Goal: Task Accomplishment & Management: Complete application form

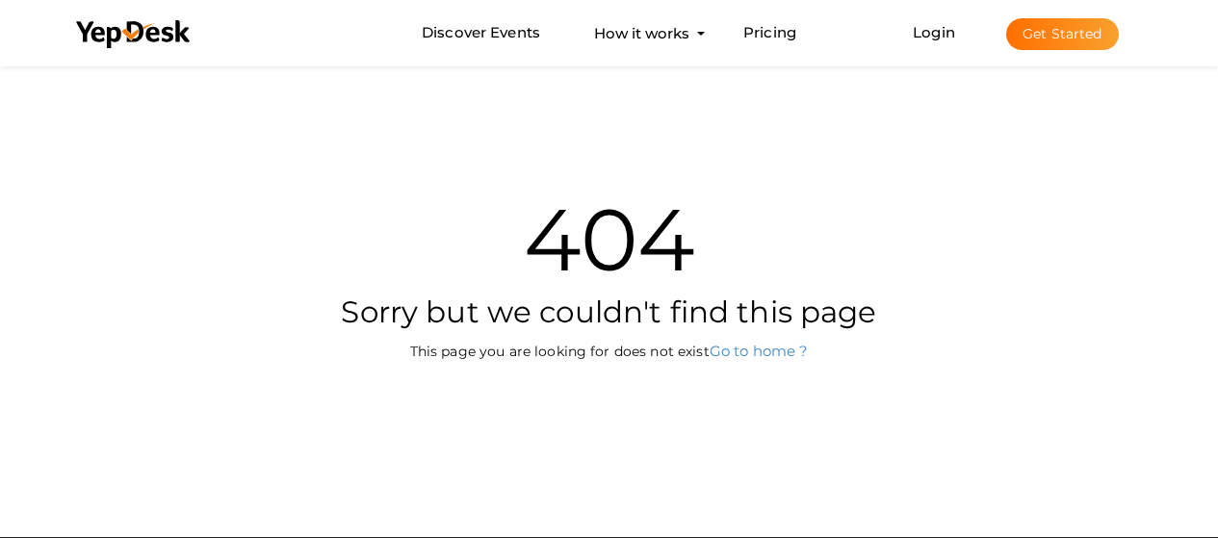
scroll to position [193, 0]
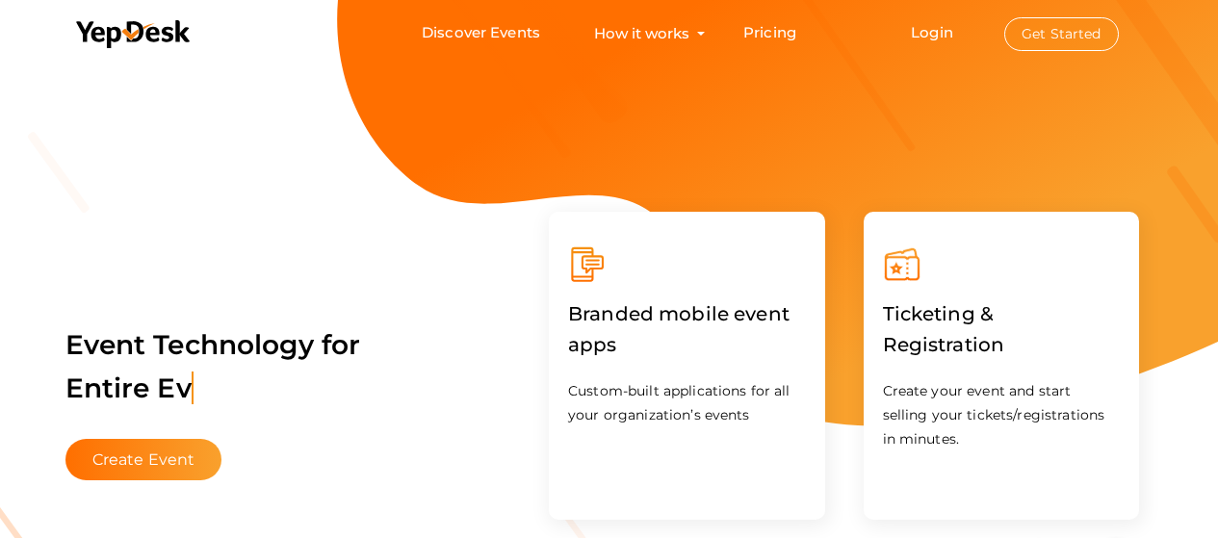
click at [1073, 37] on button "Get Started" at bounding box center [1061, 34] width 115 height 34
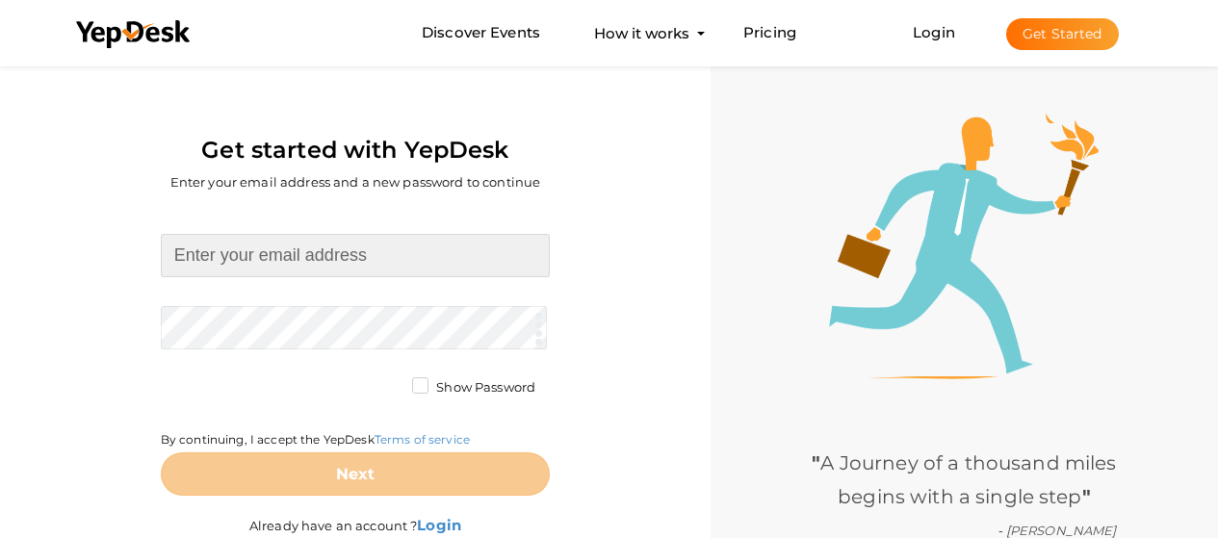
click at [341, 250] on input at bounding box center [355, 255] width 389 height 43
paste input "[EMAIL_ADDRESS][DOMAIN_NAME]"
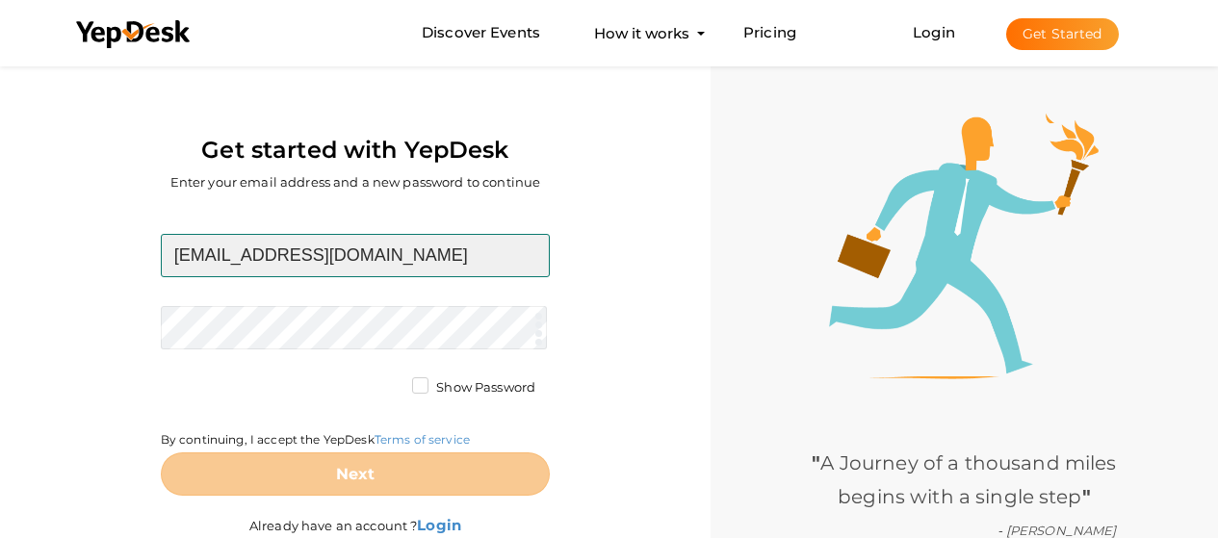
type input "[EMAIL_ADDRESS][DOMAIN_NAME]"
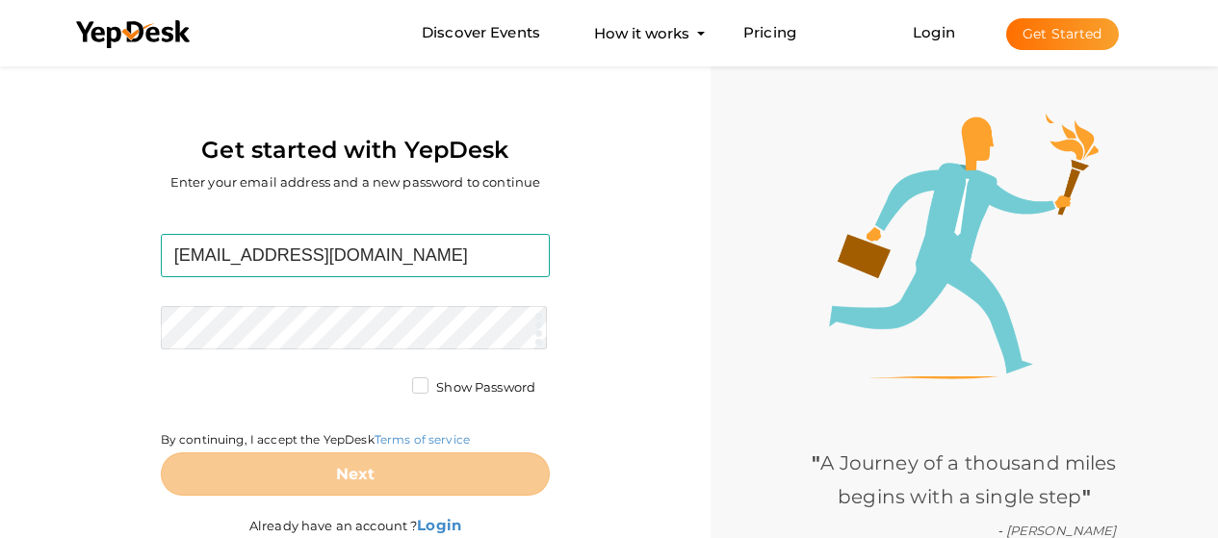
click at [288, 324] on form "jicovam904@discrip.com Required. Invalid email. Checking You already have a Yep…" at bounding box center [355, 365] width 389 height 262
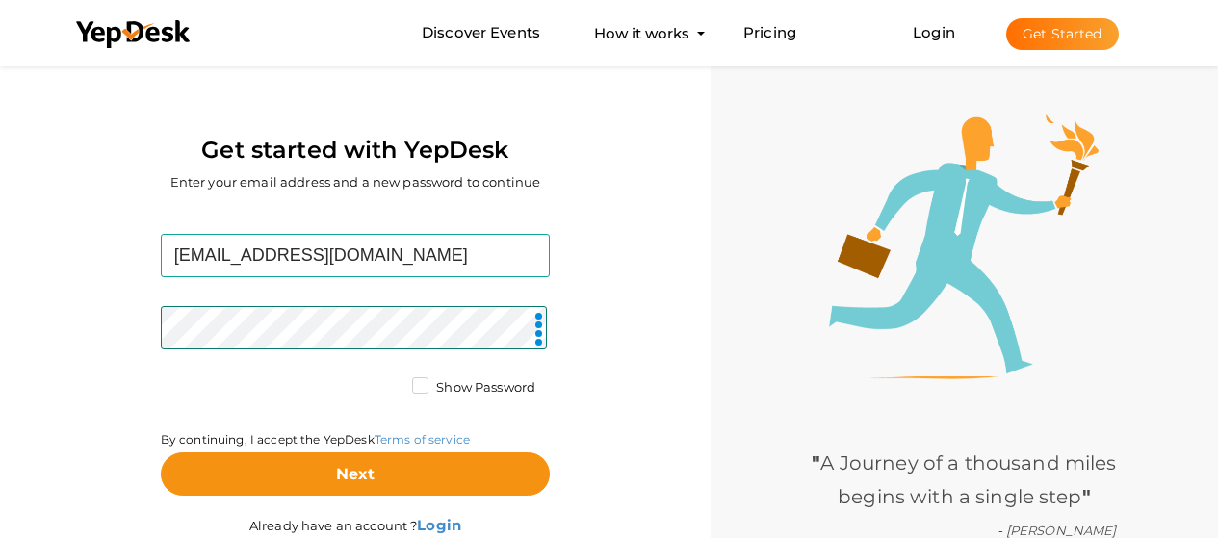
scroll to position [73, 0]
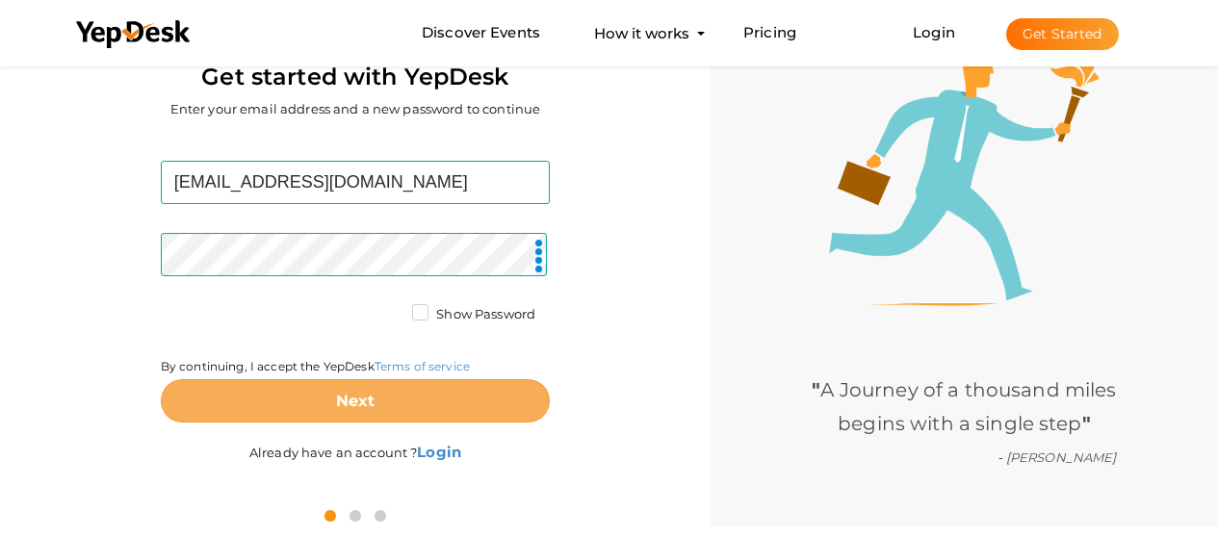
click at [349, 405] on b "Next" at bounding box center [355, 401] width 39 height 18
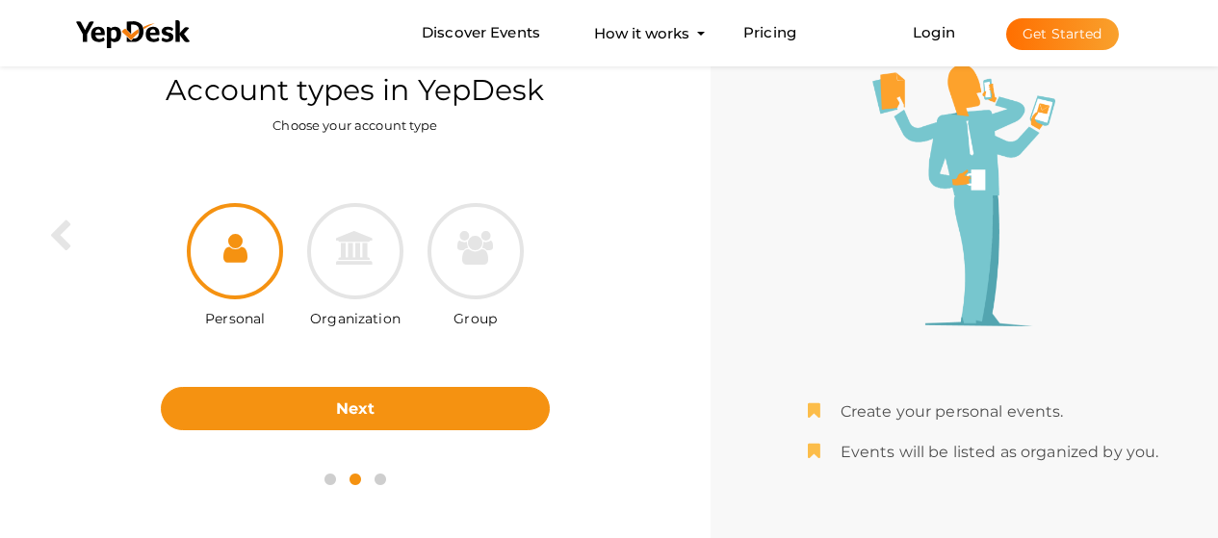
scroll to position [62, 0]
click at [491, 281] on div at bounding box center [476, 251] width 96 height 96
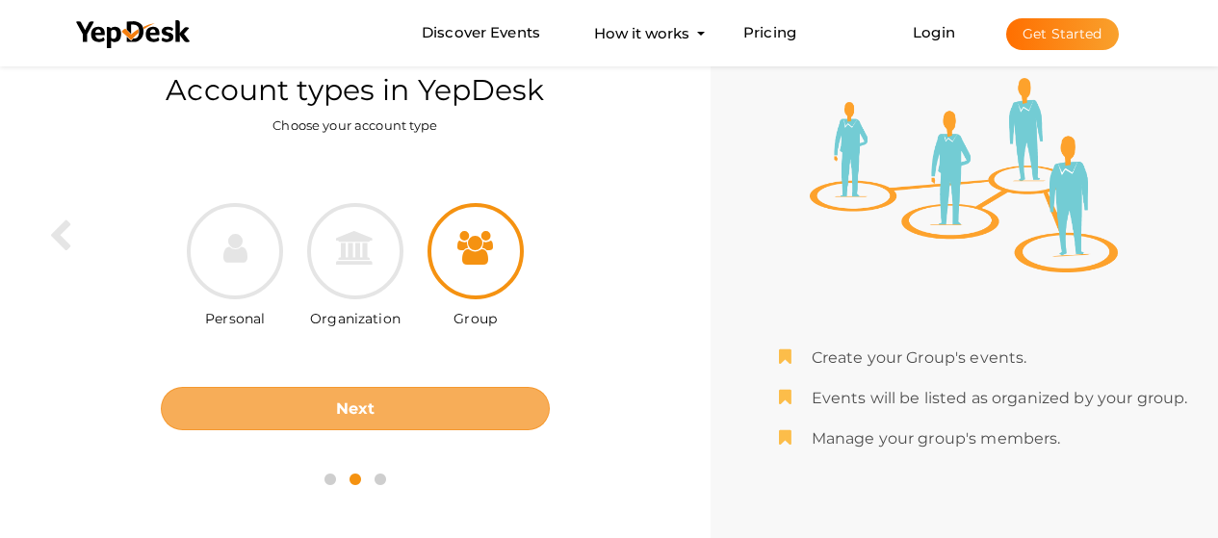
click at [373, 403] on b "Next" at bounding box center [355, 409] width 39 height 18
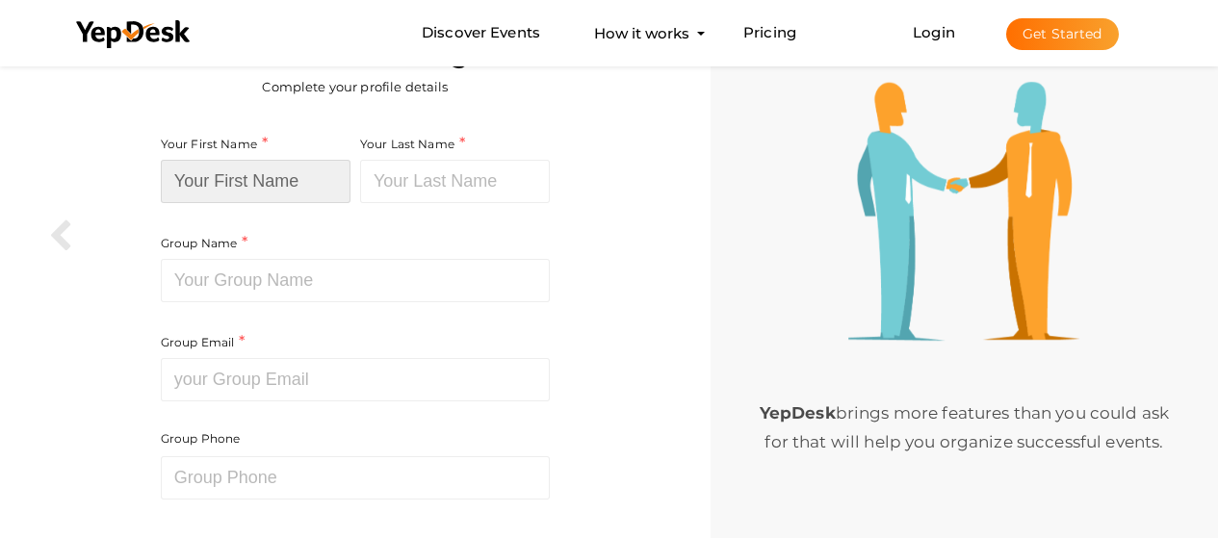
click at [274, 172] on input at bounding box center [256, 181] width 190 height 43
type input "James"
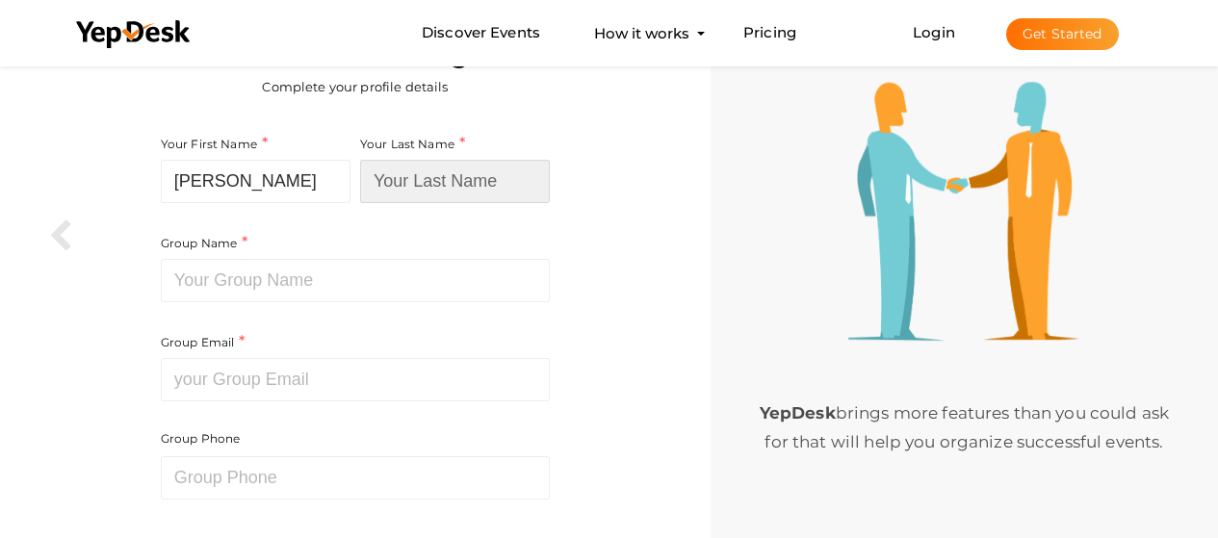
type input "Henry"
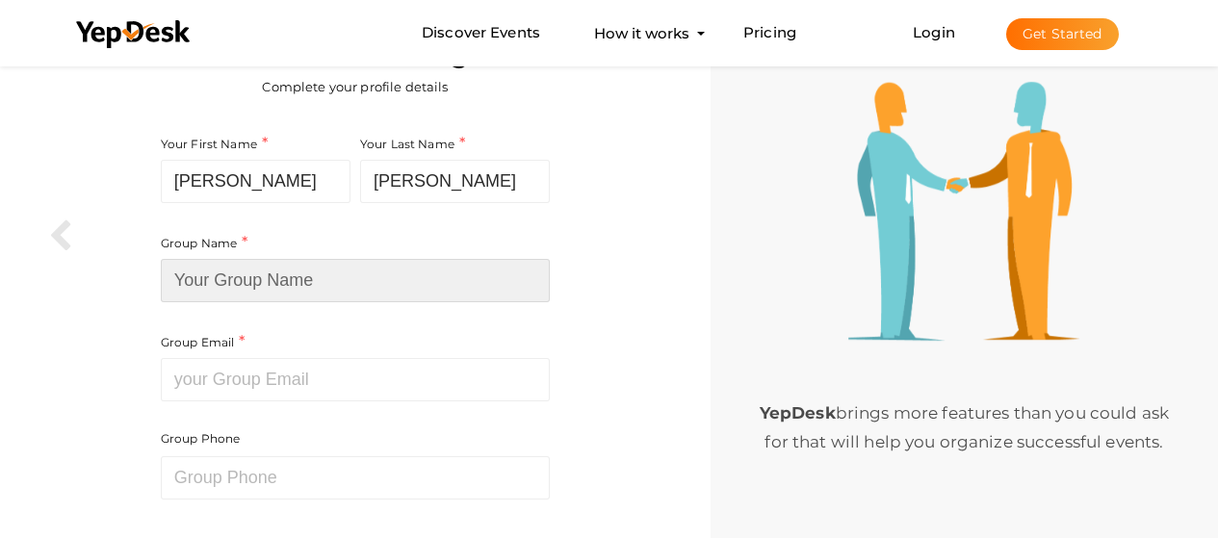
type input "Audio Book Production UK"
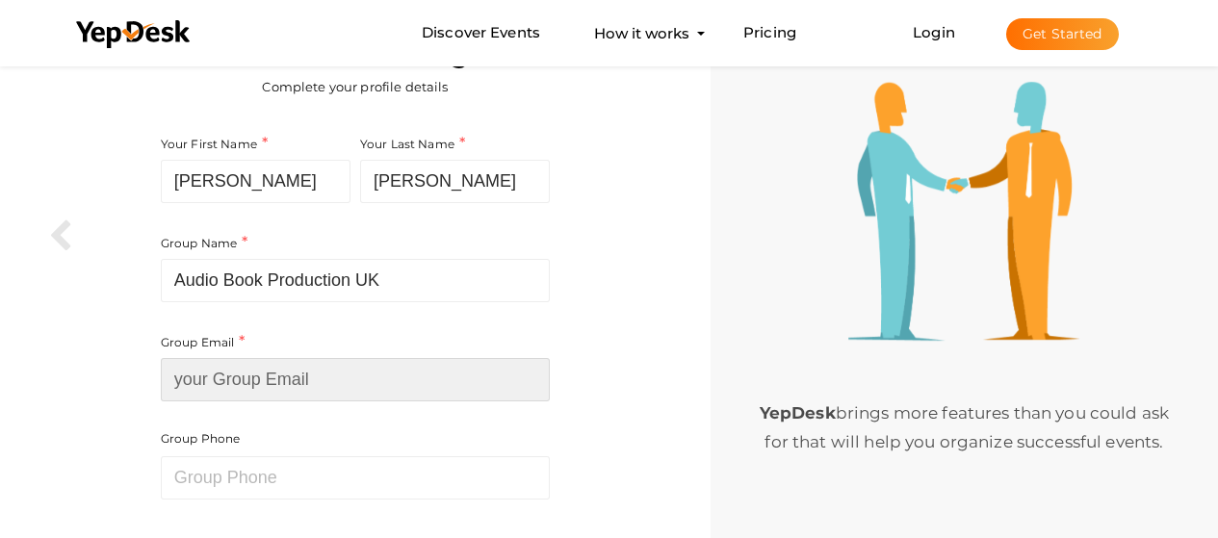
type input "henryjames56112@gmail.com"
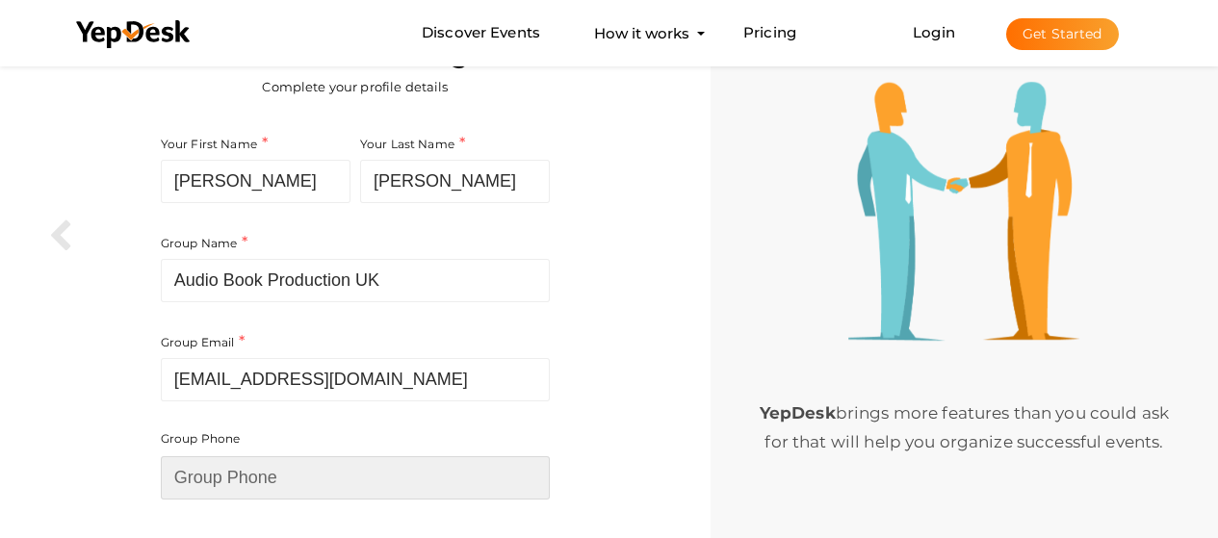
type input "203930131"
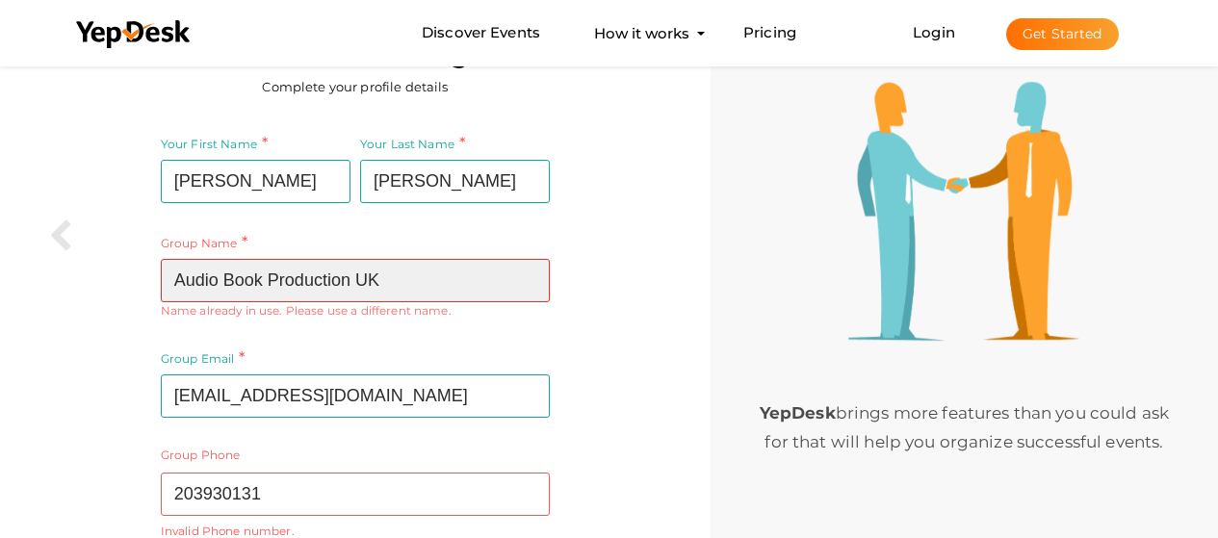
click at [444, 288] on input "Audio Book Production UK" at bounding box center [355, 280] width 389 height 43
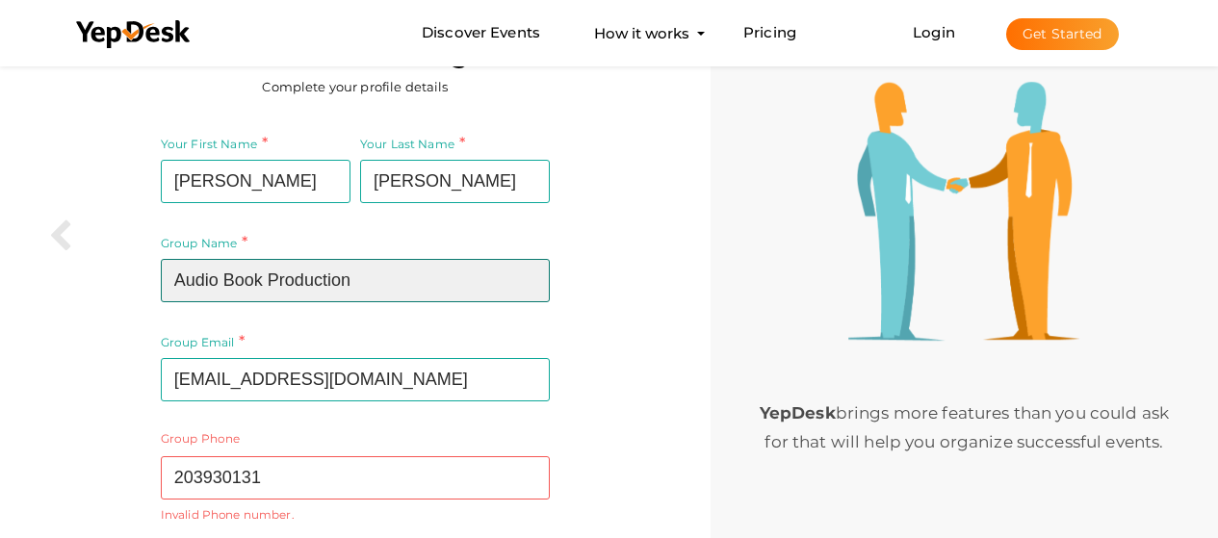
type input "Audio Book Production"
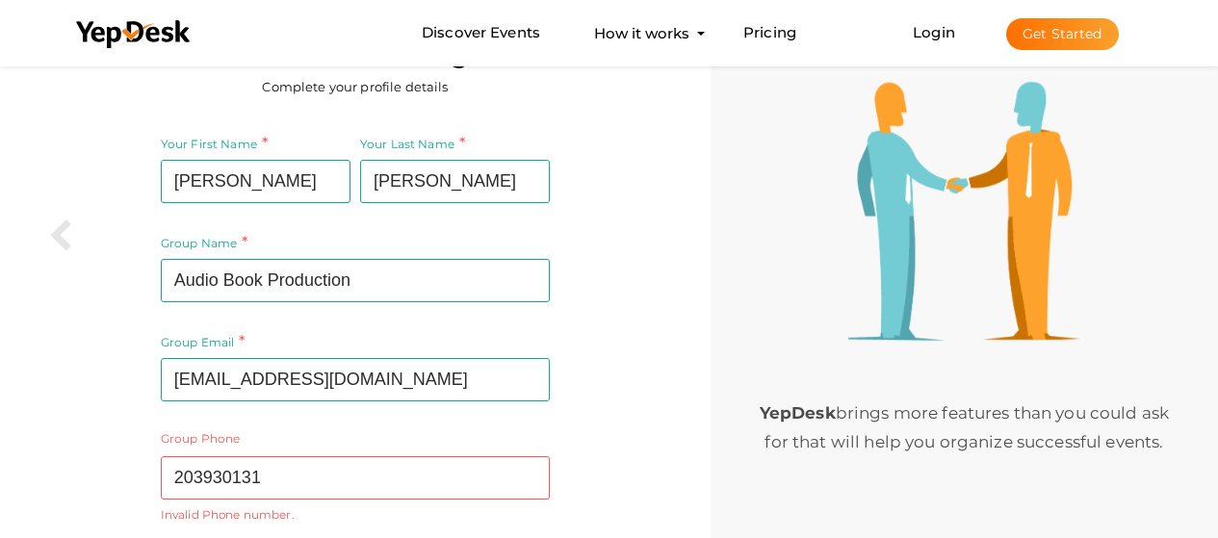
click at [642, 325] on div "Your First Name James Required. Must contain letters only. Must be between 2 an…" at bounding box center [355, 368] width 682 height 493
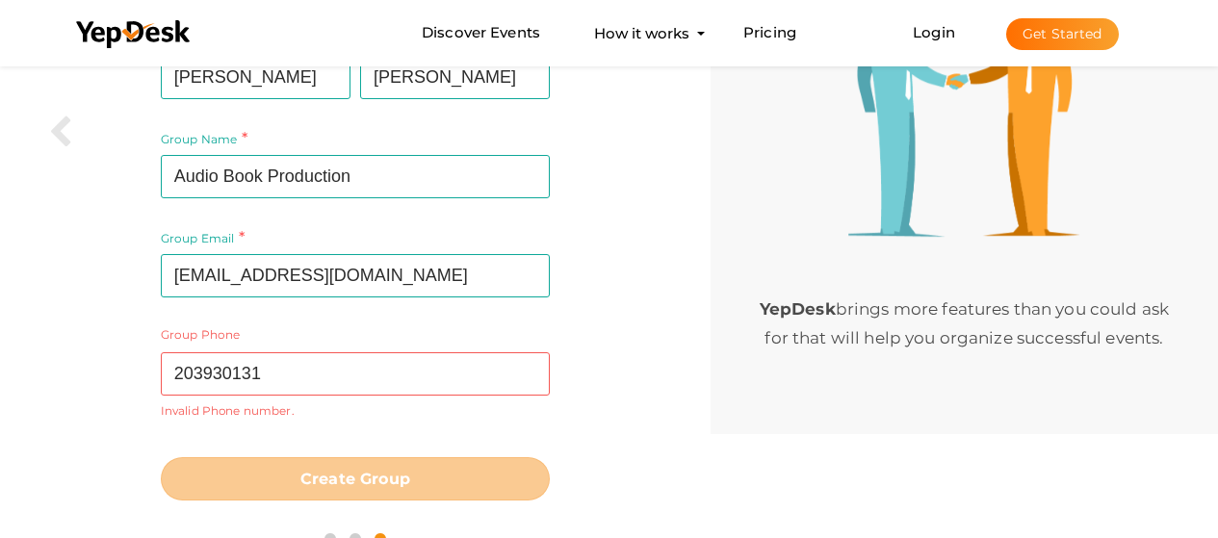
scroll to position [195, 0]
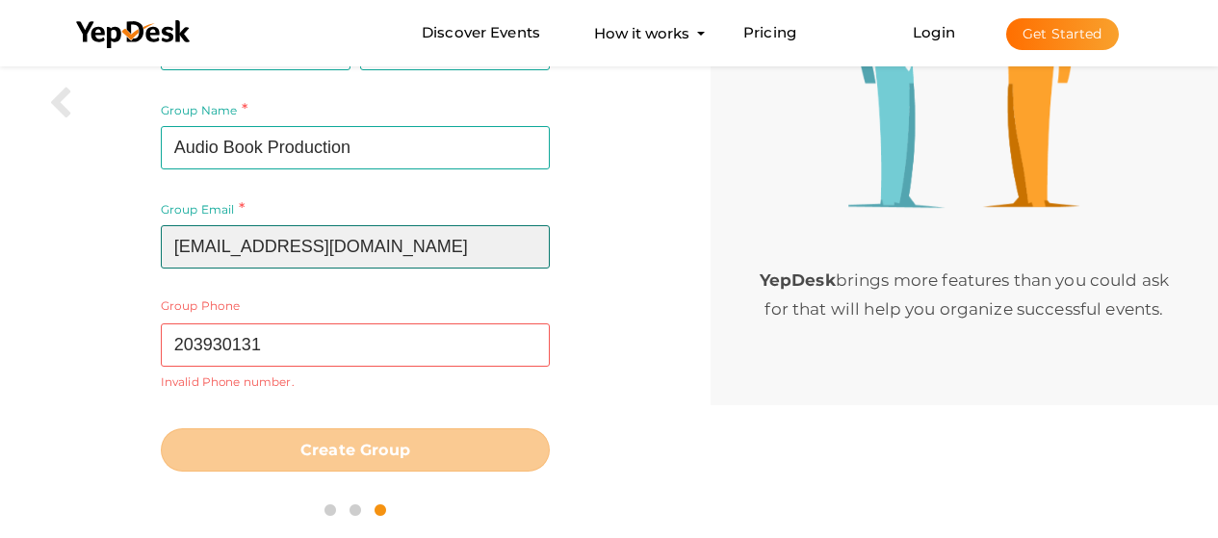
click at [468, 248] on input "henryjames56112@gmail.com" at bounding box center [355, 246] width 389 height 43
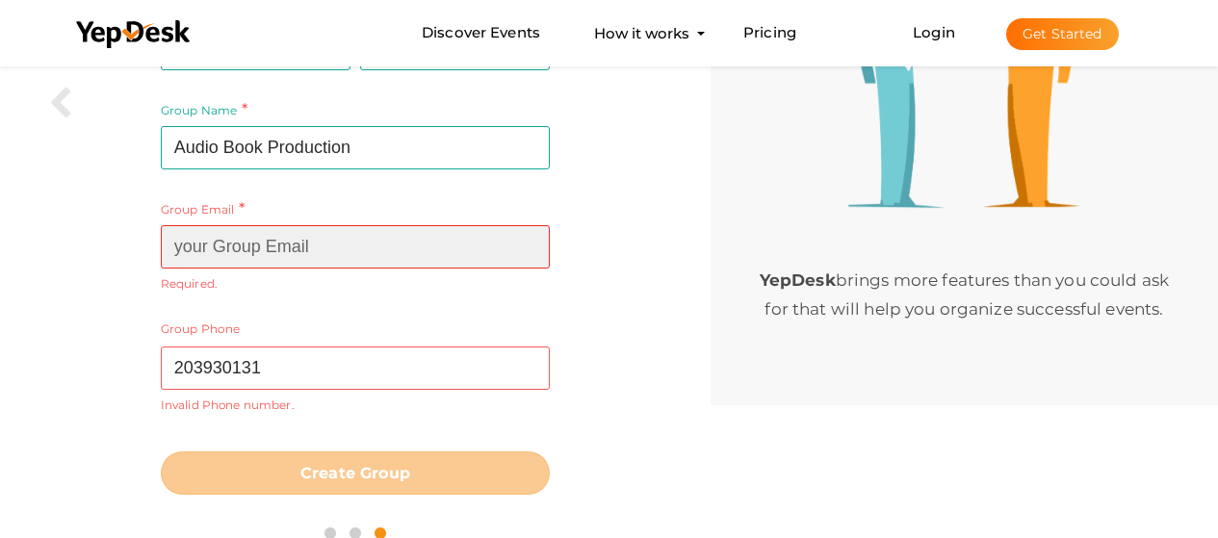
click at [383, 248] on input at bounding box center [355, 246] width 389 height 43
paste input "James@12345"
type input "James@12345"
click at [390, 251] on input "James@12345" at bounding box center [355, 246] width 389 height 43
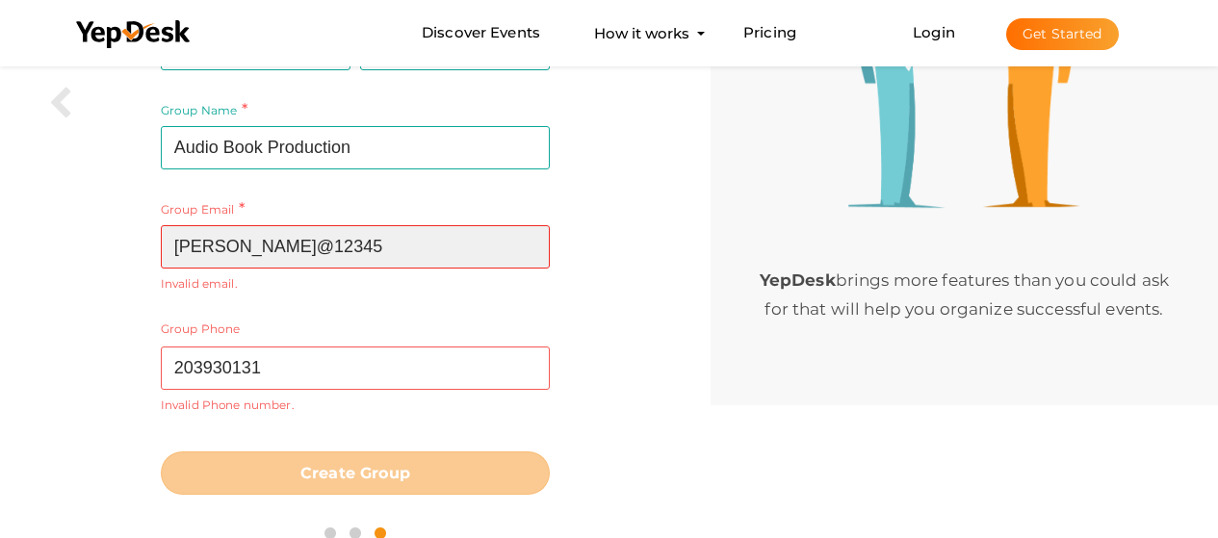
click at [390, 251] on input "James@12345" at bounding box center [355, 246] width 389 height 43
paste input "[EMAIL_ADDRESS][DOMAIN_NAME]"
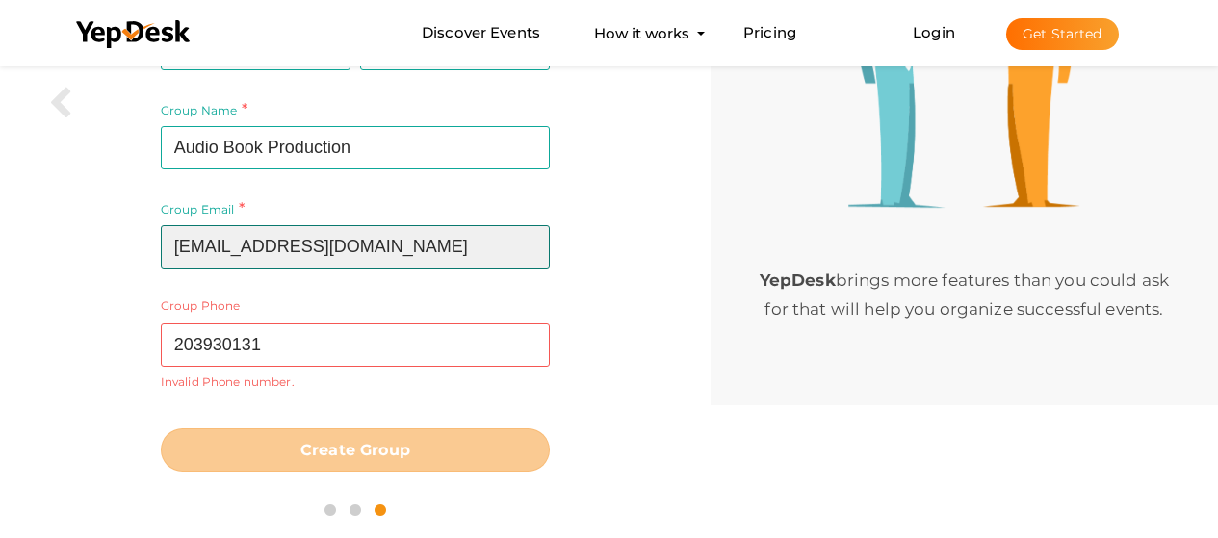
type input "[EMAIL_ADDRESS][DOMAIN_NAME]"
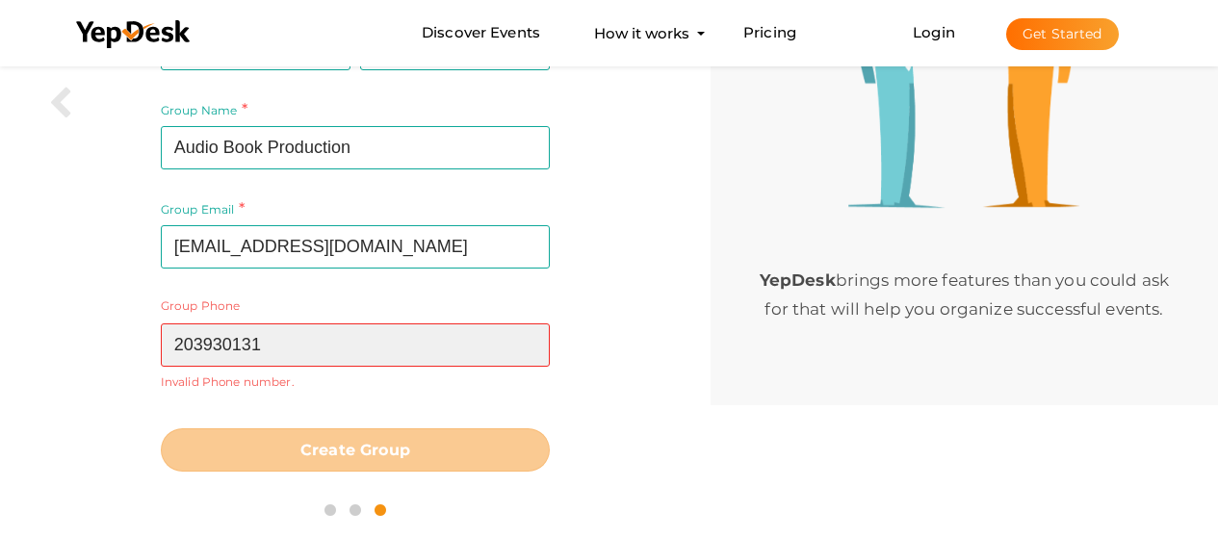
drag, startPoint x: 177, startPoint y: 339, endPoint x: 196, endPoint y: 343, distance: 19.6
click at [178, 339] on input "203930131" at bounding box center [355, 345] width 389 height 43
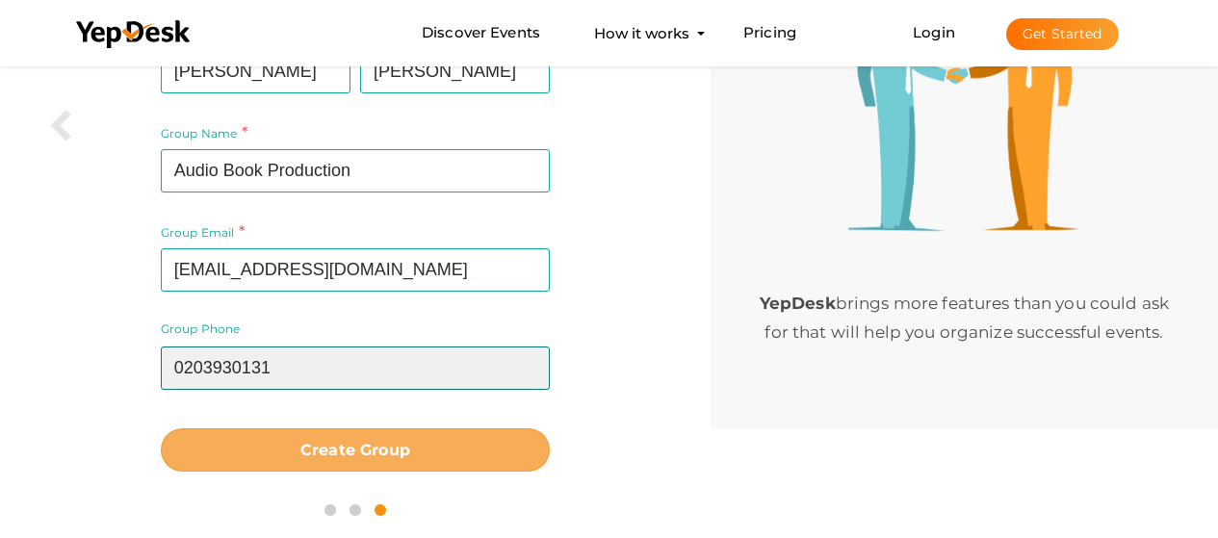
type input "0203930131"
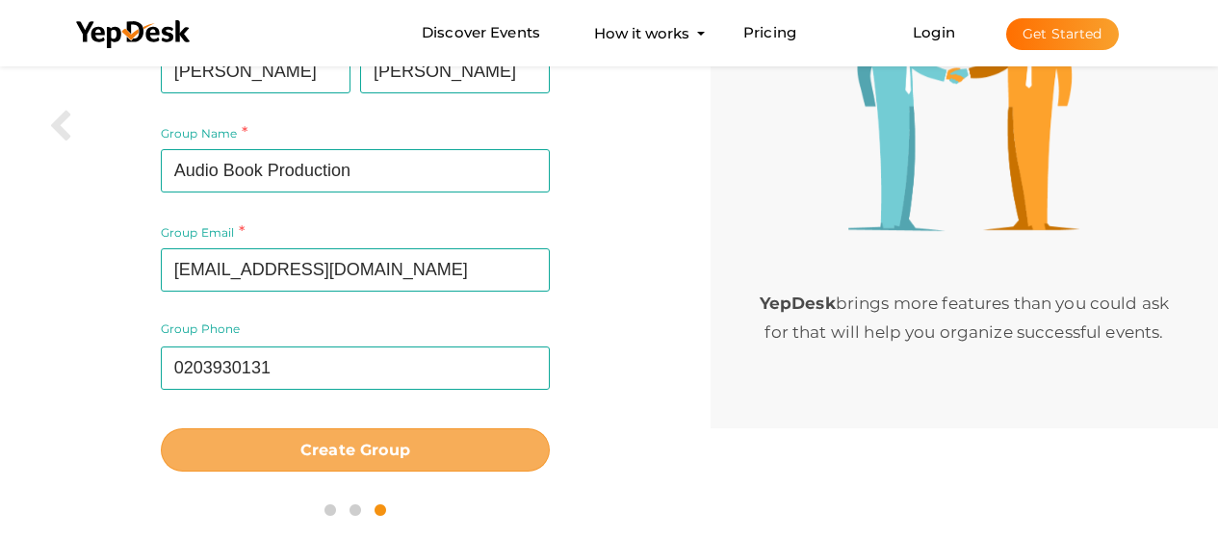
click at [333, 455] on b "Create Group" at bounding box center [355, 450] width 110 height 18
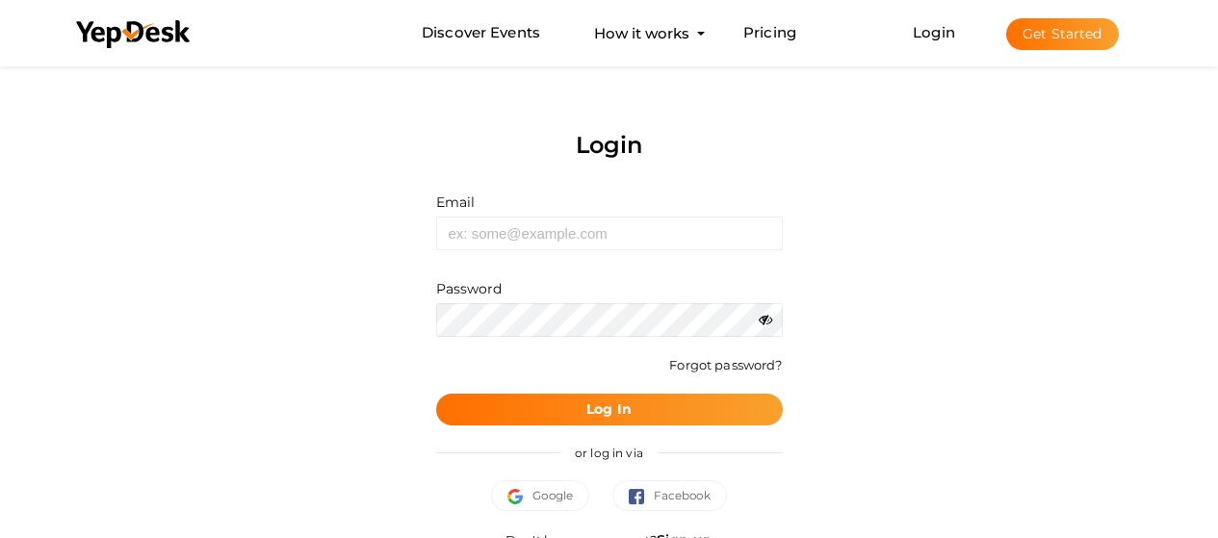
click at [481, 252] on form "Email Invalid email. Password Wrong Credentials Forgot password? Log In" at bounding box center [609, 309] width 347 height 233
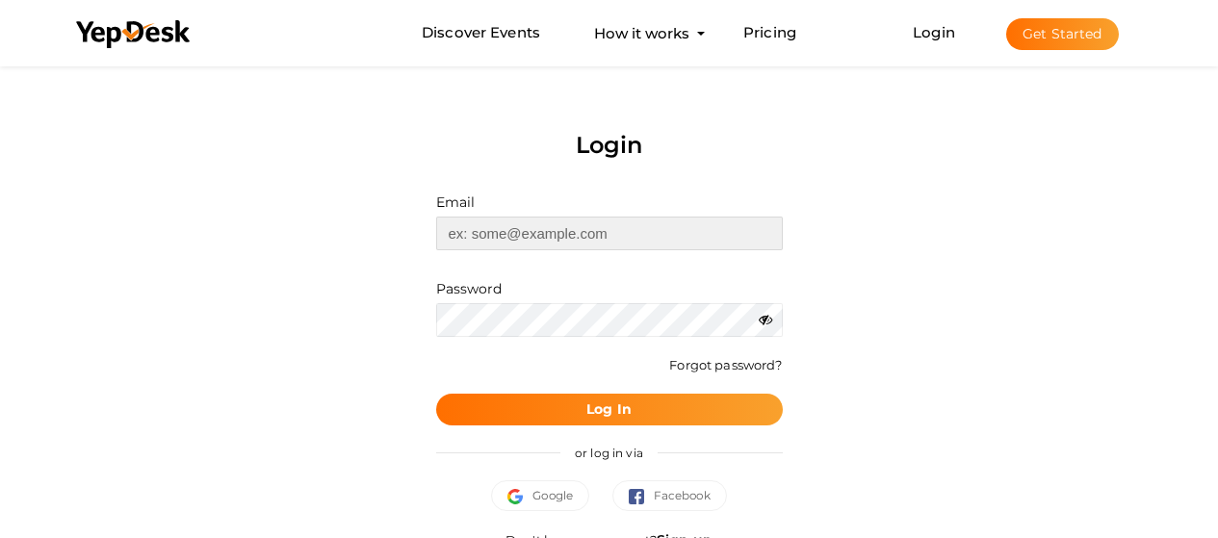
click at [534, 236] on input "text" at bounding box center [609, 234] width 347 height 34
click at [480, 237] on input "text" at bounding box center [609, 234] width 347 height 34
paste input "[EMAIL_ADDRESS][DOMAIN_NAME]"
type input "[EMAIL_ADDRESS][DOMAIN_NAME]"
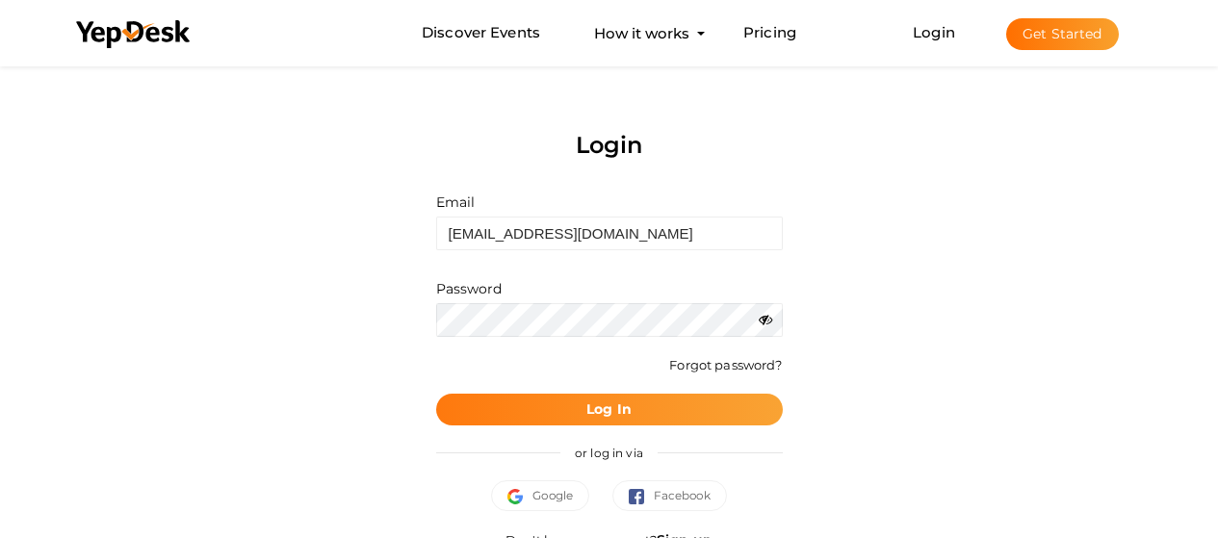
click at [610, 407] on b "Log In" at bounding box center [608, 409] width 45 height 17
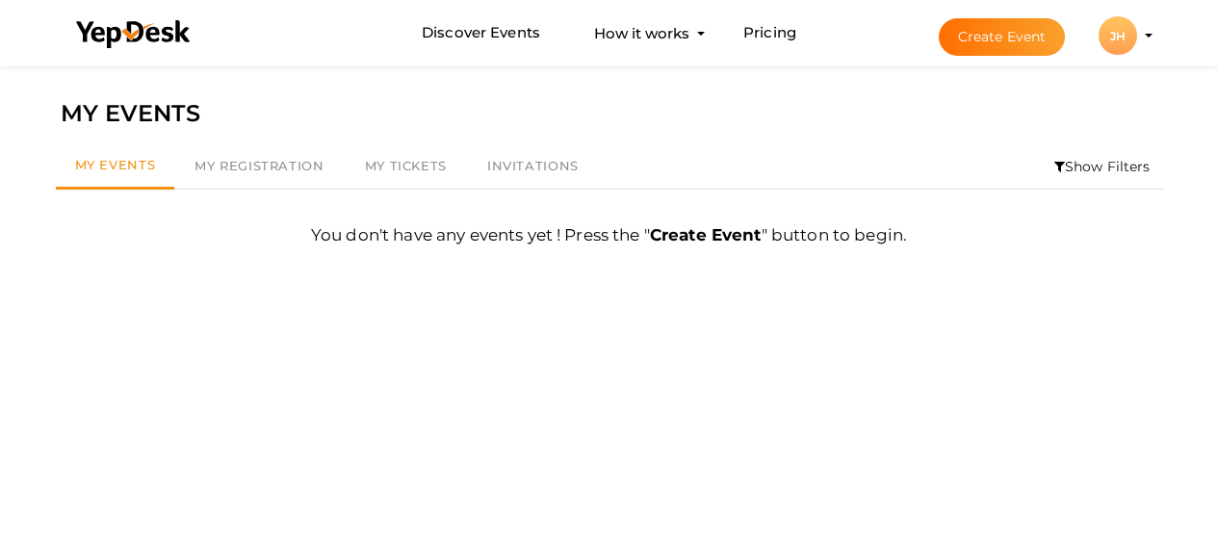
click at [1004, 41] on button "Create Event" at bounding box center [1002, 37] width 127 height 38
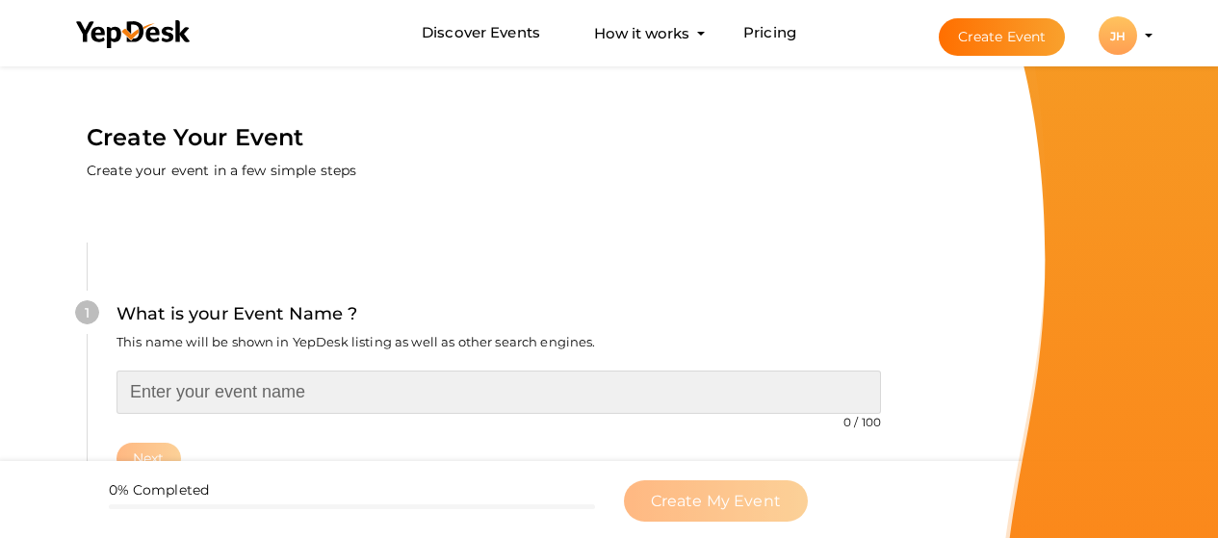
click at [273, 382] on input "text" at bounding box center [499, 392] width 765 height 43
paste input "Audio Book Production UK"
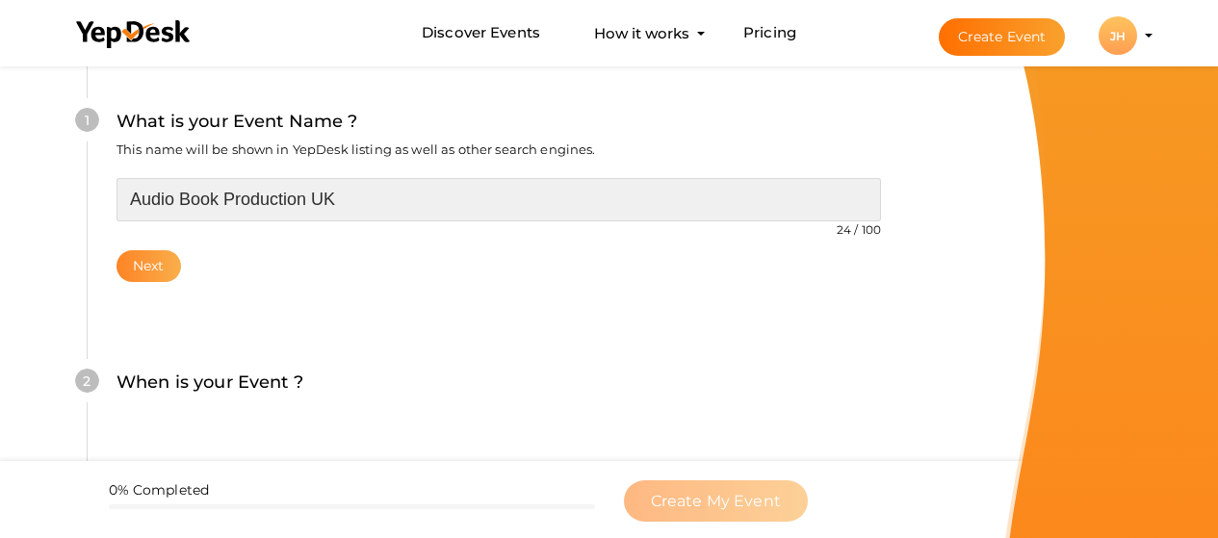
type input "Audio Book Production UK"
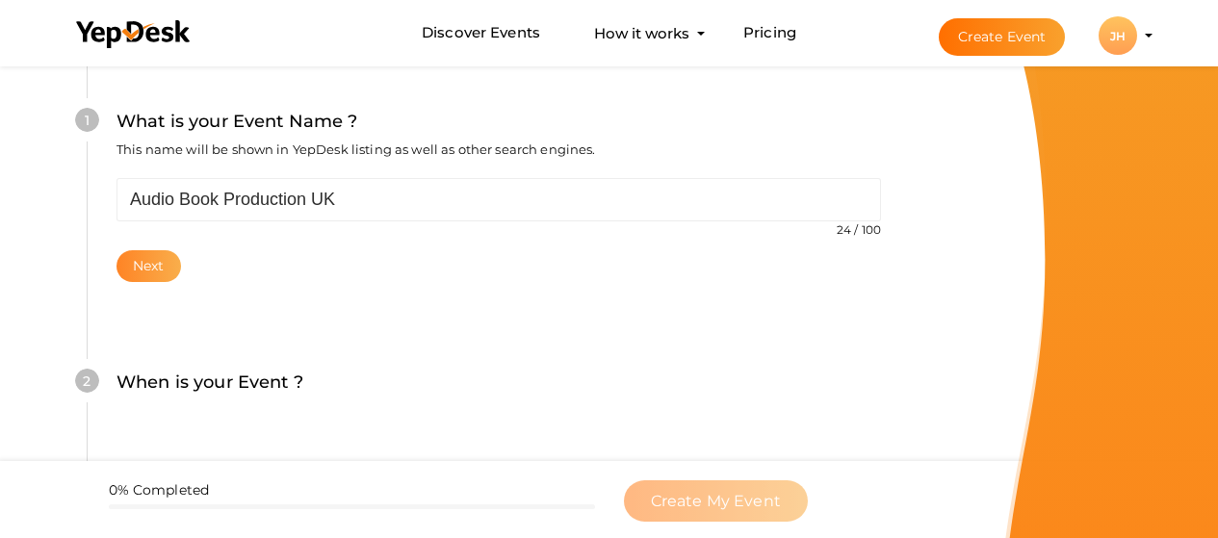
click at [168, 272] on button "Next" at bounding box center [149, 266] width 65 height 32
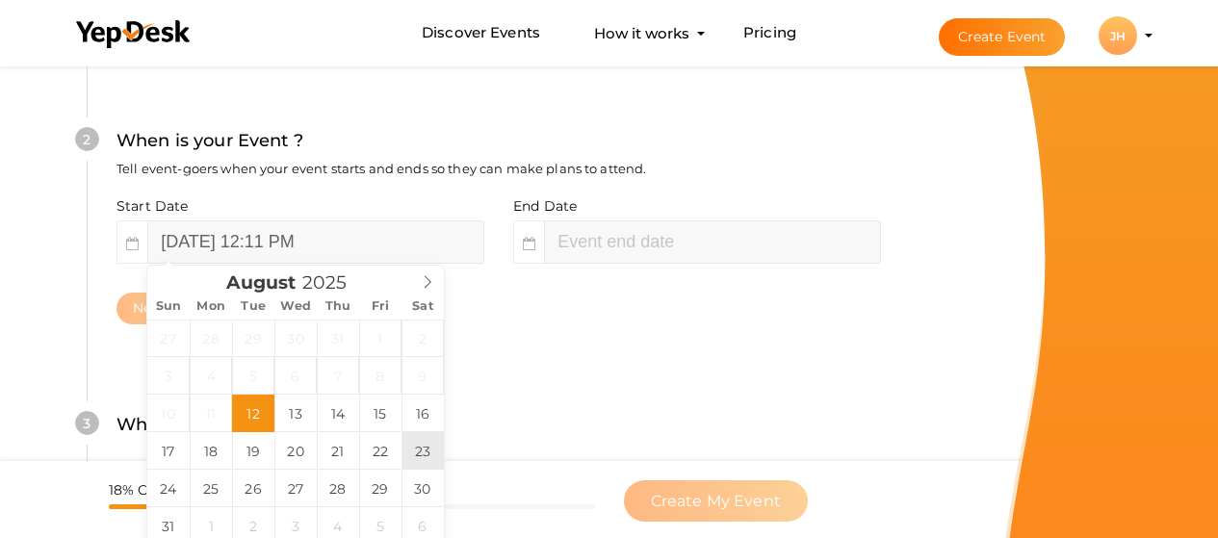
scroll to position [658, 0]
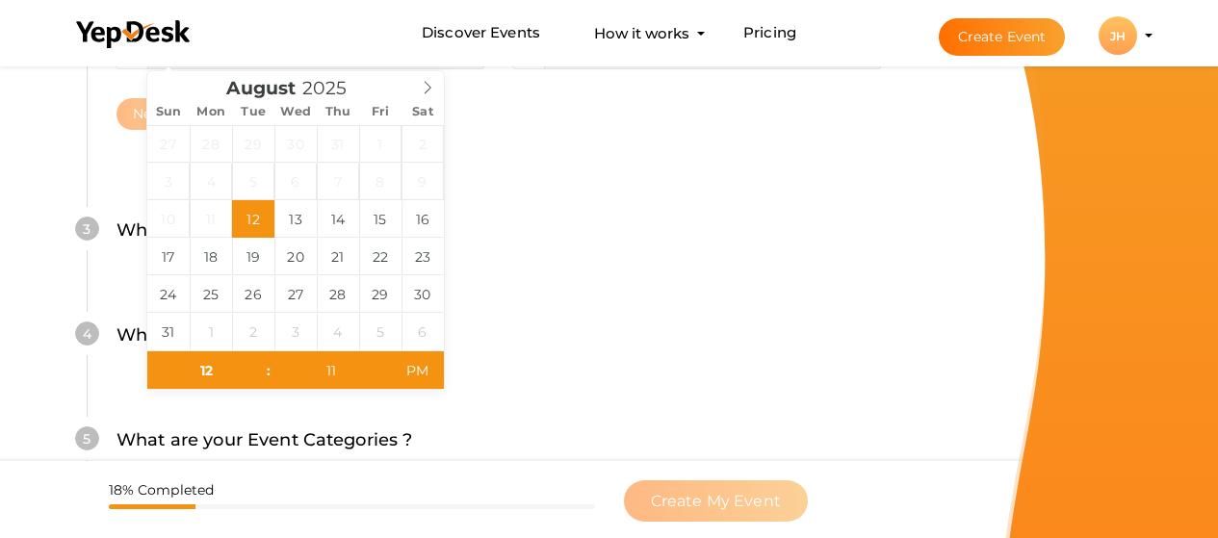
type input "02"
type input "11"
click at [553, 286] on div "3 Where is your Event ? Tell event-goers where your event location is. Venue On…" at bounding box center [498, 240] width 823 height 105
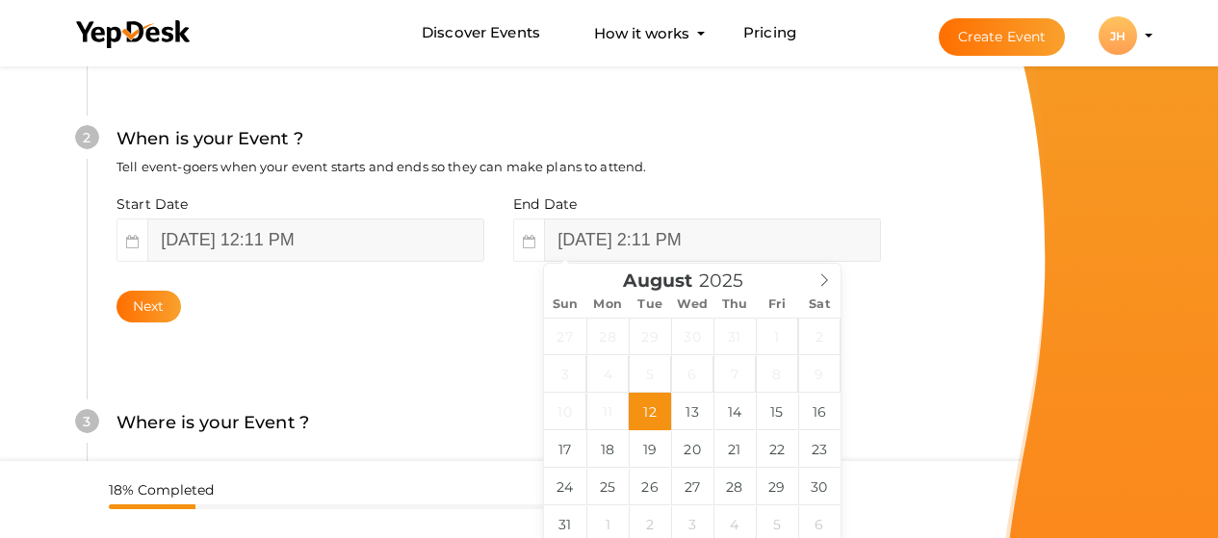
scroll to position [465, 0]
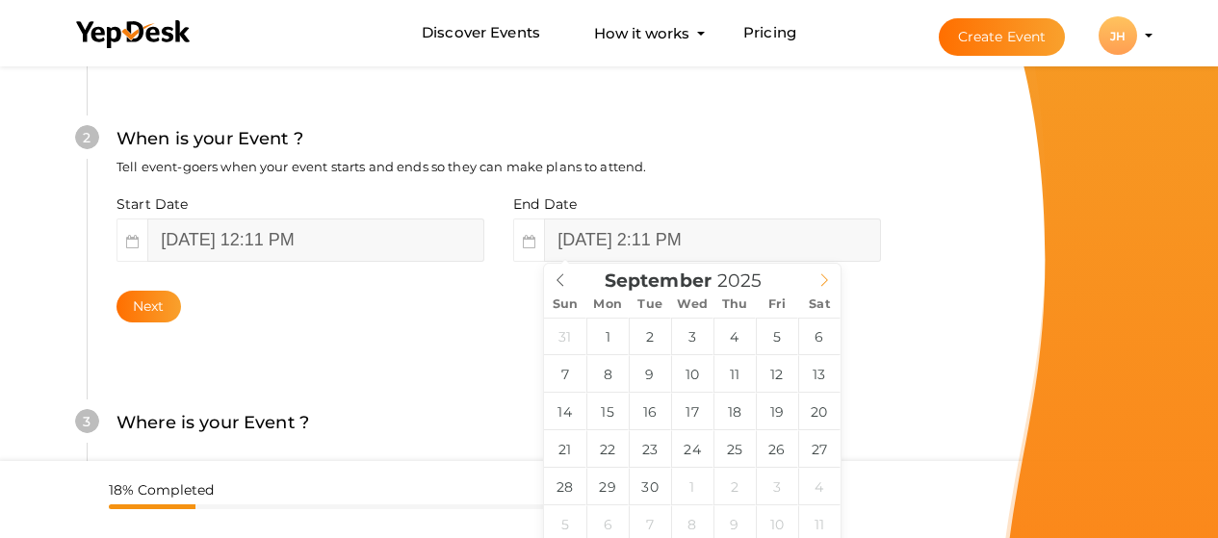
click at [819, 273] on icon at bounding box center [824, 279] width 13 height 13
type input "September 12, 2025 2:11 PM"
click at [907, 357] on div "2 When is your Event ? Tell event-goers when your event starts and ends so they…" at bounding box center [498, 223] width 823 height 313
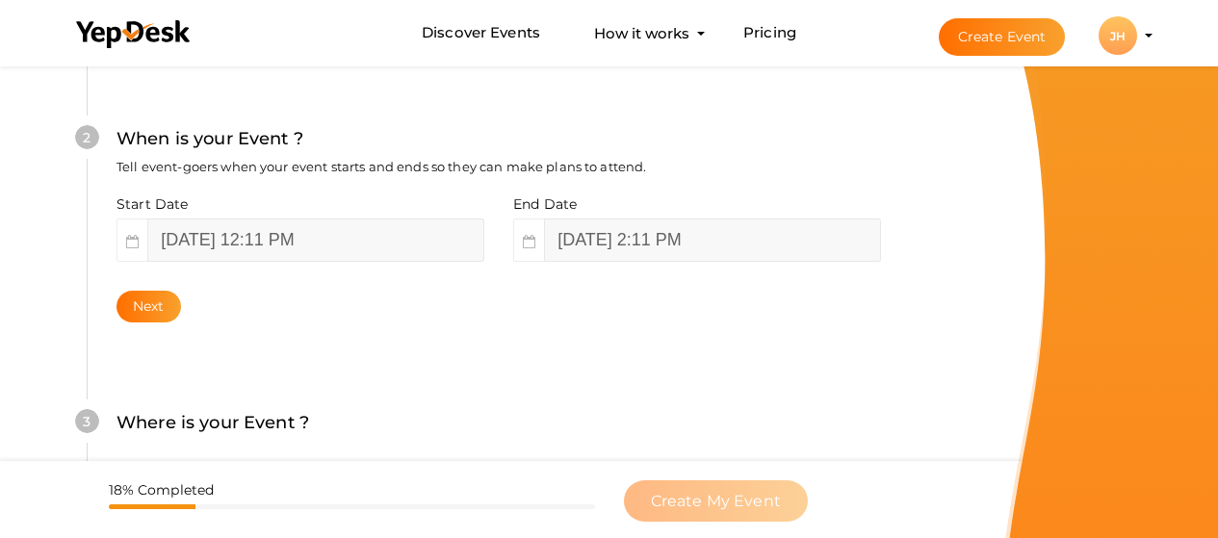
scroll to position [658, 0]
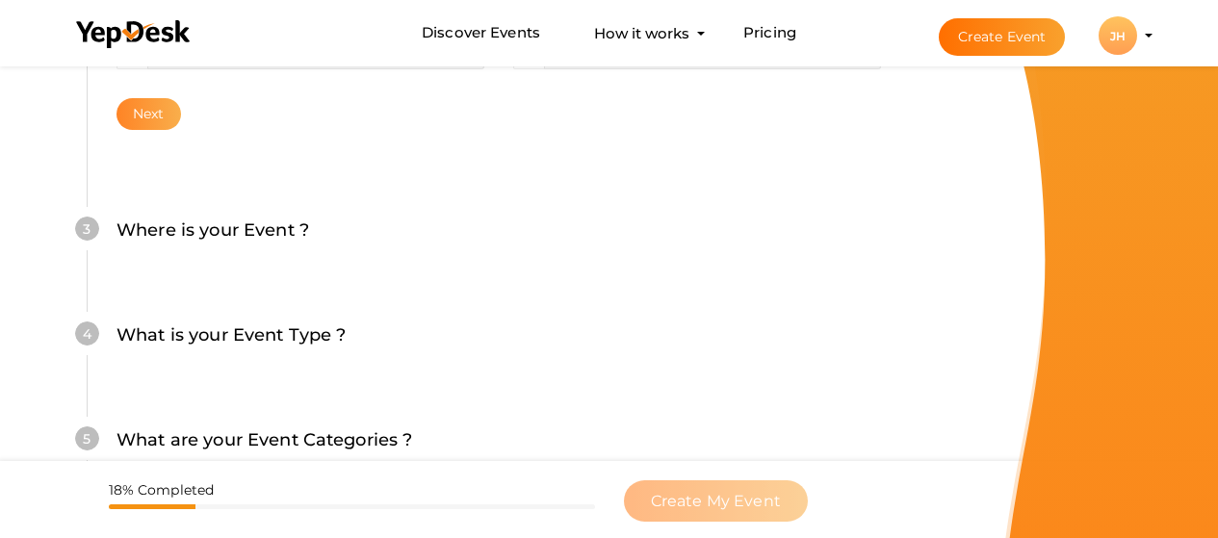
click at [160, 113] on button "Next" at bounding box center [149, 114] width 65 height 32
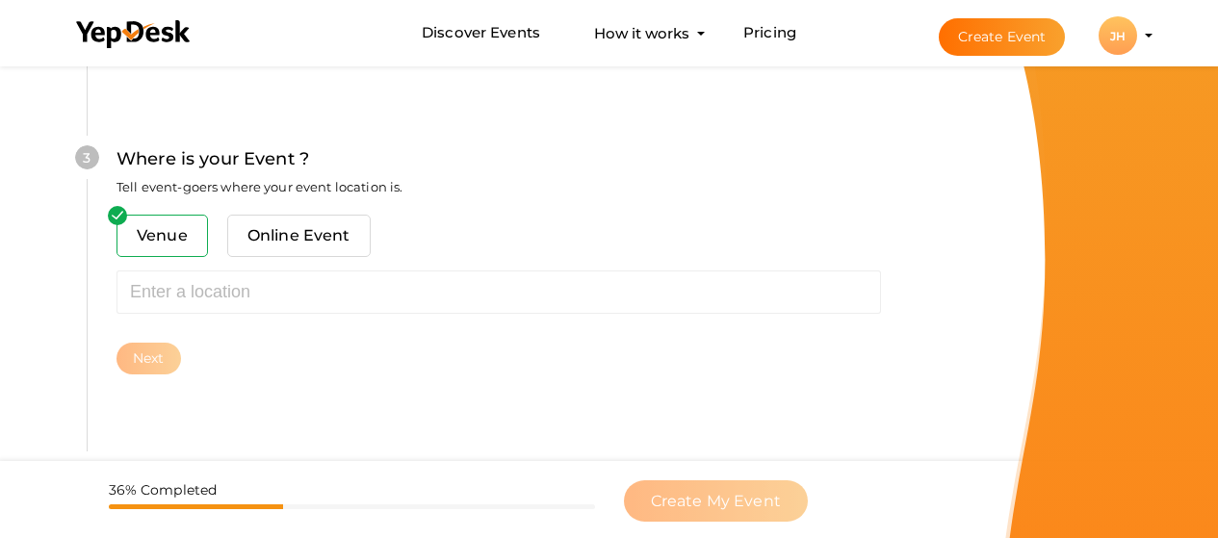
scroll to position [778, 0]
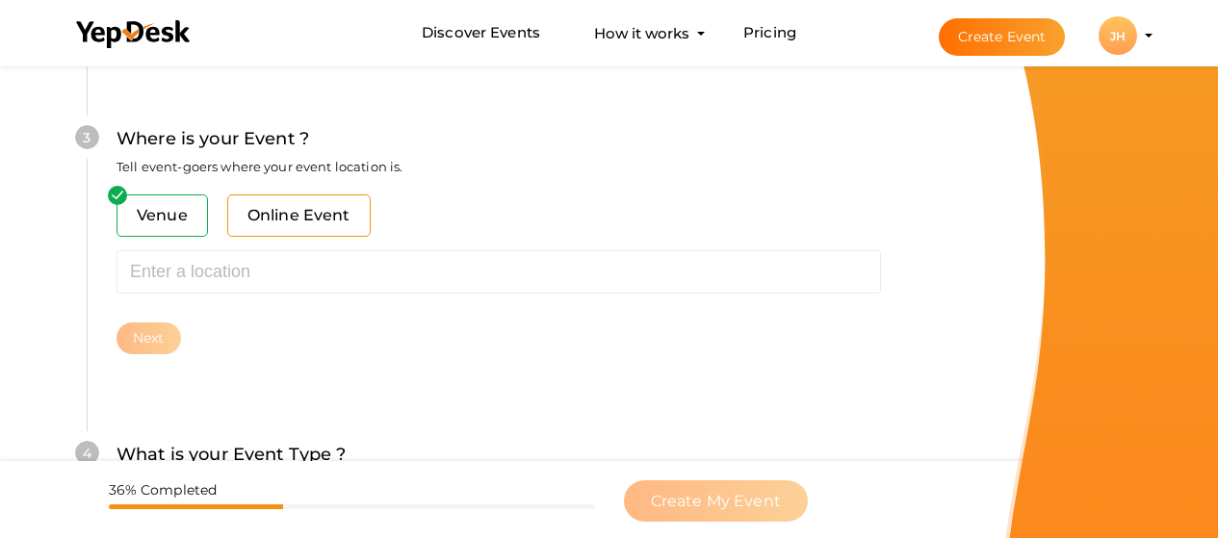
click at [324, 209] on span "Online Event" at bounding box center [298, 216] width 143 height 42
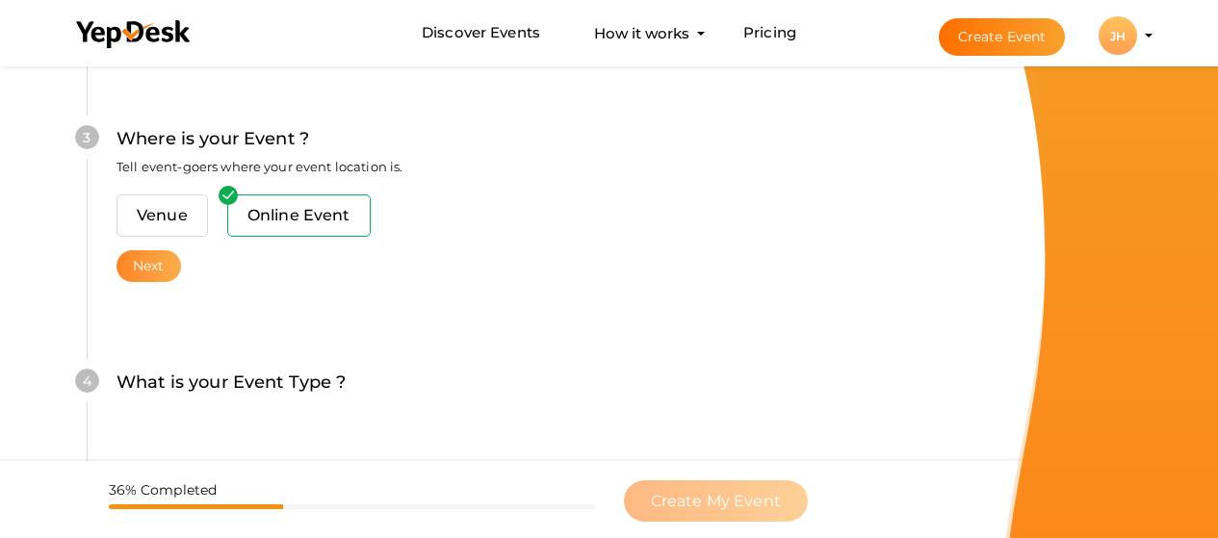
click at [164, 271] on button "Next" at bounding box center [149, 266] width 65 height 32
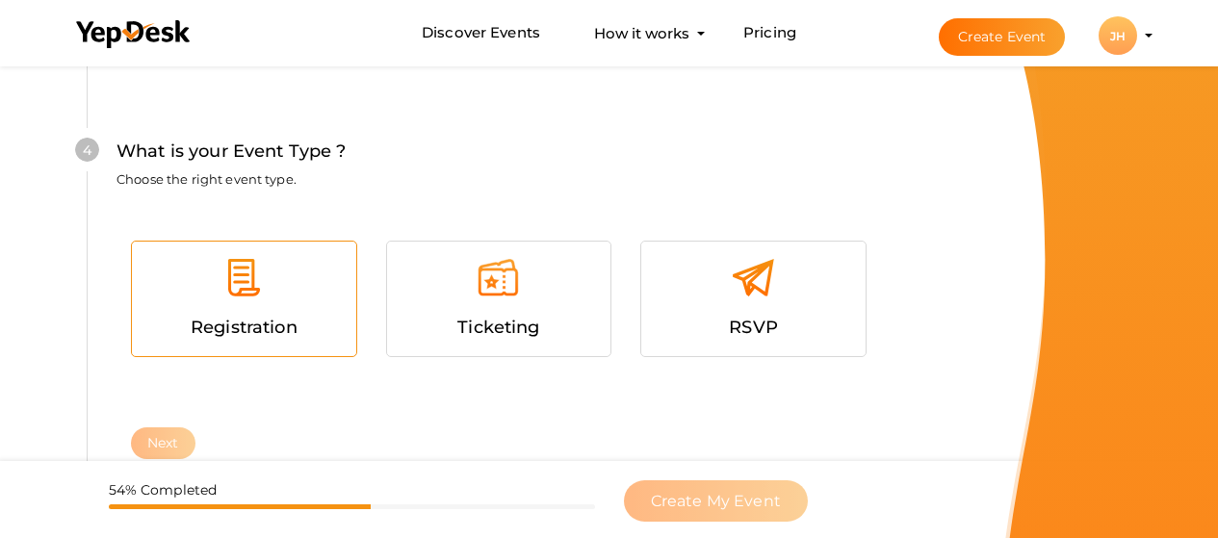
scroll to position [1051, 0]
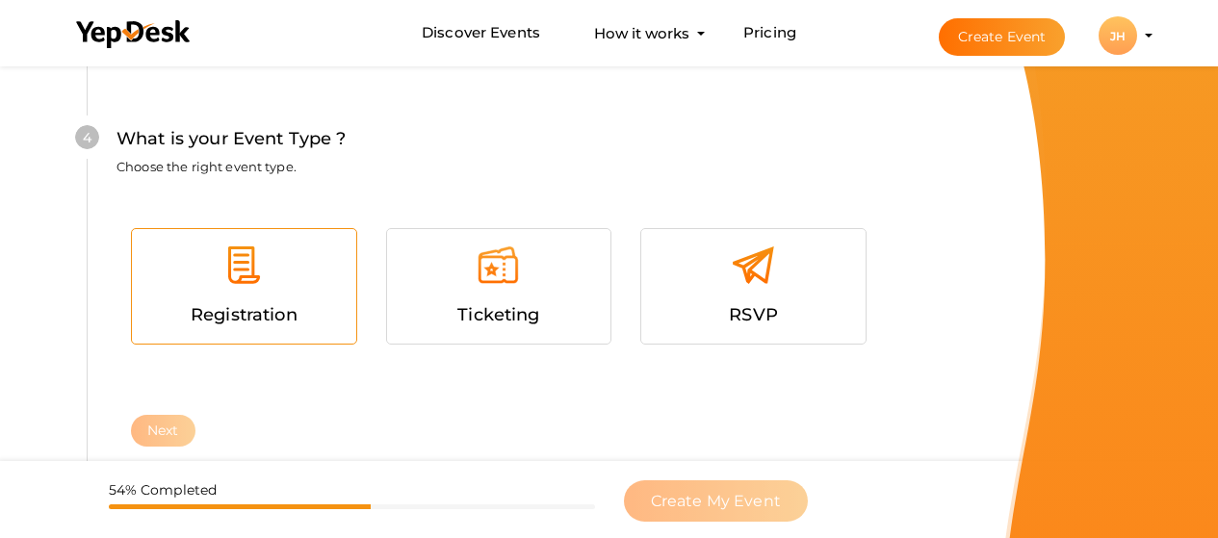
click at [320, 307] on div "Registration" at bounding box center [243, 315] width 195 height 28
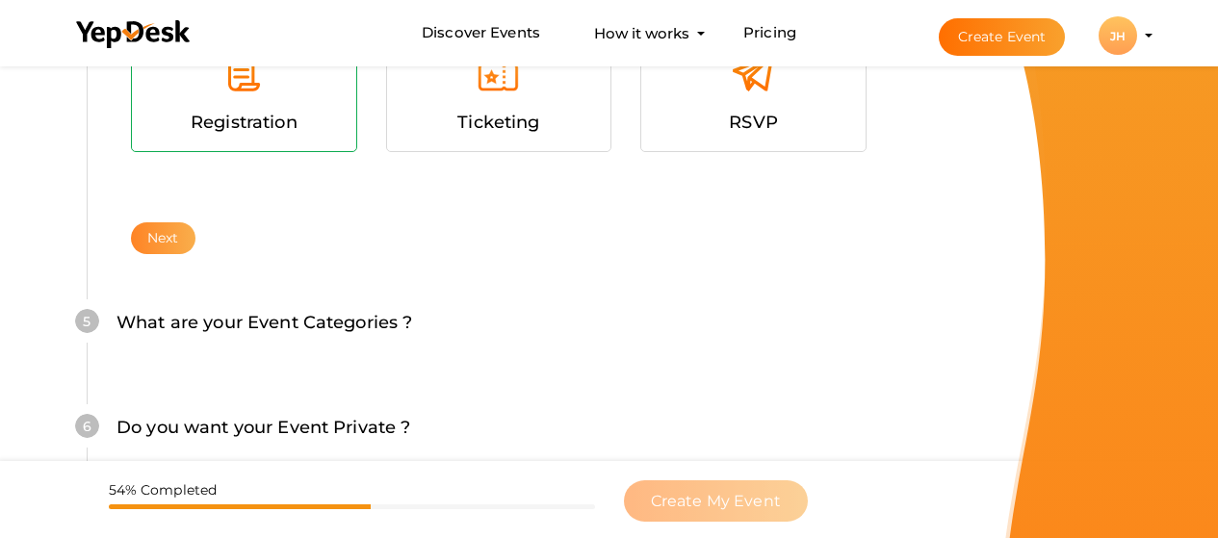
click at [169, 244] on button "Next" at bounding box center [163, 238] width 65 height 32
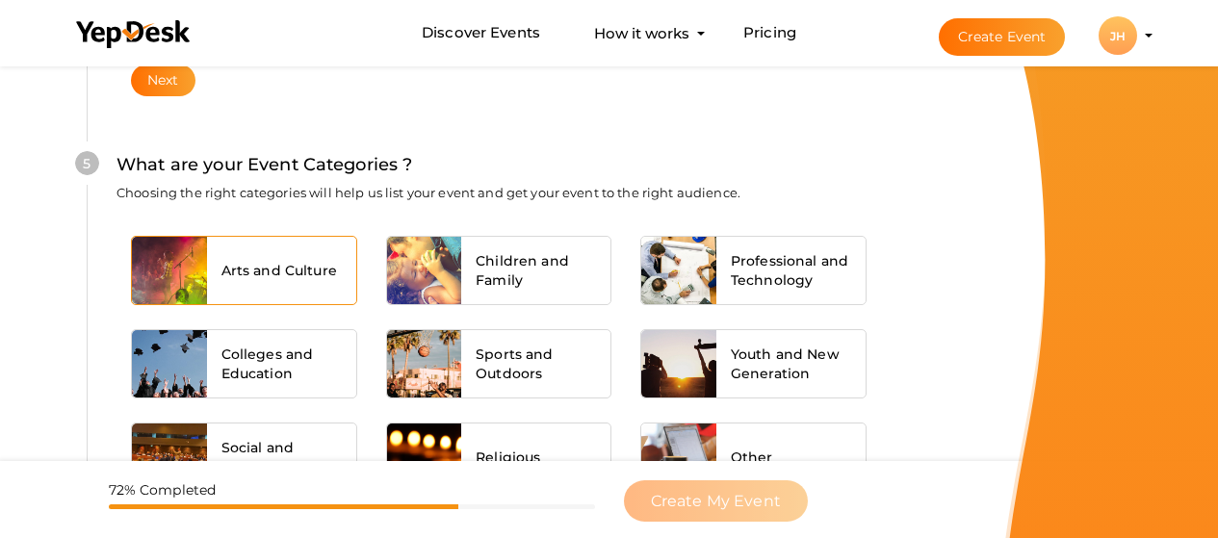
scroll to position [1455, 0]
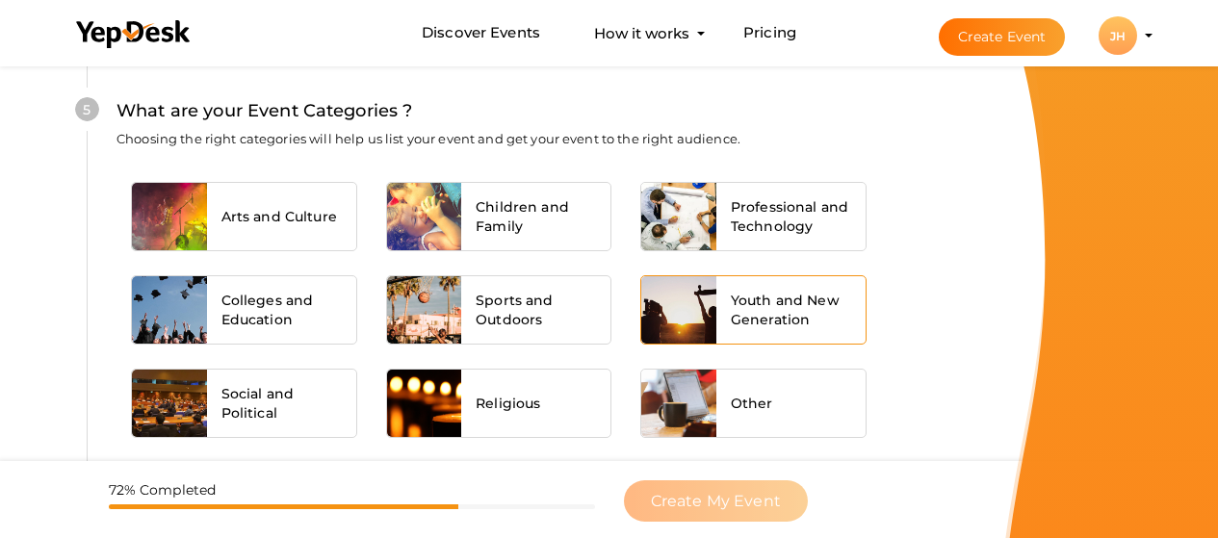
click at [834, 306] on span "Youth and New Generation" at bounding box center [791, 310] width 120 height 39
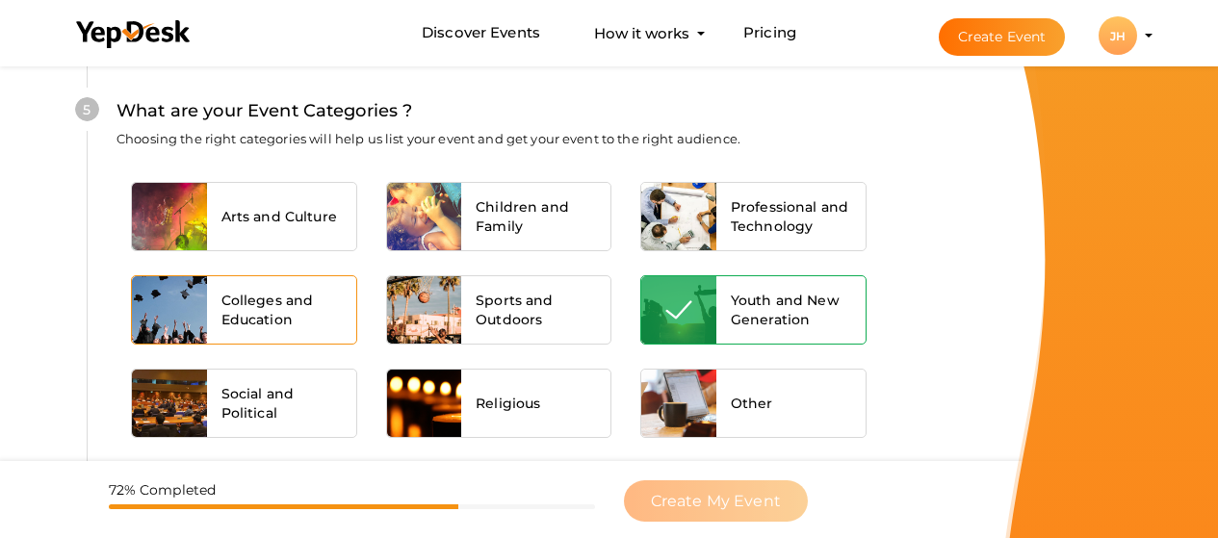
click at [306, 322] on span "Colleges and Education" at bounding box center [281, 310] width 120 height 39
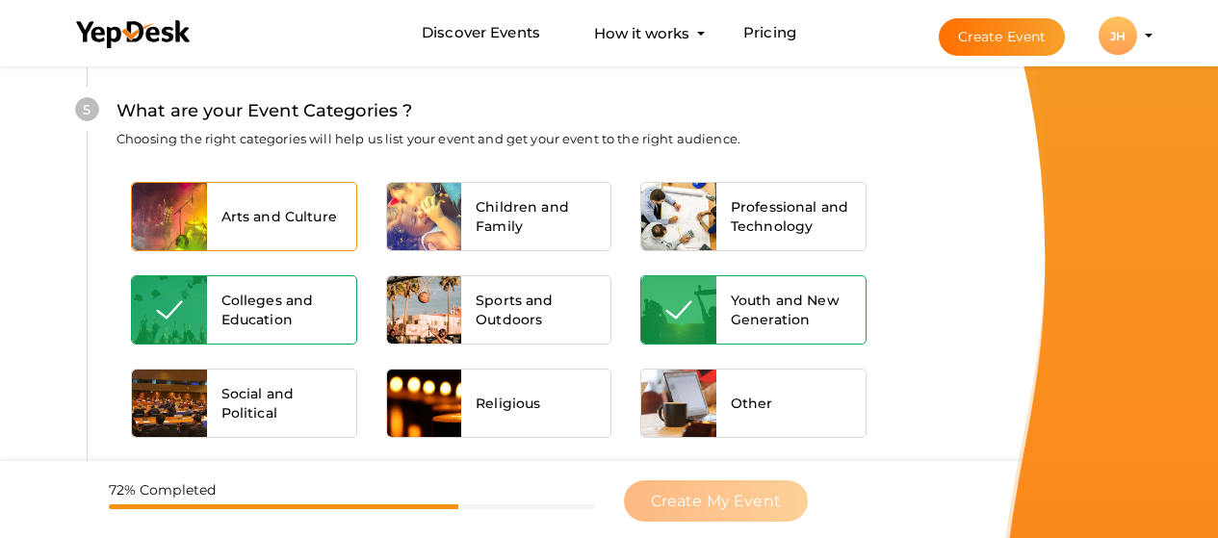
click at [288, 209] on span "Arts and Culture" at bounding box center [279, 216] width 116 height 19
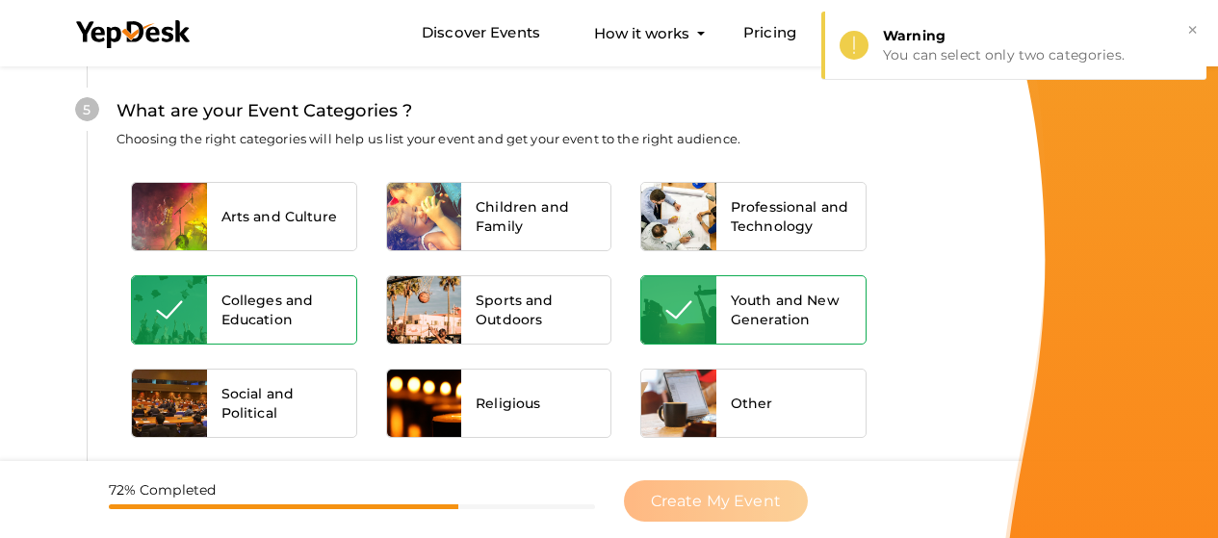
drag, startPoint x: 798, startPoint y: 307, endPoint x: 220, endPoint y: 221, distance: 585.2
click at [797, 307] on span "Youth and New Generation" at bounding box center [791, 310] width 120 height 39
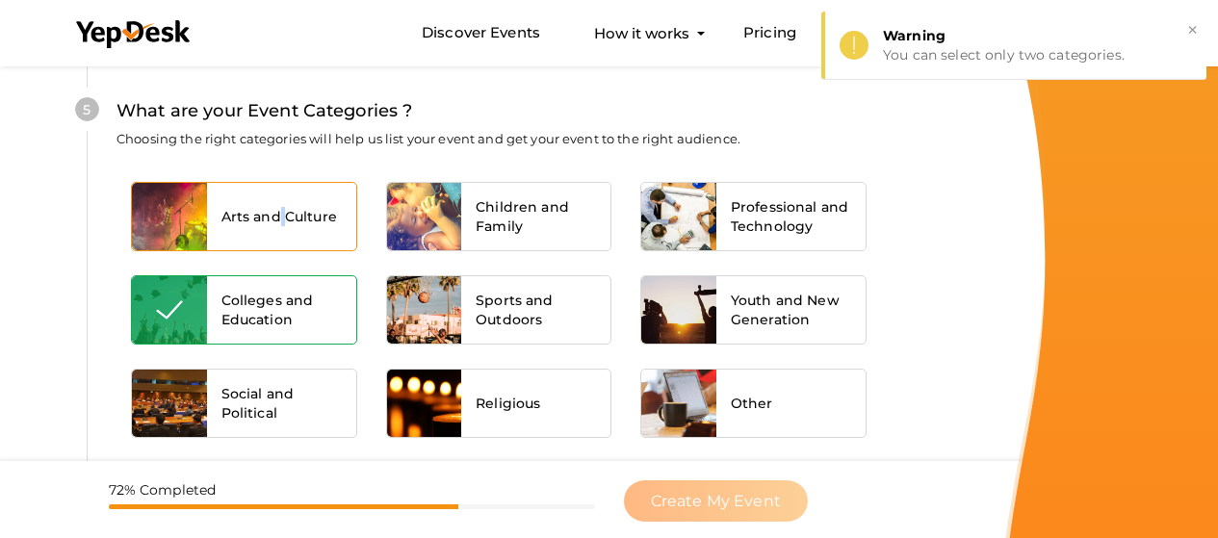
click at [282, 201] on div "Arts and Culture" at bounding box center [281, 216] width 149 height 67
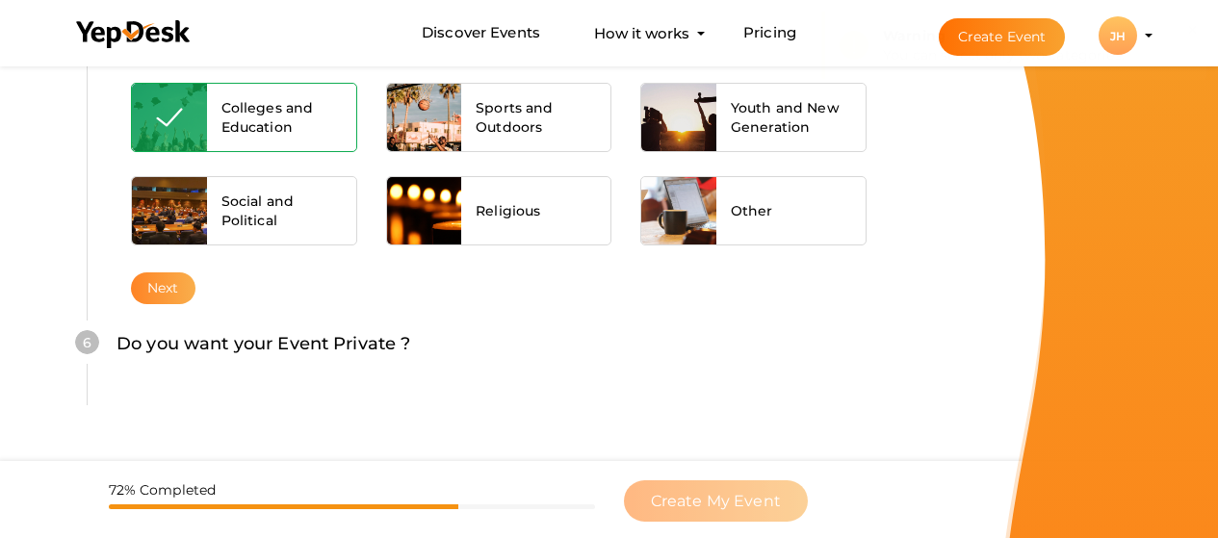
click at [153, 291] on button "Next" at bounding box center [163, 289] width 65 height 32
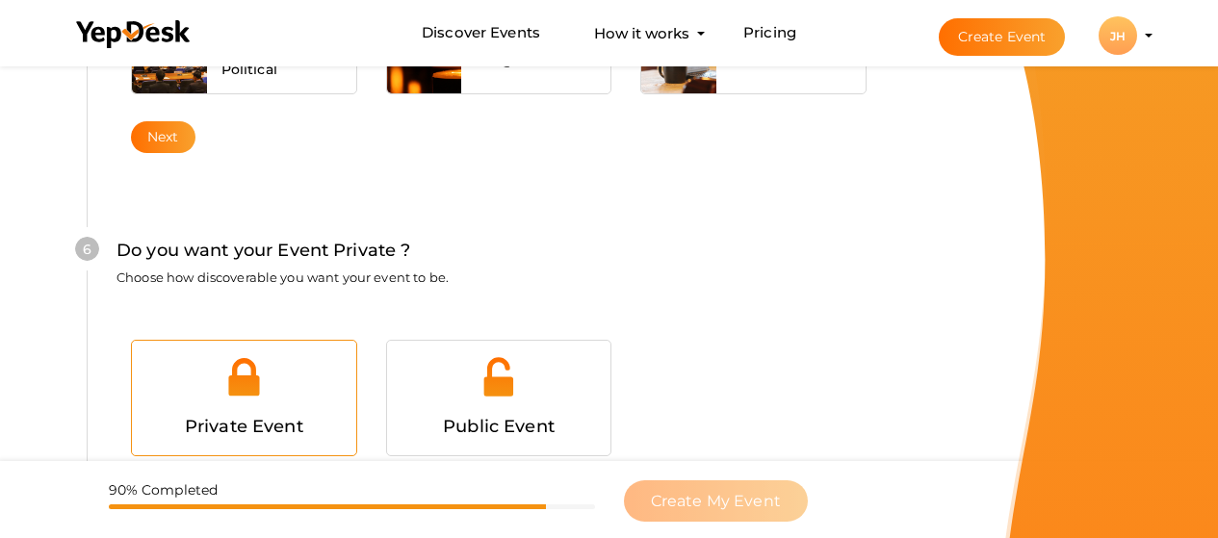
scroll to position [1880, 0]
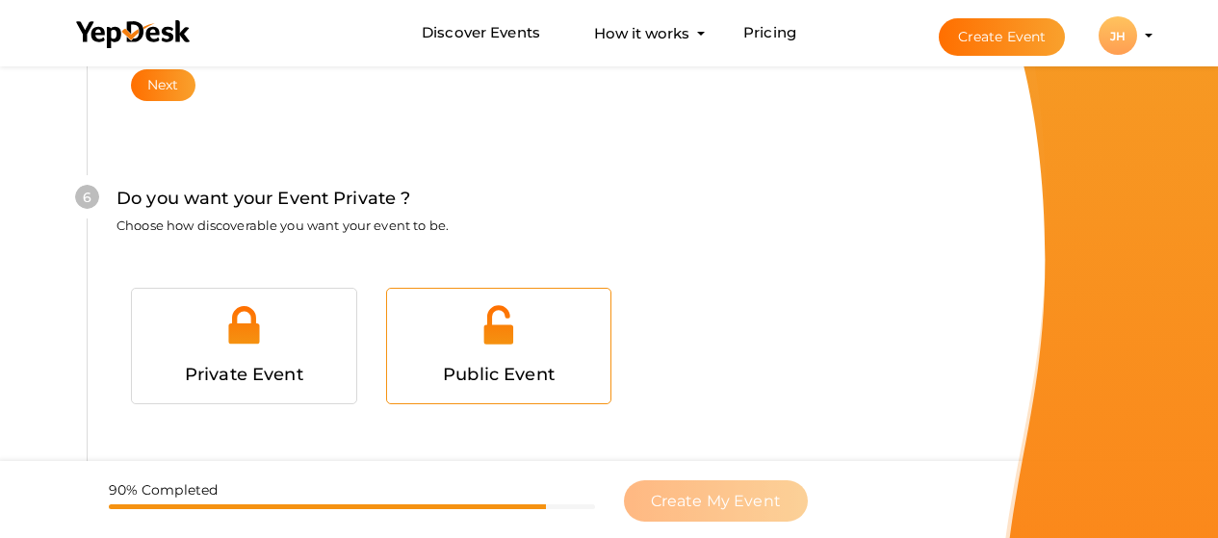
drag, startPoint x: 538, startPoint y: 359, endPoint x: 550, endPoint y: 362, distance: 11.9
click at [542, 363] on div "Public Event" at bounding box center [499, 375] width 195 height 28
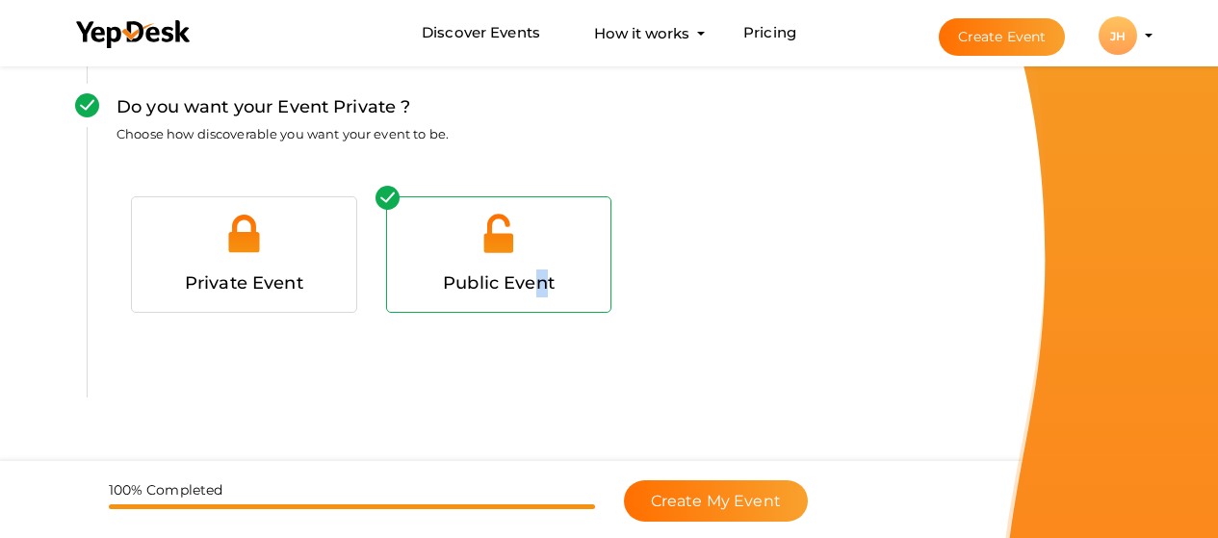
scroll to position [1992, 0]
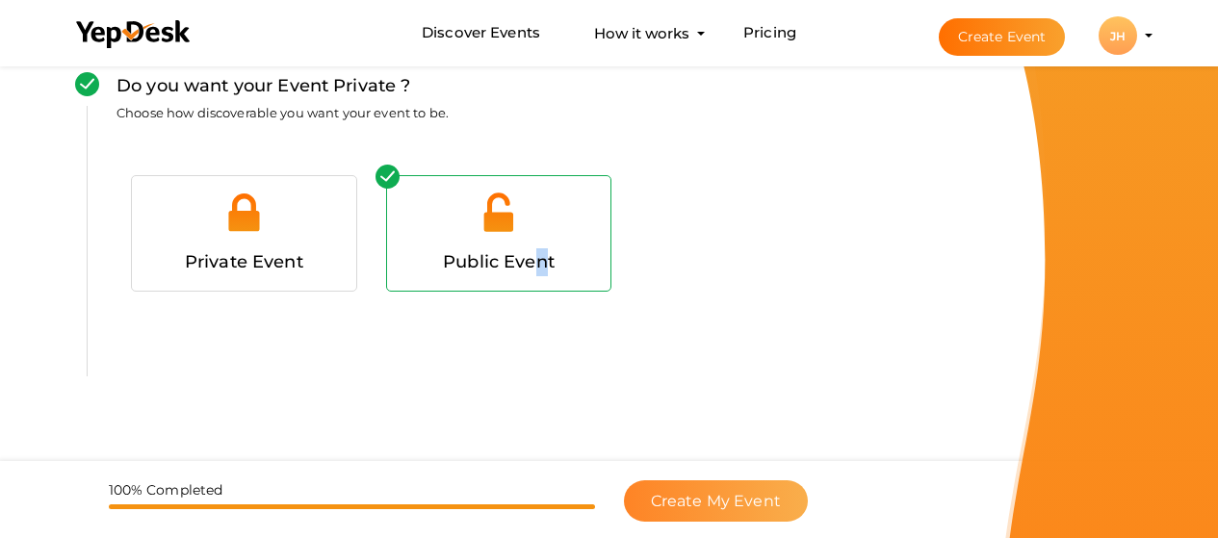
click at [729, 495] on span "Create My Event" at bounding box center [716, 501] width 130 height 18
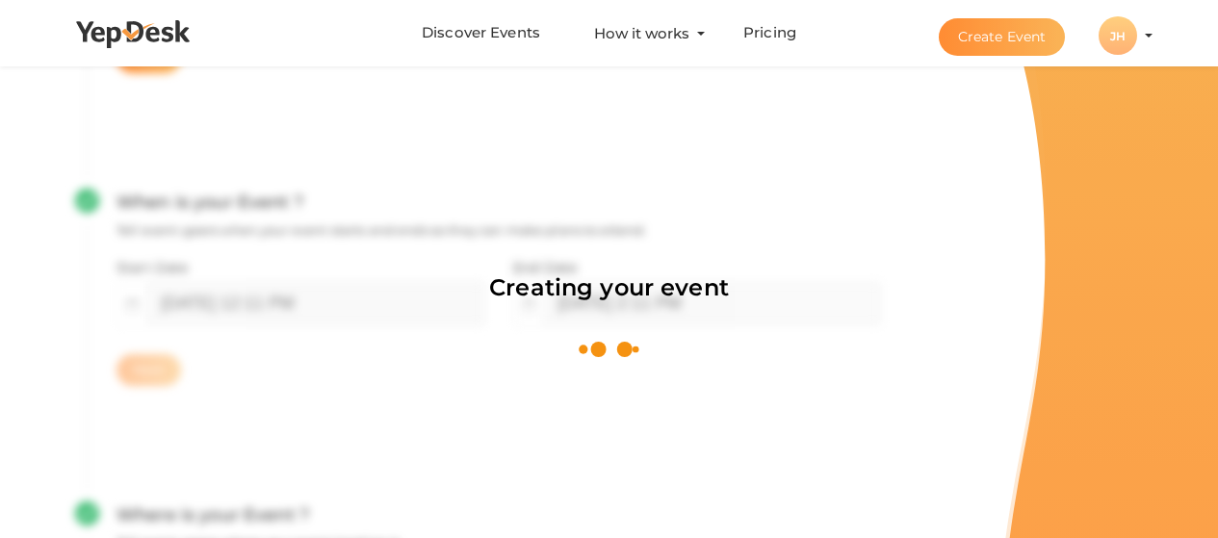
scroll to position [289, 0]
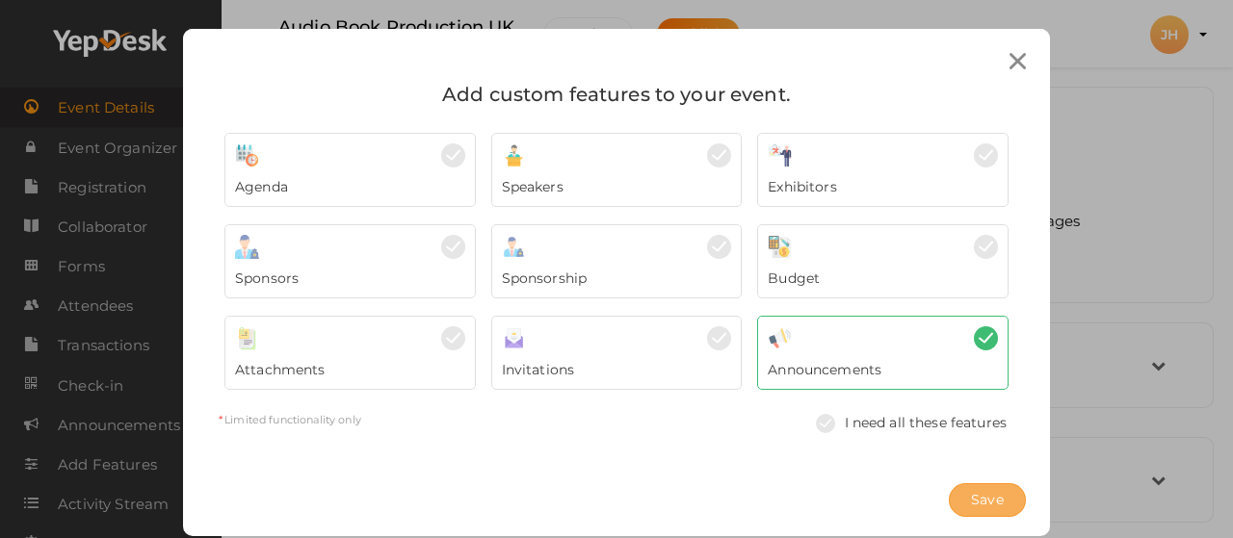
click at [986, 500] on span "Save" at bounding box center [987, 500] width 33 height 20
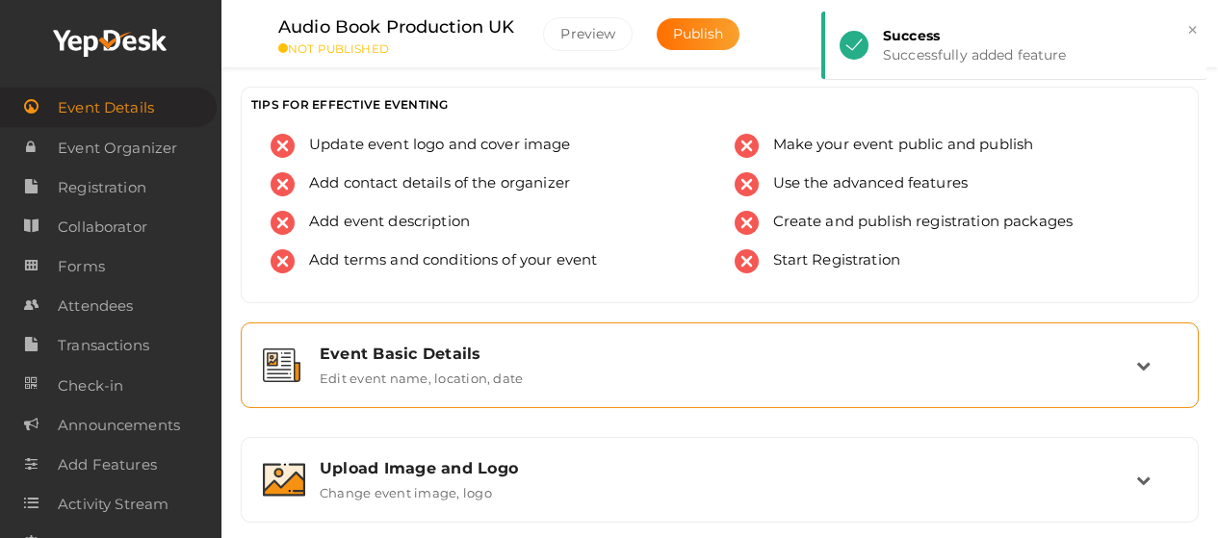
click at [594, 368] on div "Event Basic Details Edit event name, location, date" at bounding box center [720, 365] width 831 height 41
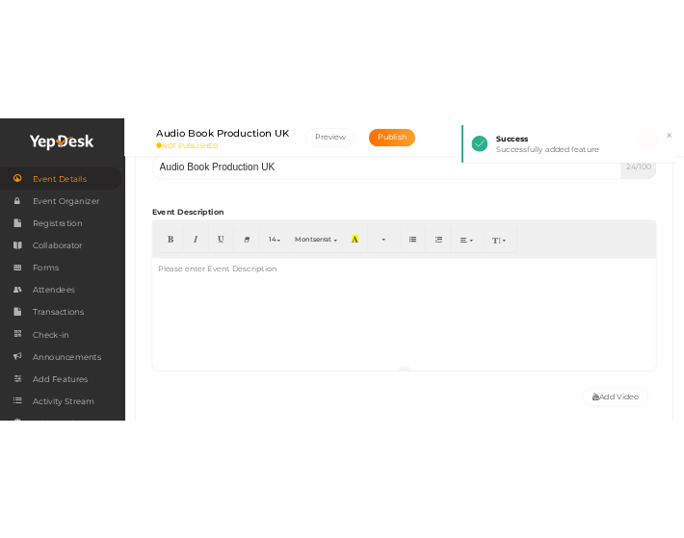
scroll to position [385, 0]
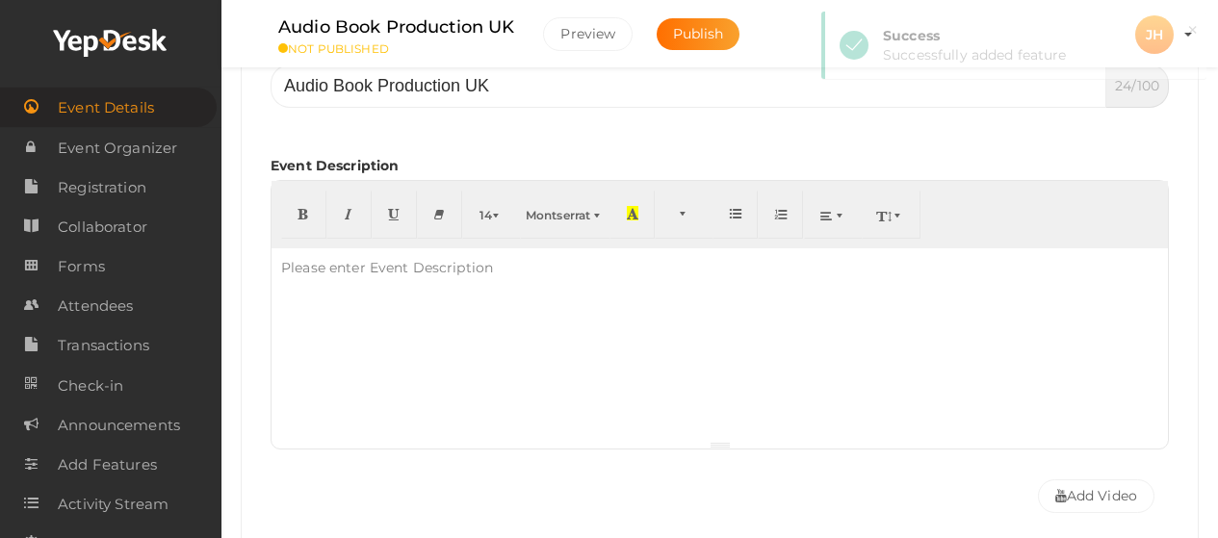
click at [430, 313] on div at bounding box center [720, 344] width 896 height 193
paste div
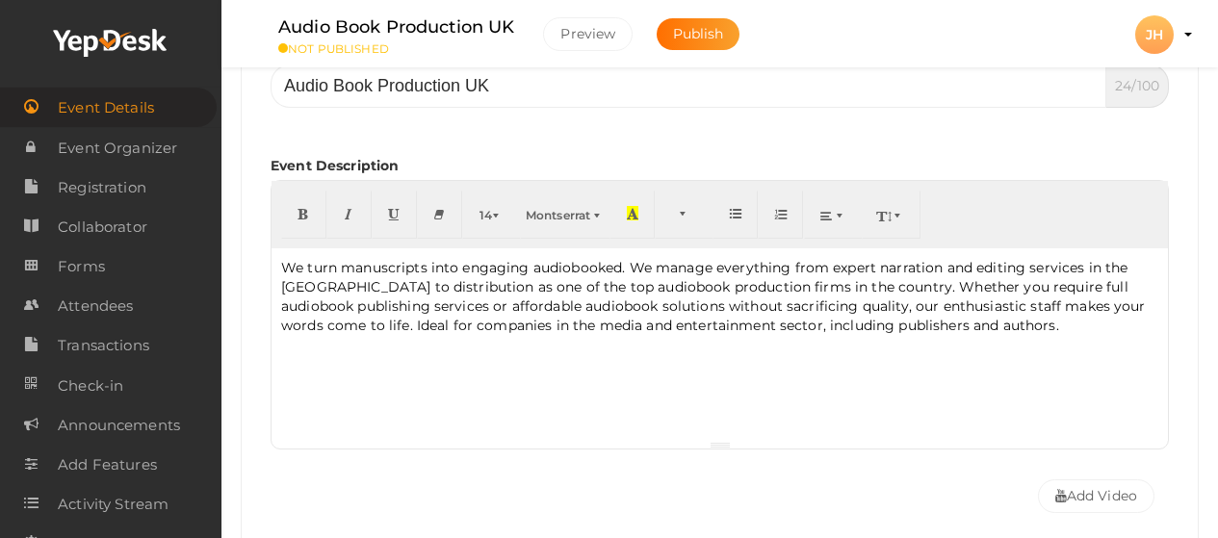
drag, startPoint x: 571, startPoint y: 377, endPoint x: 575, endPoint y: 351, distance: 26.3
click at [572, 377] on div "We turn manuscripts into engaging audiobooked. We manage everything from expert…" at bounding box center [720, 344] width 896 height 193
drag, startPoint x: 532, startPoint y: 270, endPoint x: 622, endPoint y: 270, distance: 89.6
click at [622, 270] on p "We turn manuscripts into engaging audiobooked. We manage everything from expert…" at bounding box center [719, 296] width 877 height 77
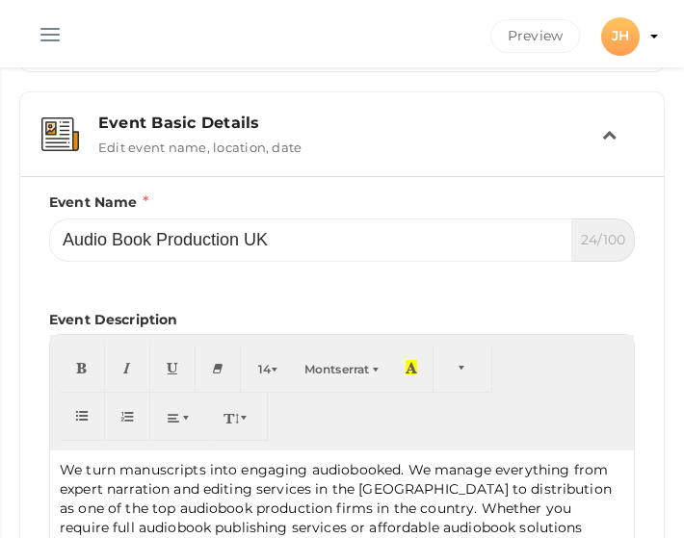
click at [366, 469] on p "We turn manuscripts into engaging audiobooked. We manage everything from expert…" at bounding box center [342, 527] width 564 height 135
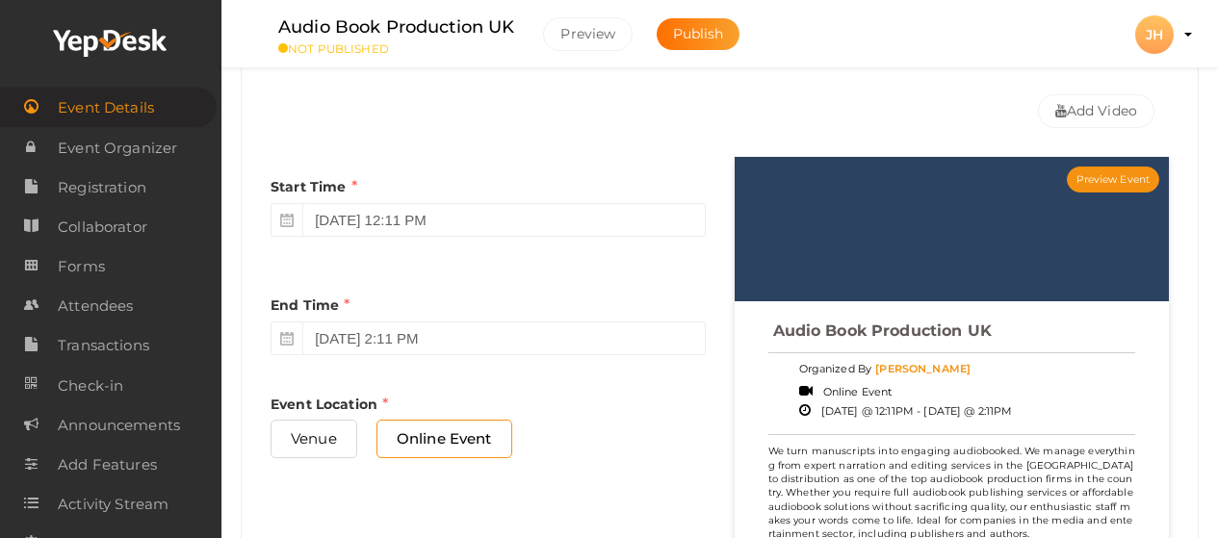
scroll to position [963, 0]
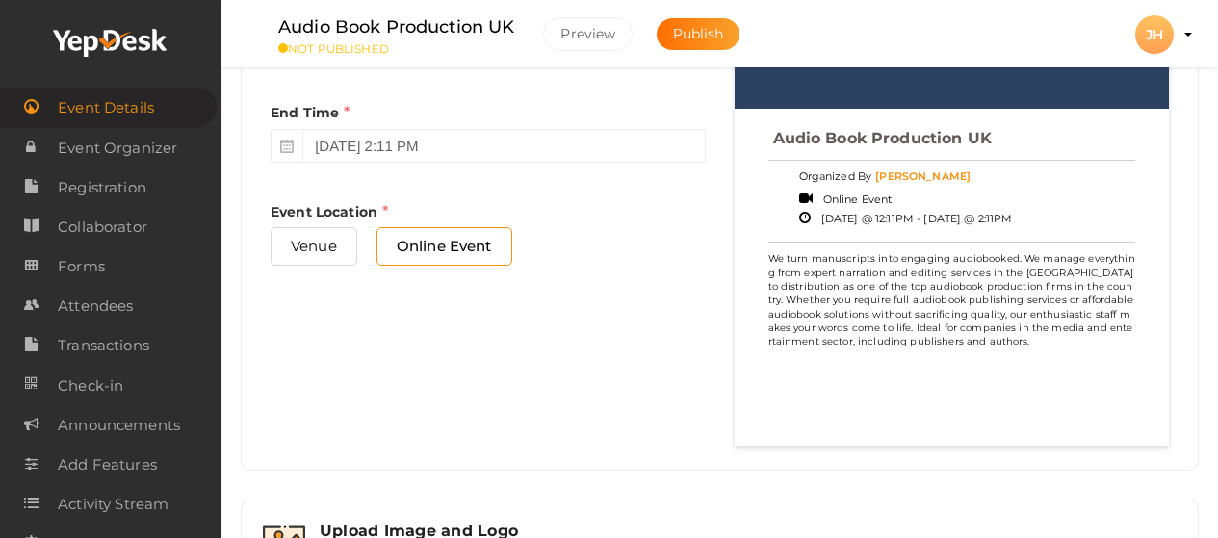
click at [965, 257] on p "We turn manuscripts into engaging audiobooked. We manage everything from expert…" at bounding box center [952, 300] width 368 height 96
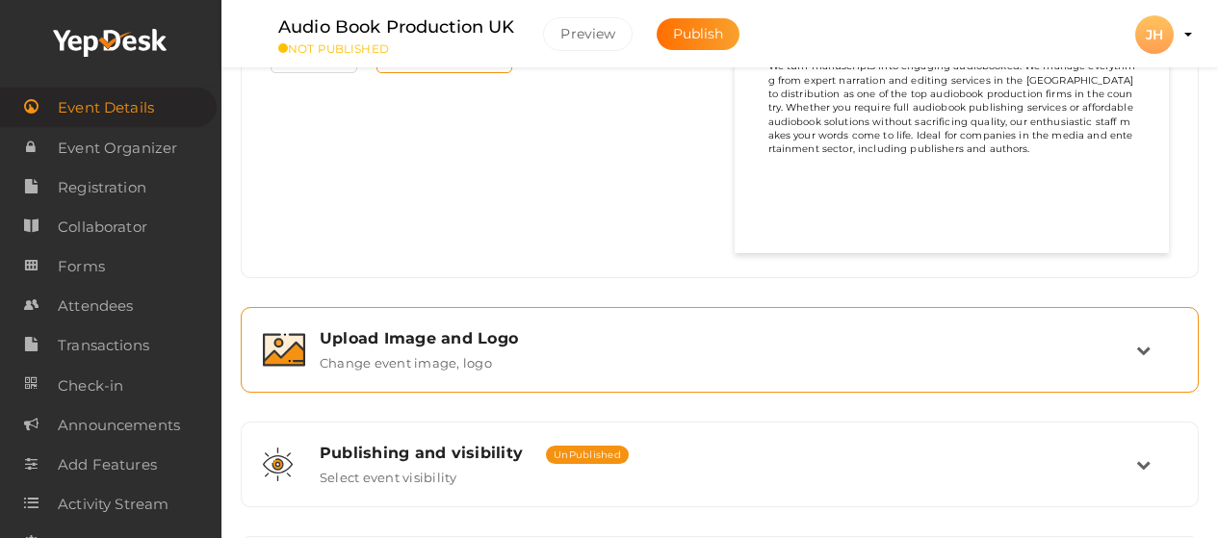
click at [492, 335] on div "Upload Image and Logo" at bounding box center [728, 338] width 817 height 18
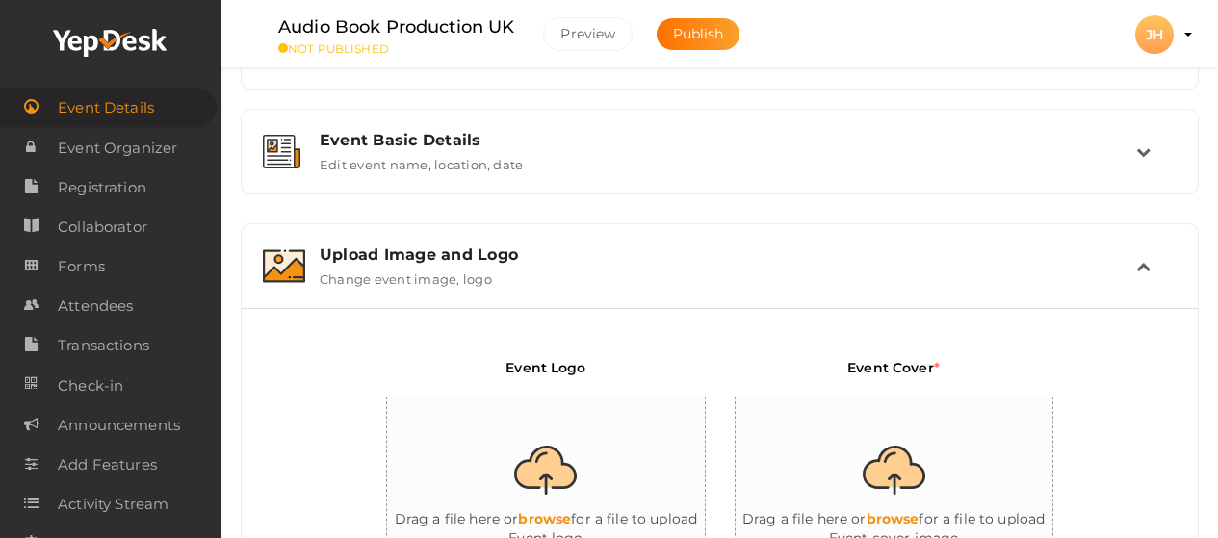
scroll to position [406, 0]
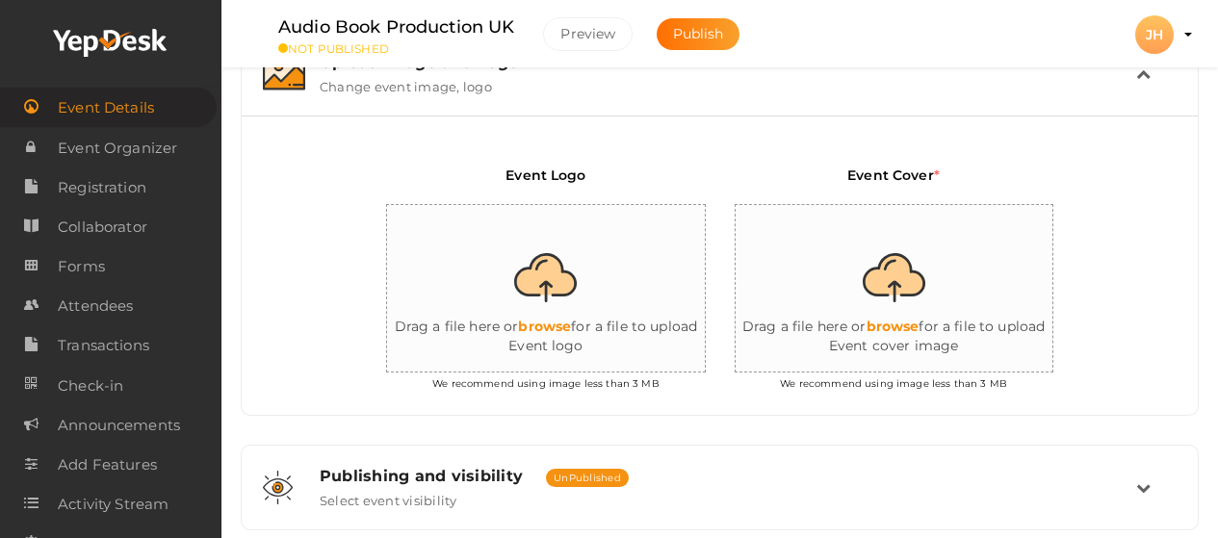
click at [557, 325] on input "file" at bounding box center [579, 289] width 385 height 169
type input "C:\fakepath\audiobookproduction-LOGO (1).png"
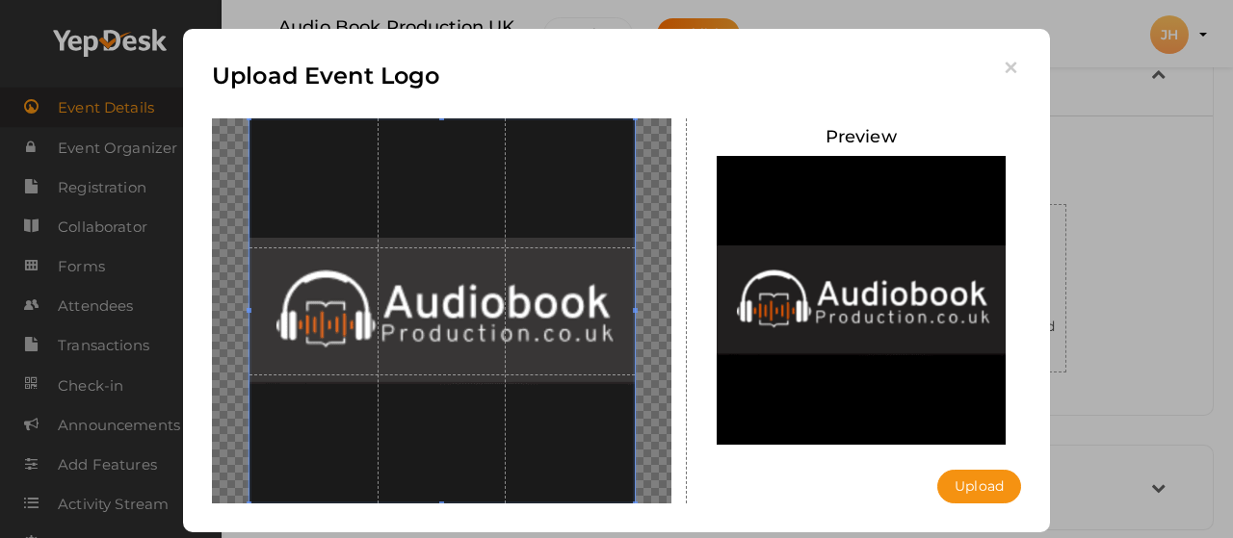
click at [968, 503] on button "Upload" at bounding box center [979, 487] width 84 height 34
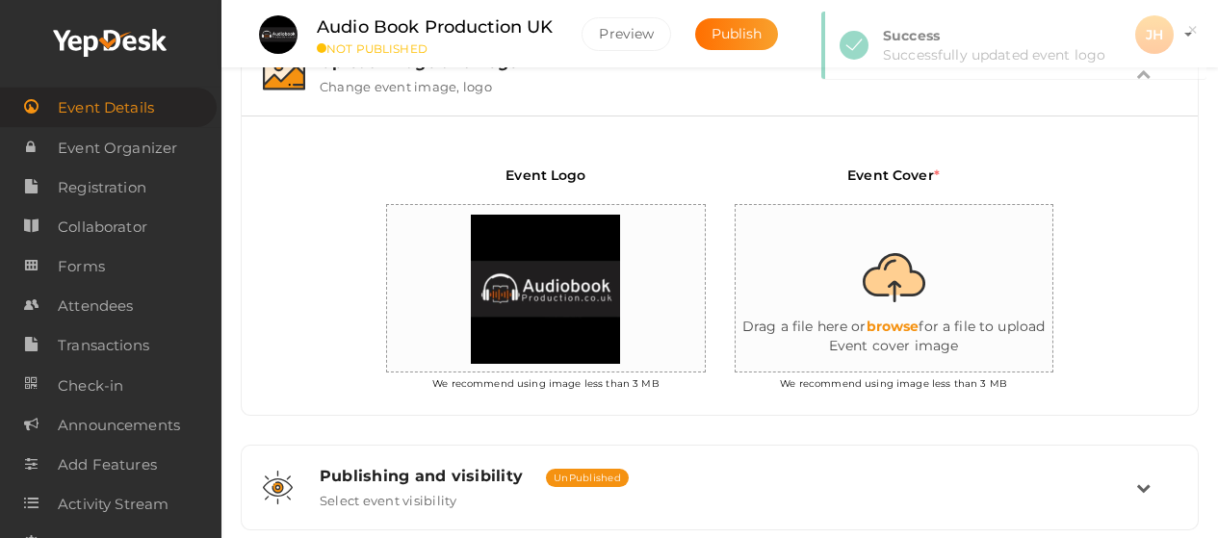
click at [896, 321] on input "file" at bounding box center [928, 289] width 385 height 169
type input "C:\fakepath\audiobookproduction-LOGO (1).png"
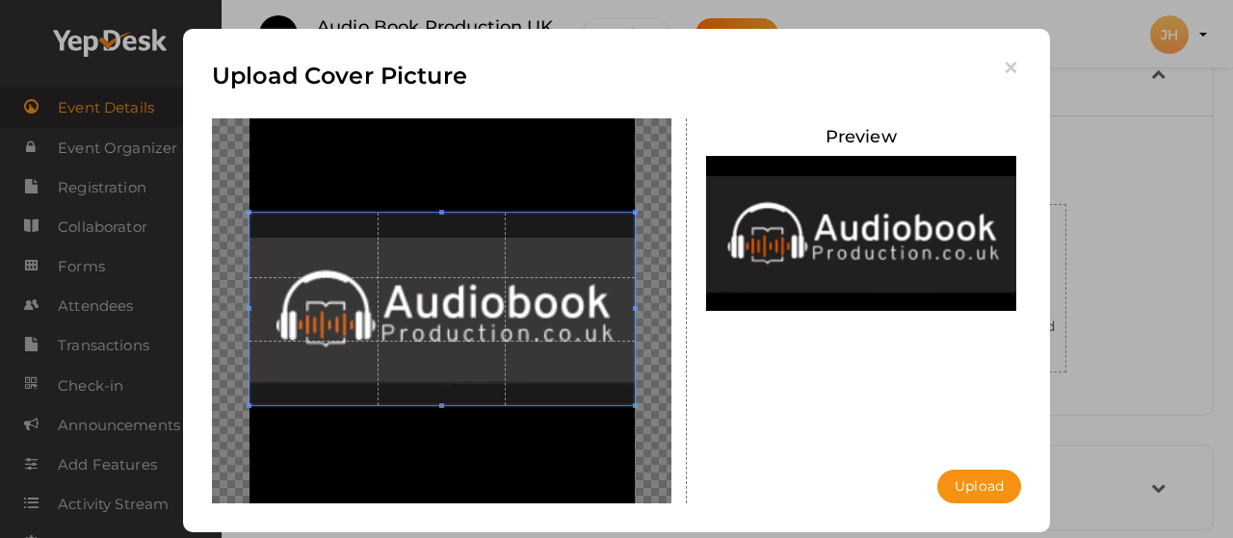
drag, startPoint x: 485, startPoint y: 377, endPoint x: 495, endPoint y: 355, distance: 24.2
click at [495, 357] on span at bounding box center [441, 309] width 385 height 193
click at [955, 494] on button "Upload" at bounding box center [979, 487] width 84 height 34
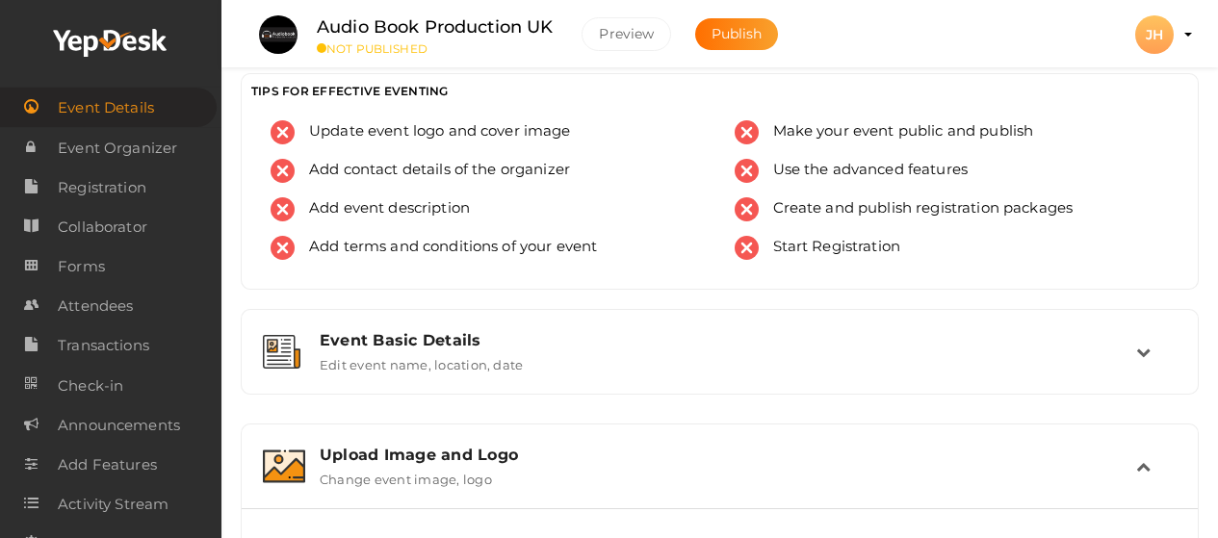
scroll to position [0, 0]
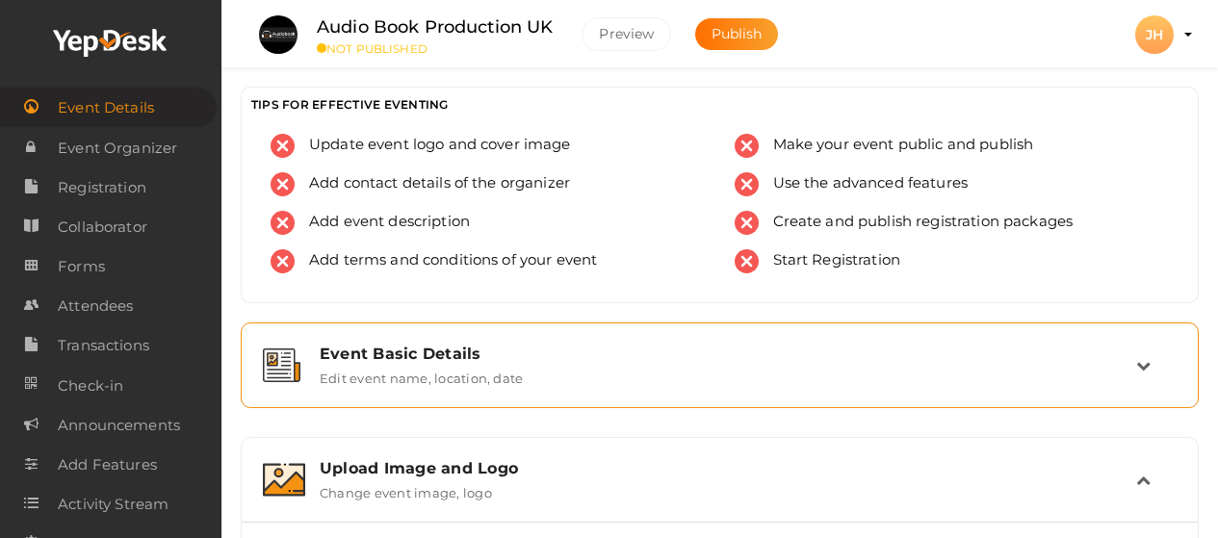
click at [660, 365] on div "Event Basic Details Edit event name, location, date" at bounding box center [720, 365] width 831 height 41
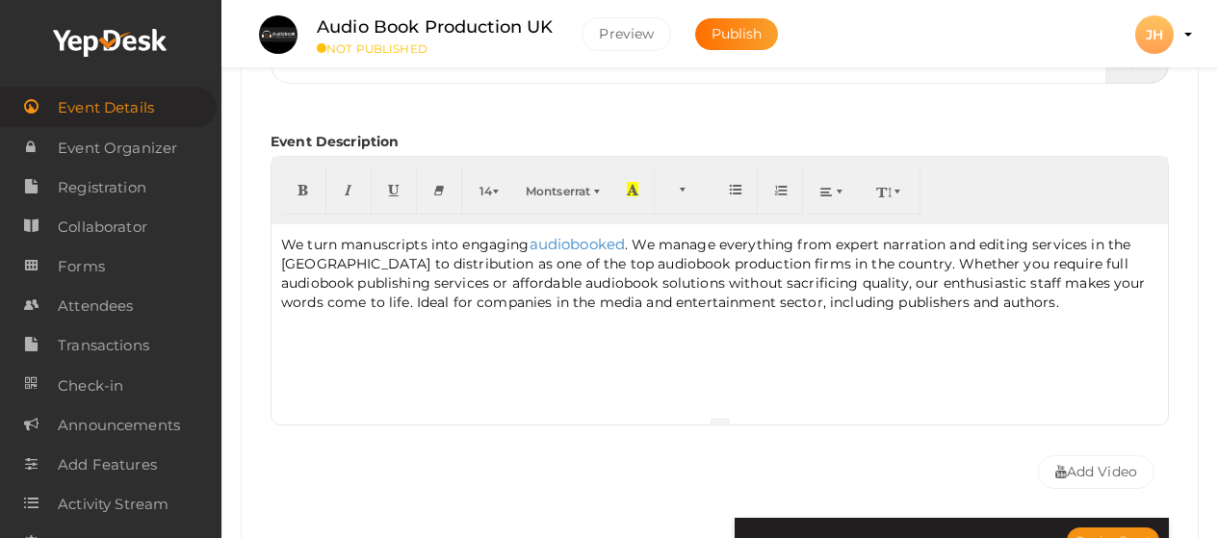
scroll to position [385, 0]
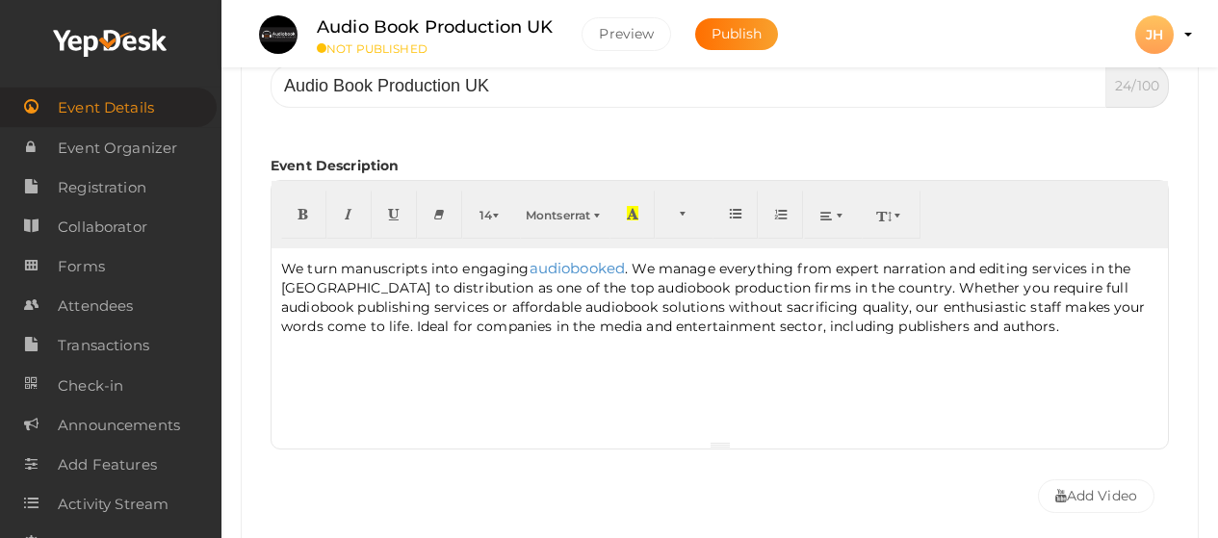
click at [992, 341] on div "We turn manuscripts into engaging audiobooked . We manage everything from exper…" at bounding box center [720, 344] width 896 height 193
click at [286, 342] on div "We turn manuscripts into engaging audiobooked . We manage everything from exper…" at bounding box center [720, 344] width 896 height 193
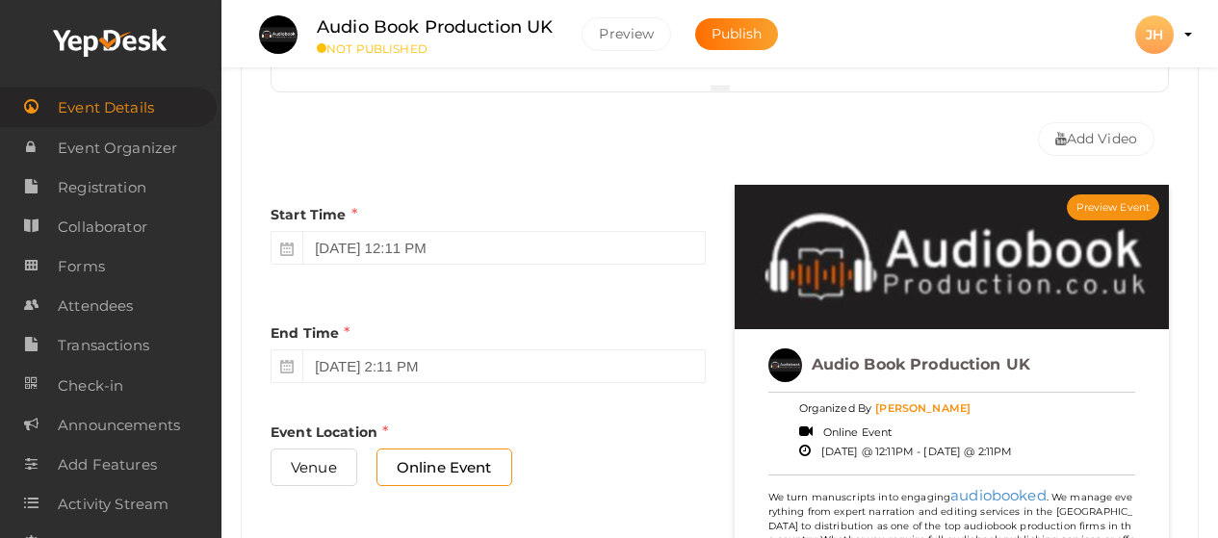
scroll to position [578, 0]
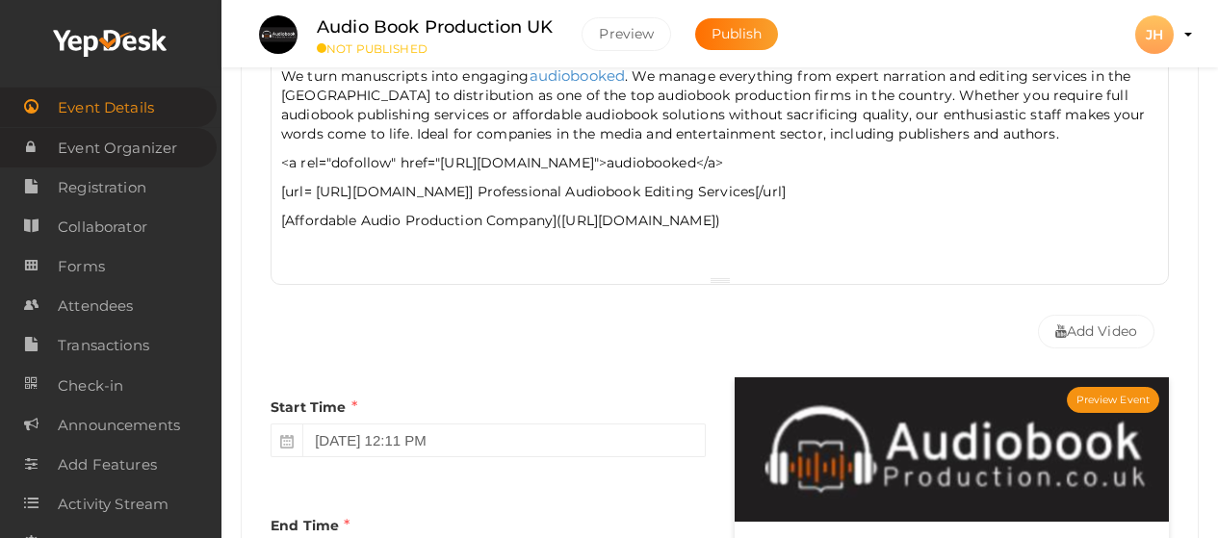
drag, startPoint x: 926, startPoint y: 189, endPoint x: 145, endPoint y: 167, distance: 781.2
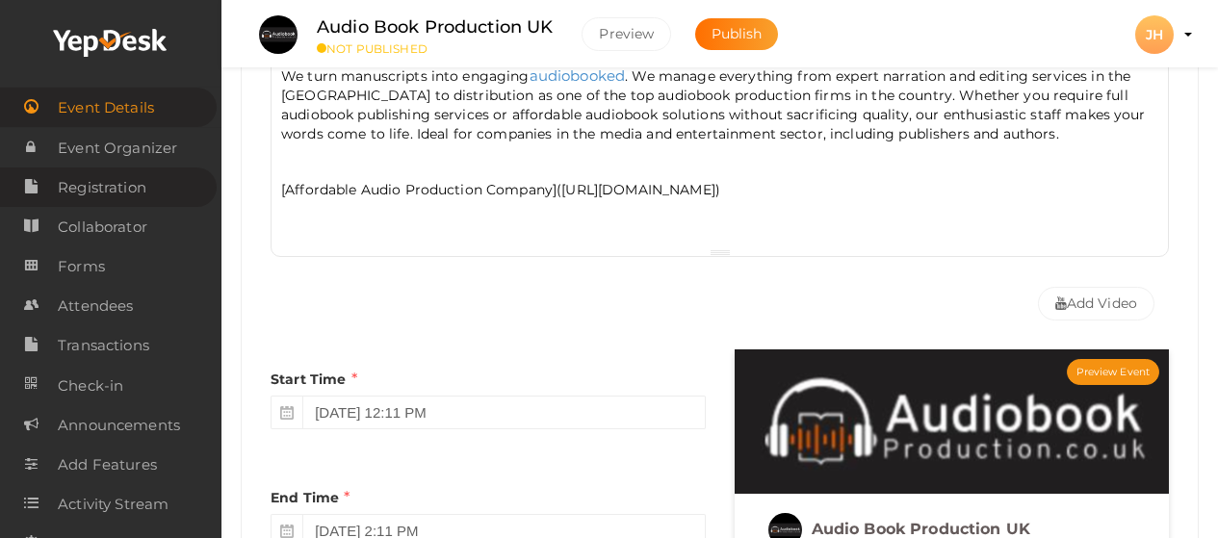
drag, startPoint x: 1029, startPoint y: 188, endPoint x: 170, endPoint y: 190, distance: 858.9
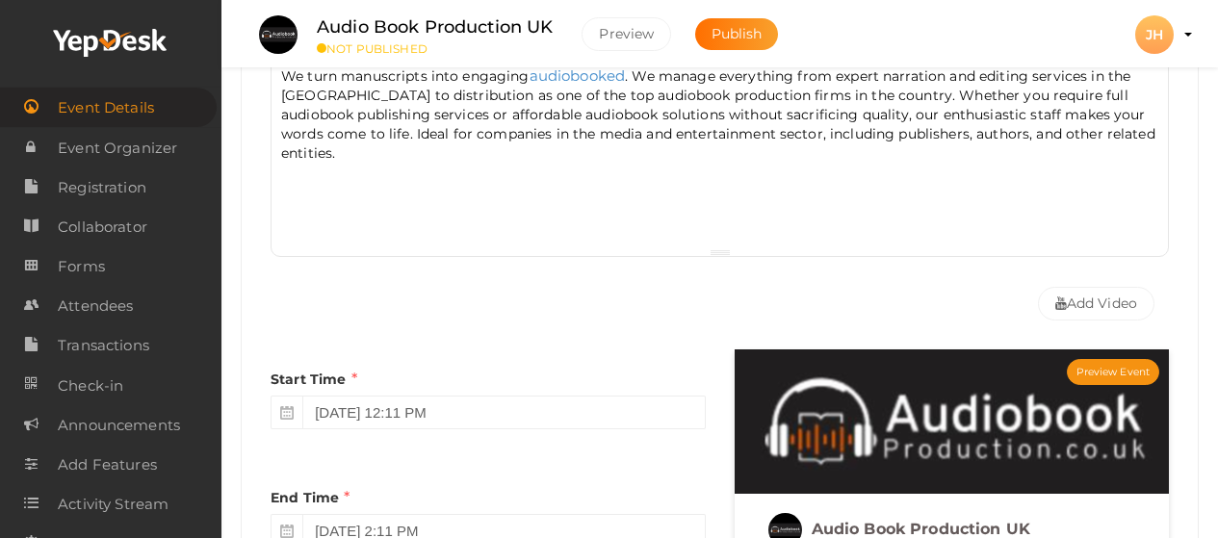
scroll to position [193, 0]
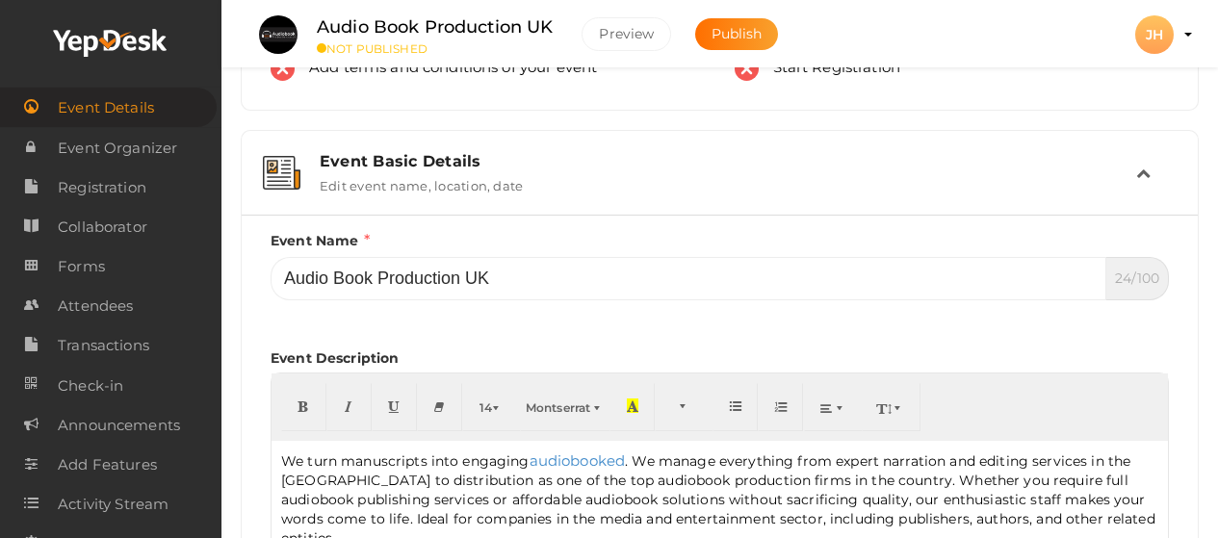
click at [409, 482] on p "We turn manuscripts into engaging audiobooked . We manage everything from exper…" at bounding box center [719, 499] width 877 height 97
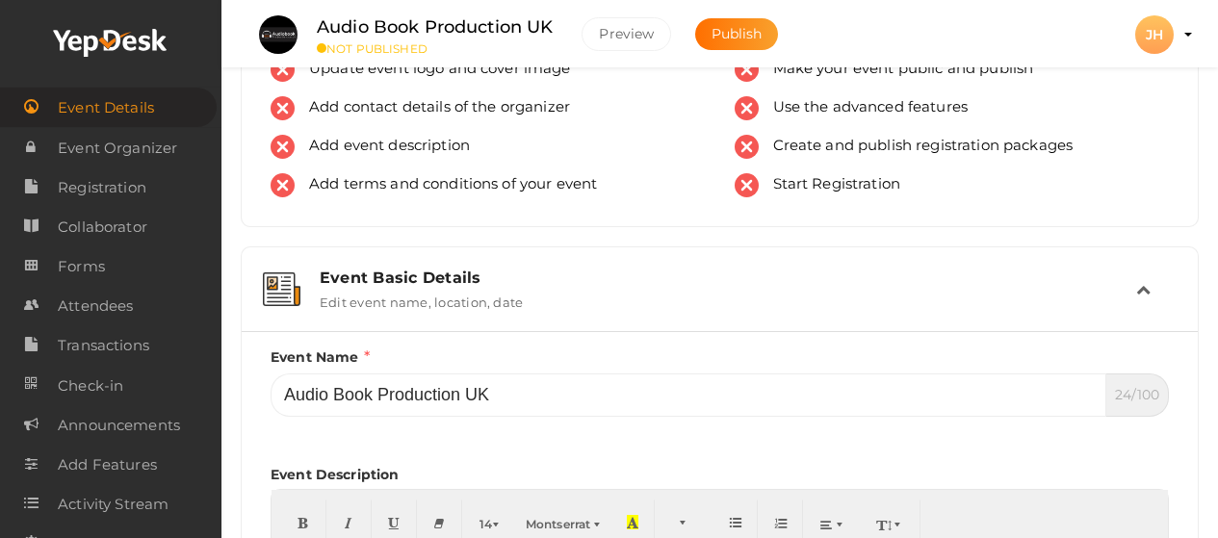
scroll to position [0, 0]
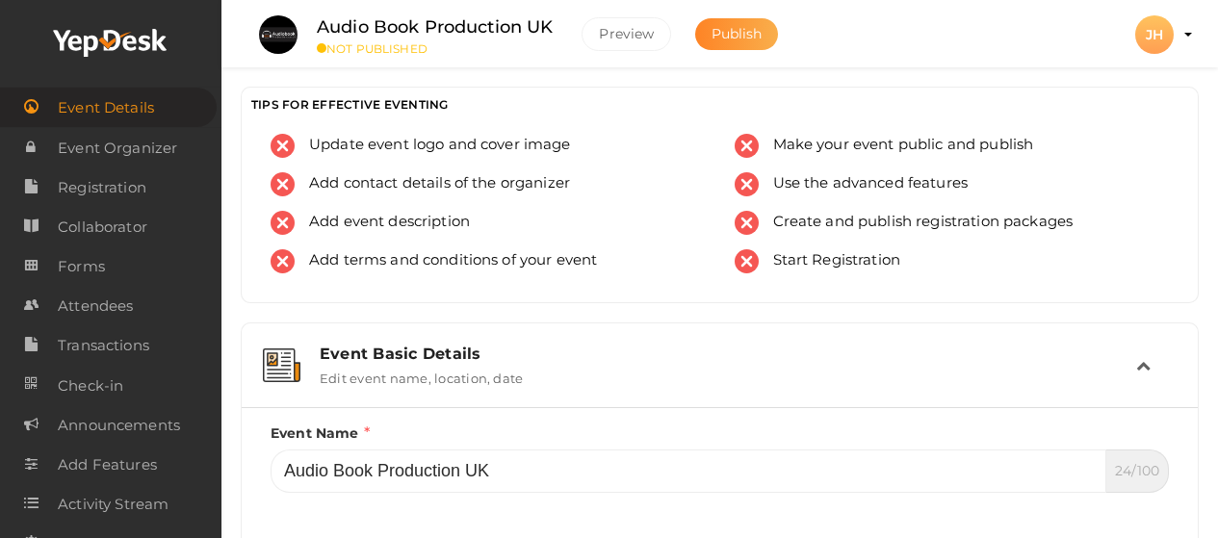
click at [748, 35] on span "Publish" at bounding box center [737, 33] width 51 height 17
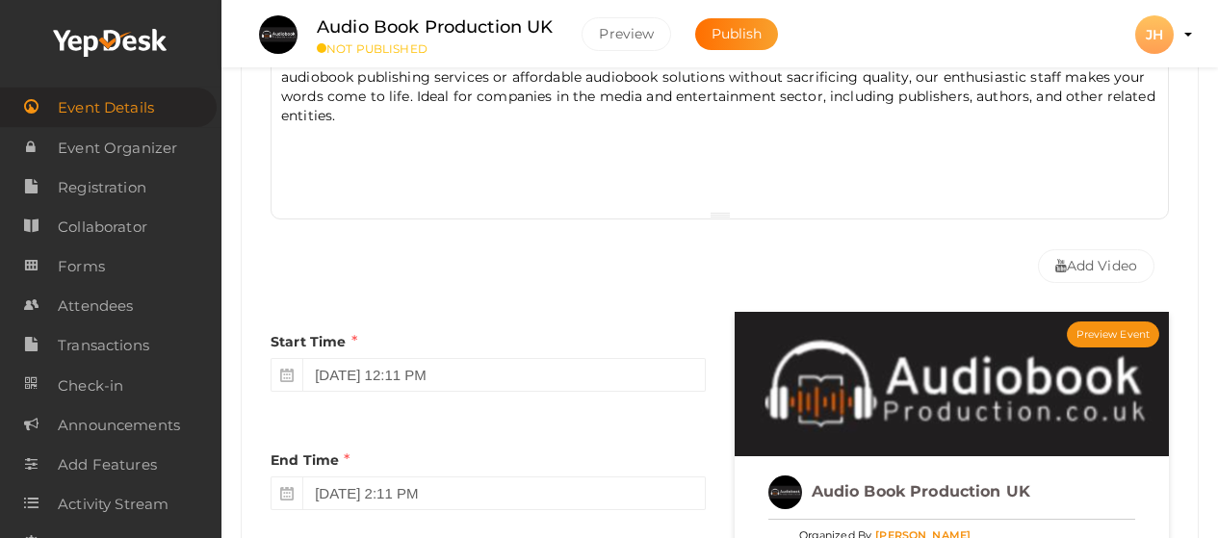
scroll to position [770, 0]
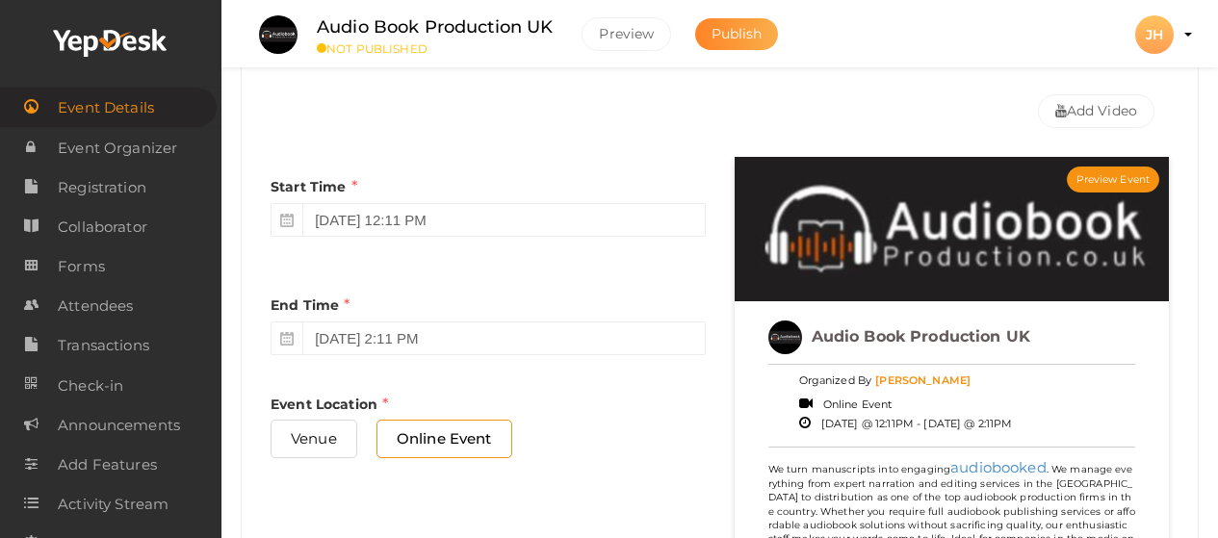
click at [743, 34] on span "Publish" at bounding box center [737, 33] width 51 height 17
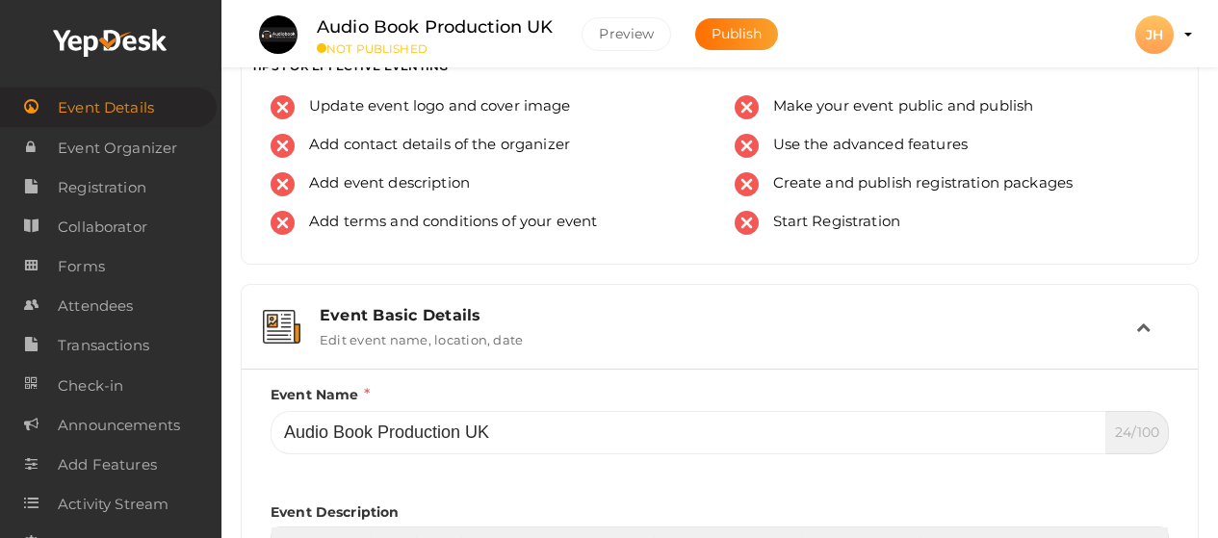
scroll to position [0, 0]
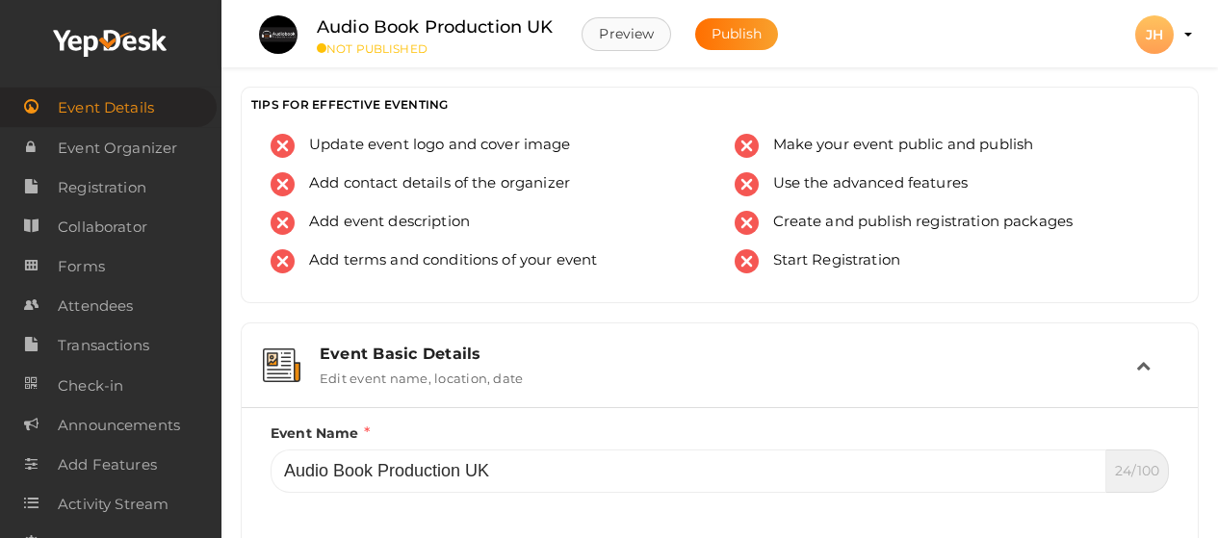
click at [635, 41] on button "Preview" at bounding box center [627, 34] width 90 height 34
click at [732, 30] on span "Publish" at bounding box center [737, 33] width 51 height 17
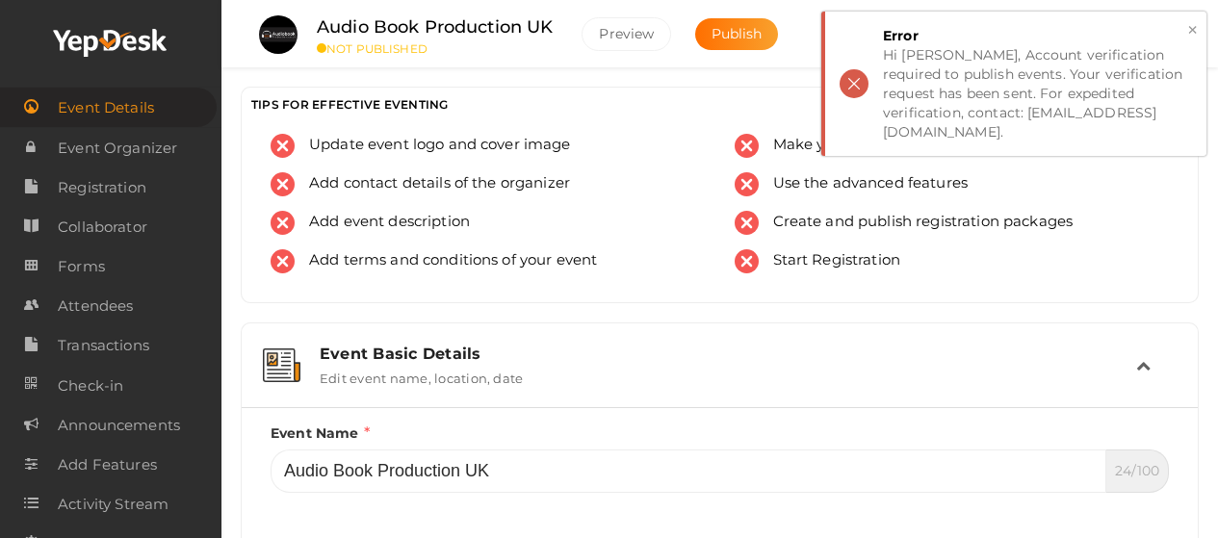
click at [1040, 76] on div "Hi James Henry, Account verification required to publish events. Your verificat…" at bounding box center [1037, 93] width 309 height 96
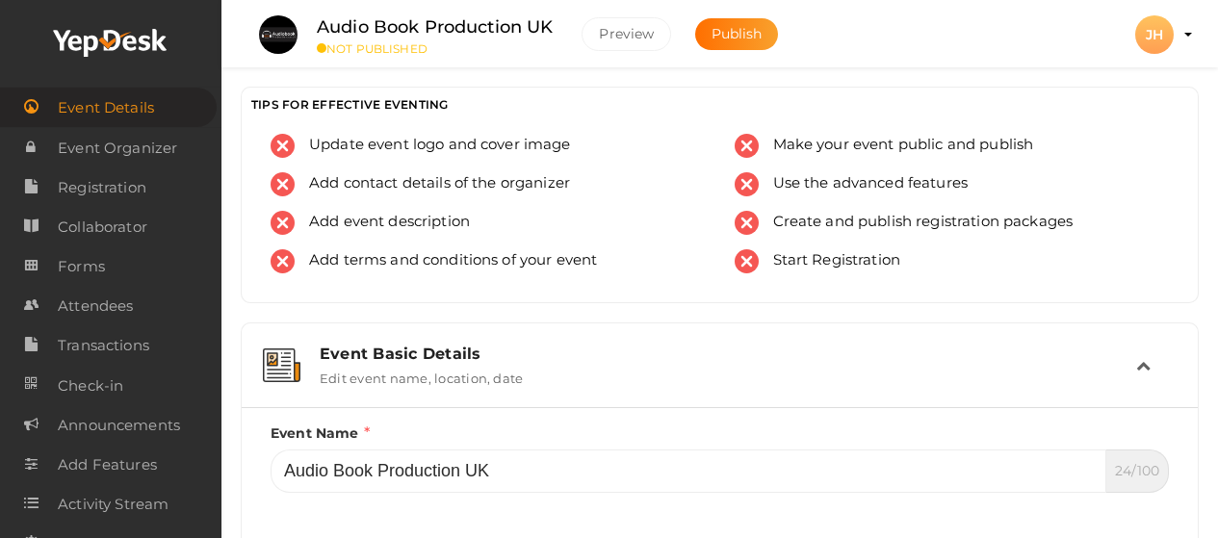
click at [1188, 29] on li "Preview JH JH James Henry jicovam904@discrip.com Personal Profile My Events Adm…" at bounding box center [1154, 34] width 77 height 67
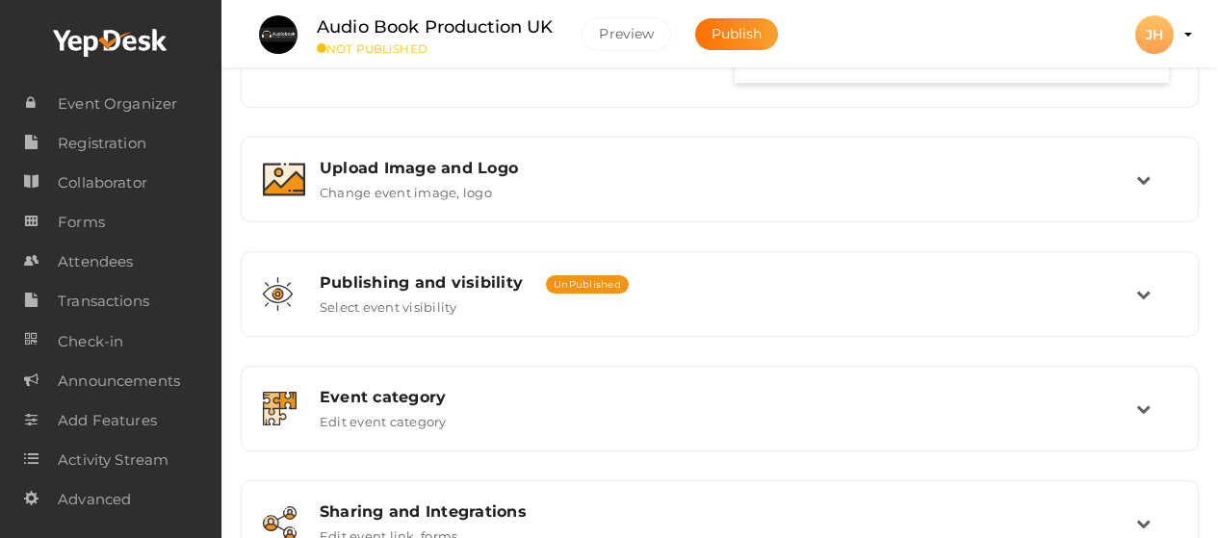
scroll to position [1327, 0]
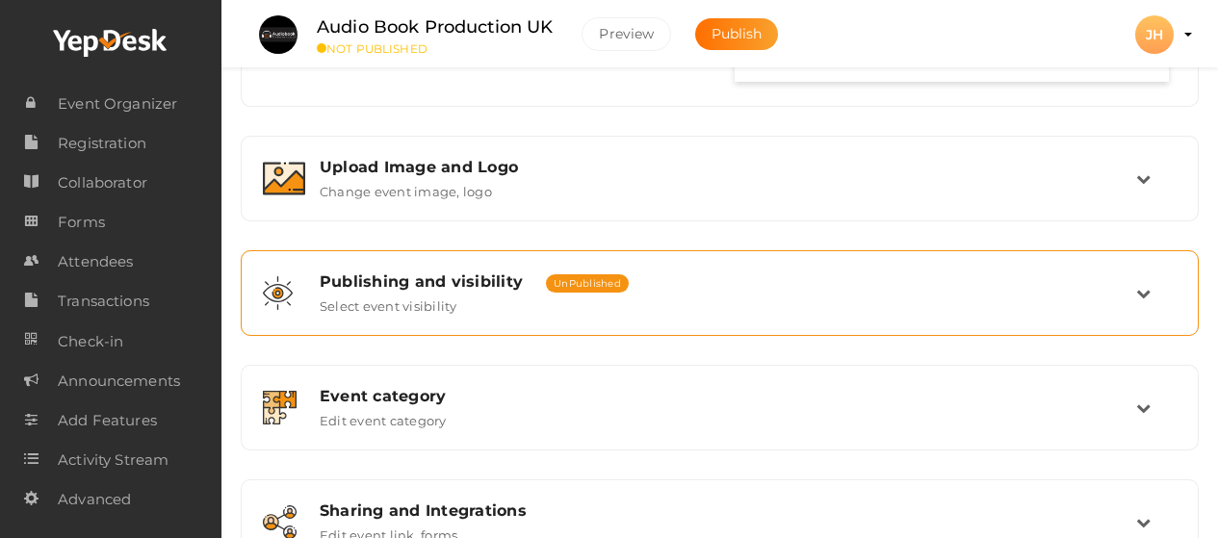
click at [1142, 288] on icon at bounding box center [1143, 293] width 14 height 14
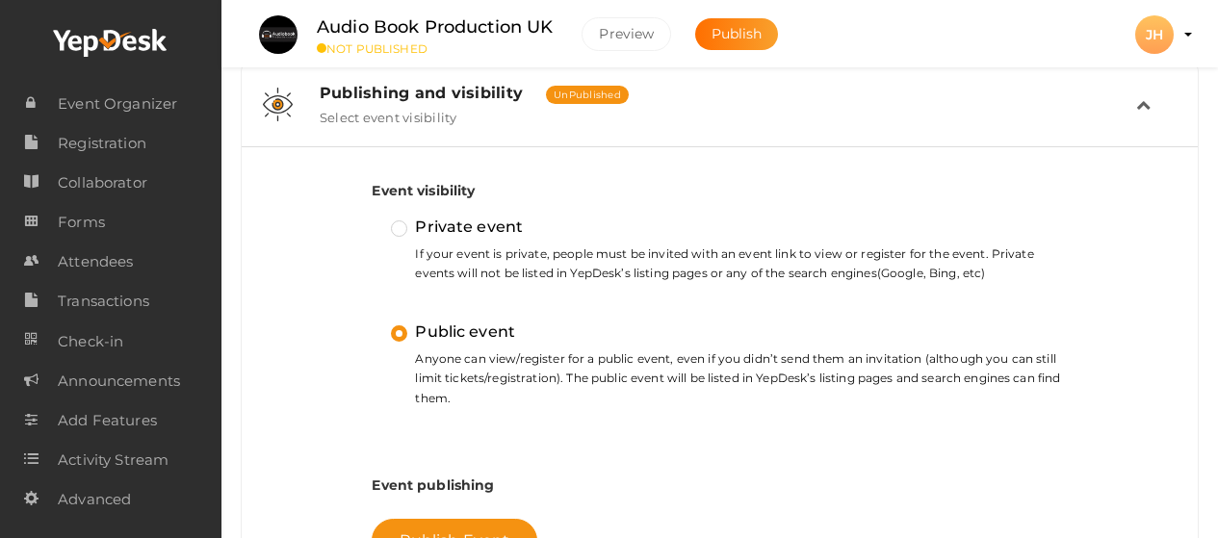
scroll to position [683, 0]
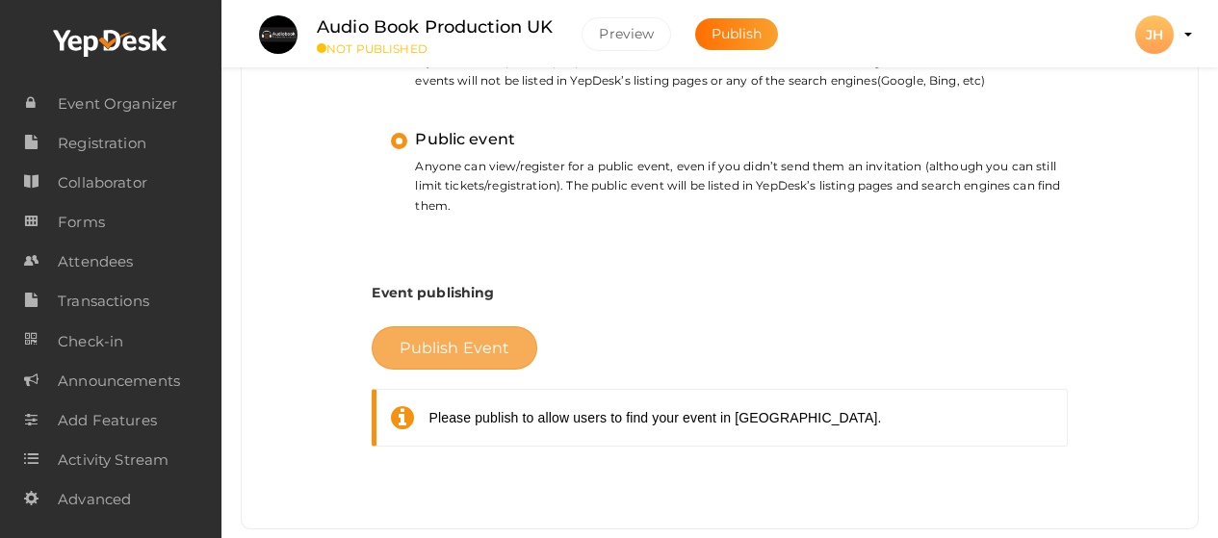
click at [458, 350] on span "Publish Event" at bounding box center [455, 348] width 110 height 18
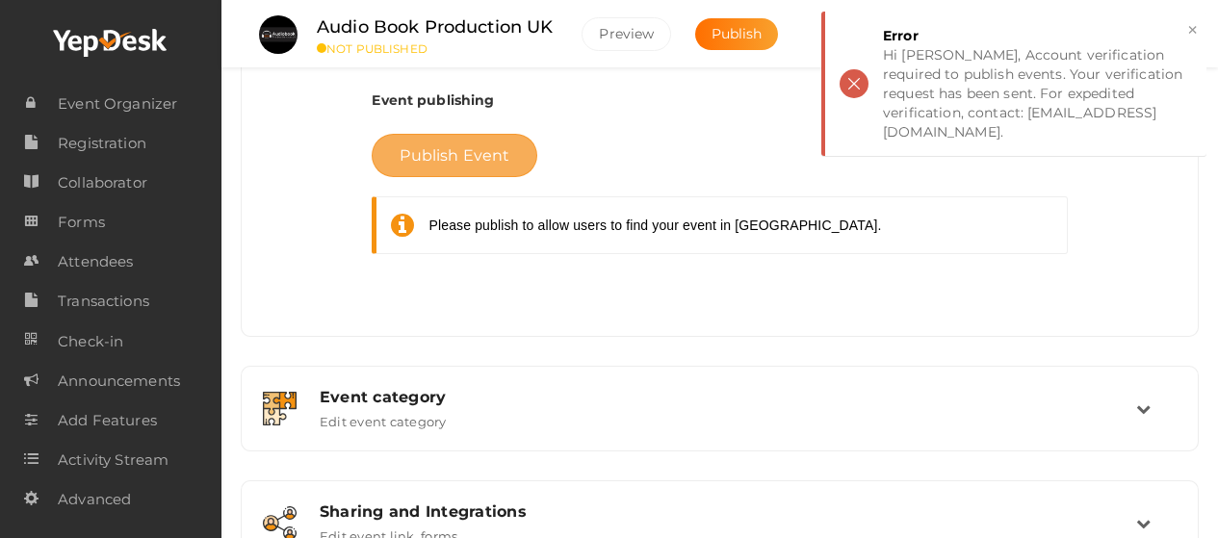
scroll to position [1068, 0]
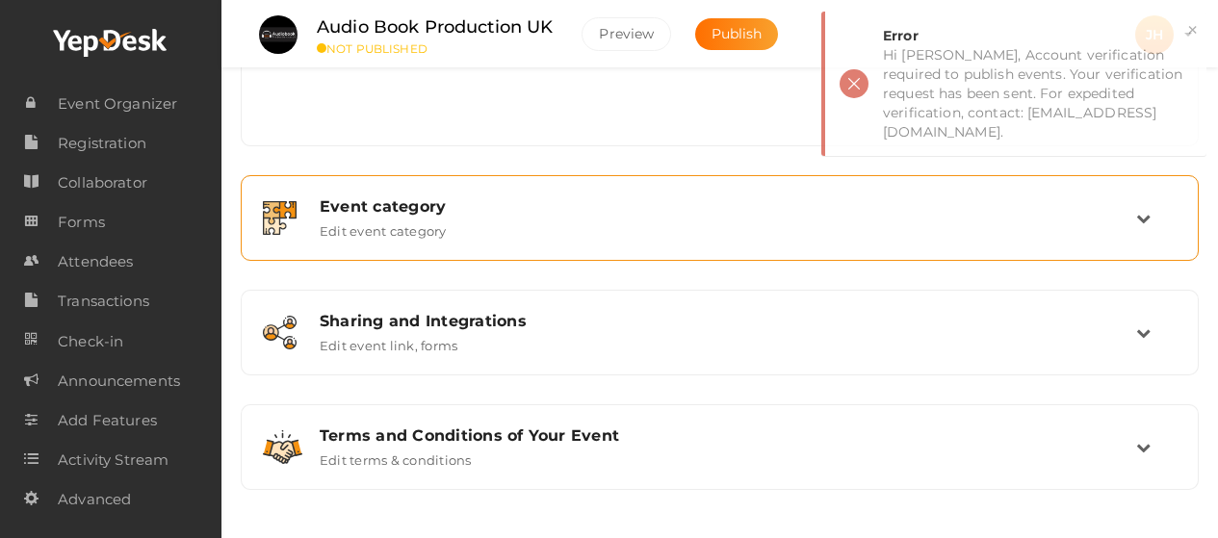
click at [592, 224] on div "Event category Edit event category" at bounding box center [720, 217] width 831 height 41
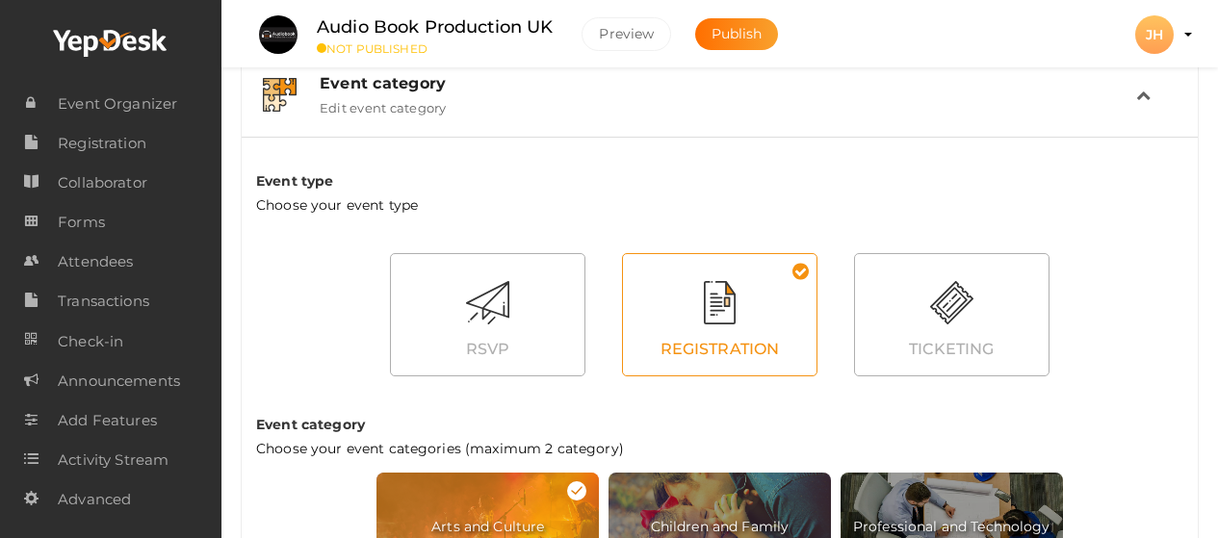
scroll to position [614, 0]
click at [1144, 94] on icon at bounding box center [1143, 95] width 14 height 14
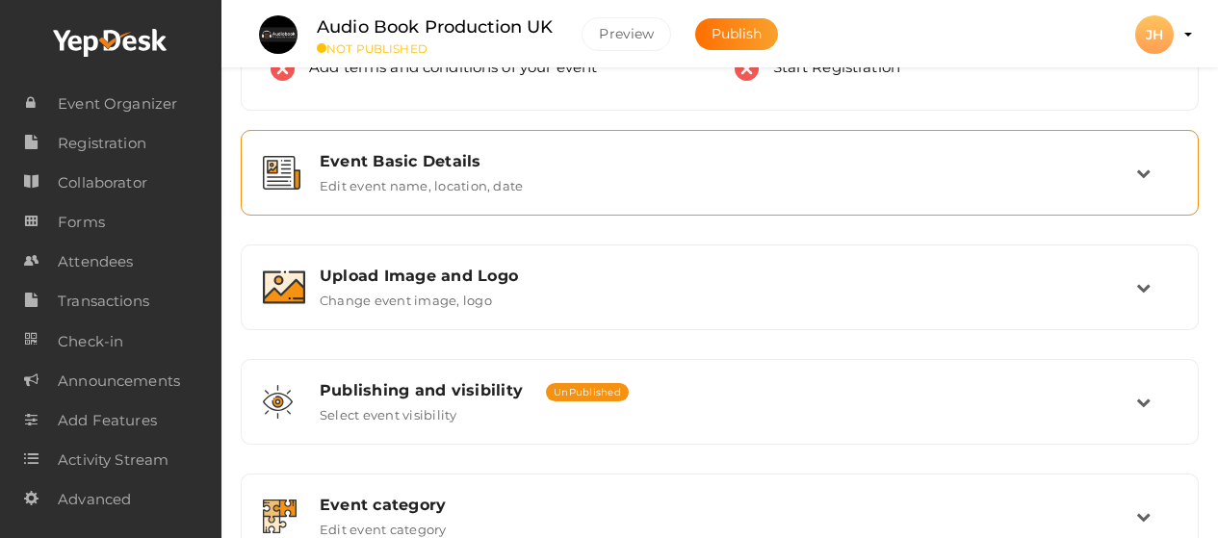
scroll to position [0, 0]
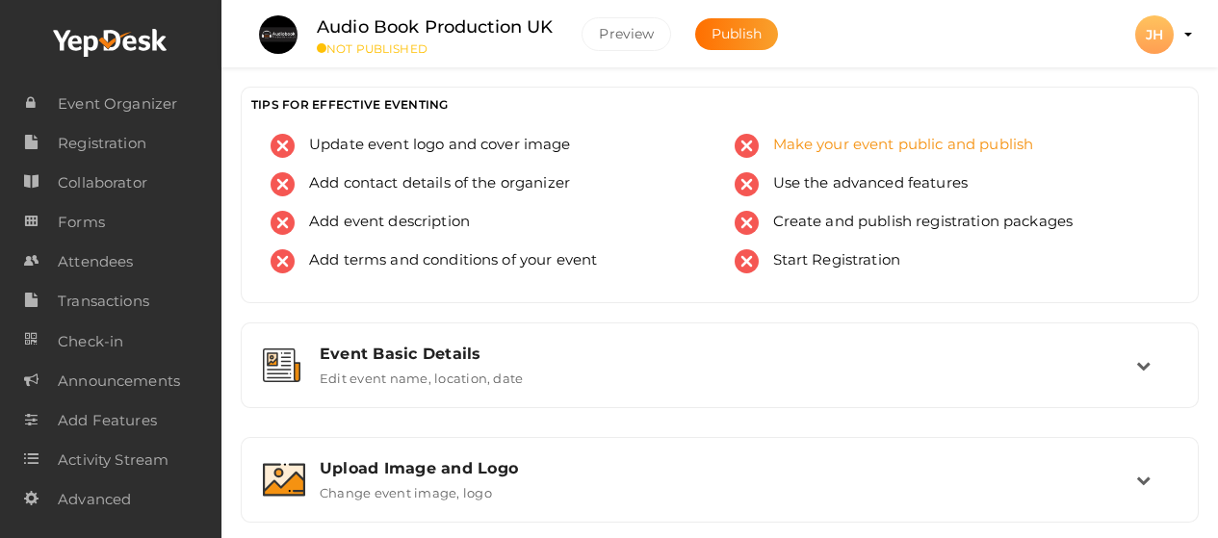
click at [876, 147] on span "Make your event public and publish" at bounding box center [896, 146] width 275 height 24
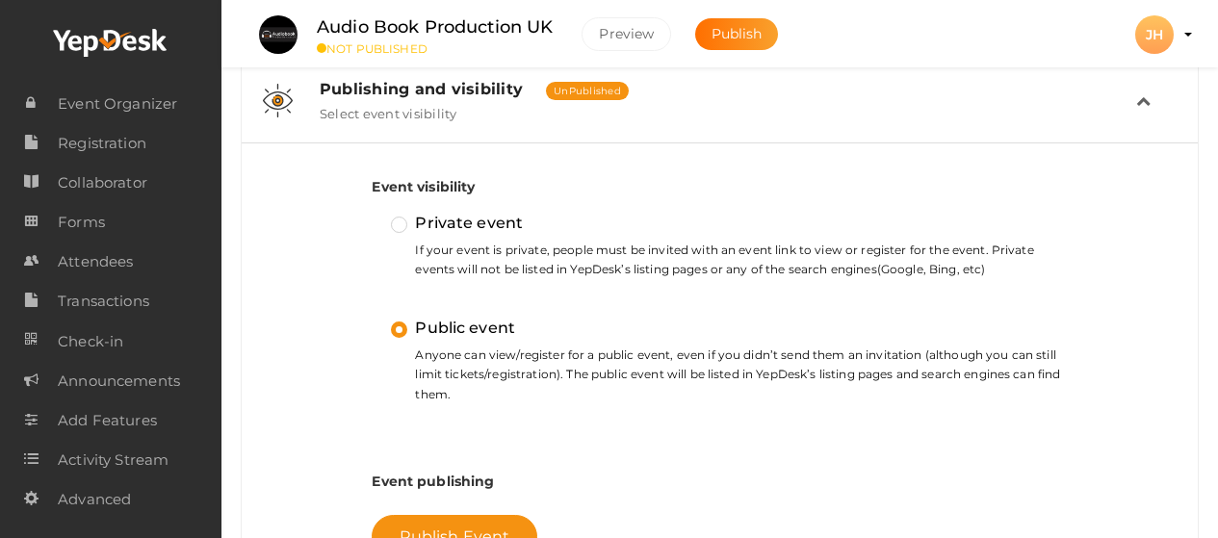
scroll to position [687, 0]
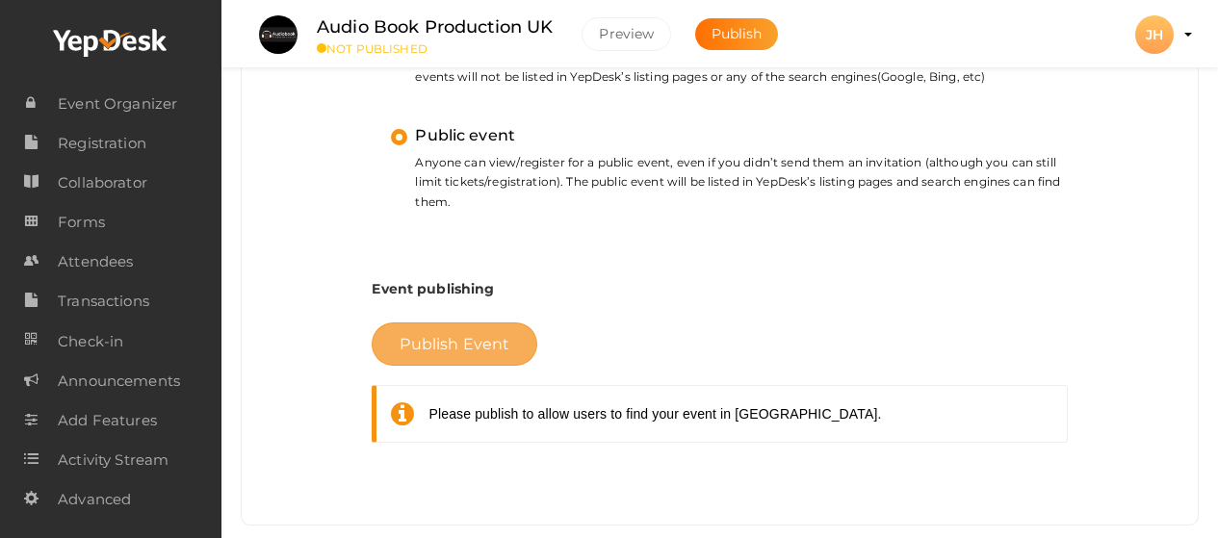
click at [429, 341] on span "Publish Event" at bounding box center [455, 344] width 110 height 18
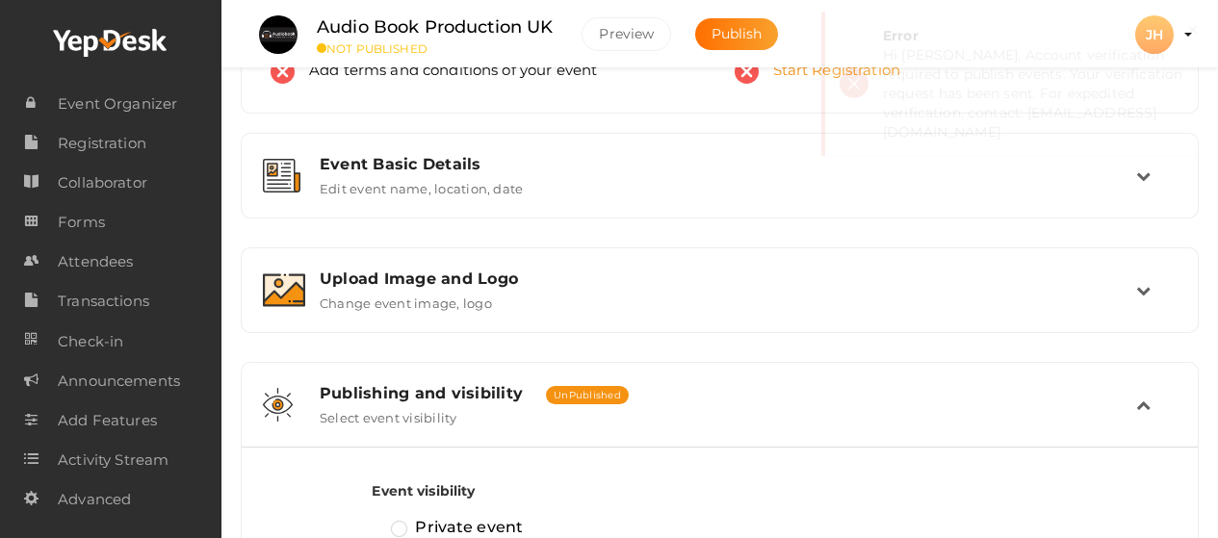
scroll to position [109, 0]
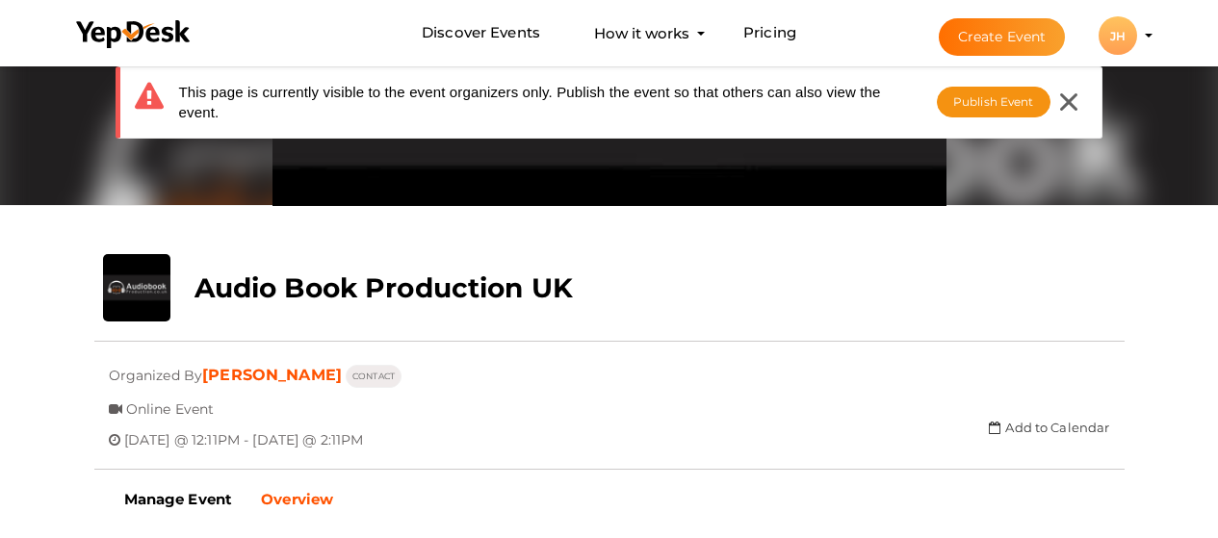
scroll to position [385, 0]
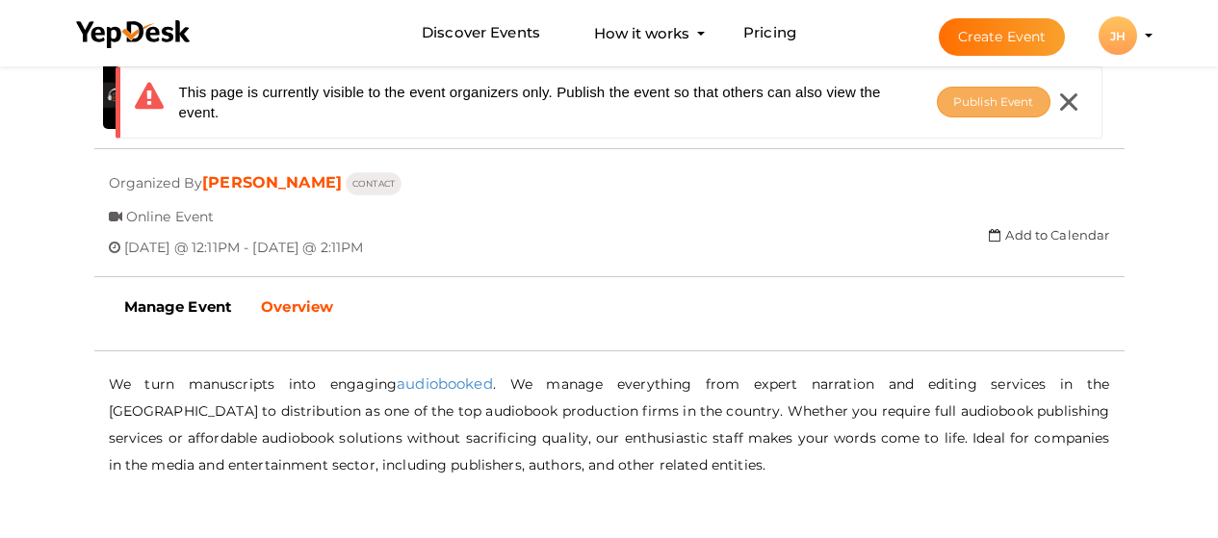
click at [978, 107] on span "Publish Event" at bounding box center [993, 101] width 81 height 14
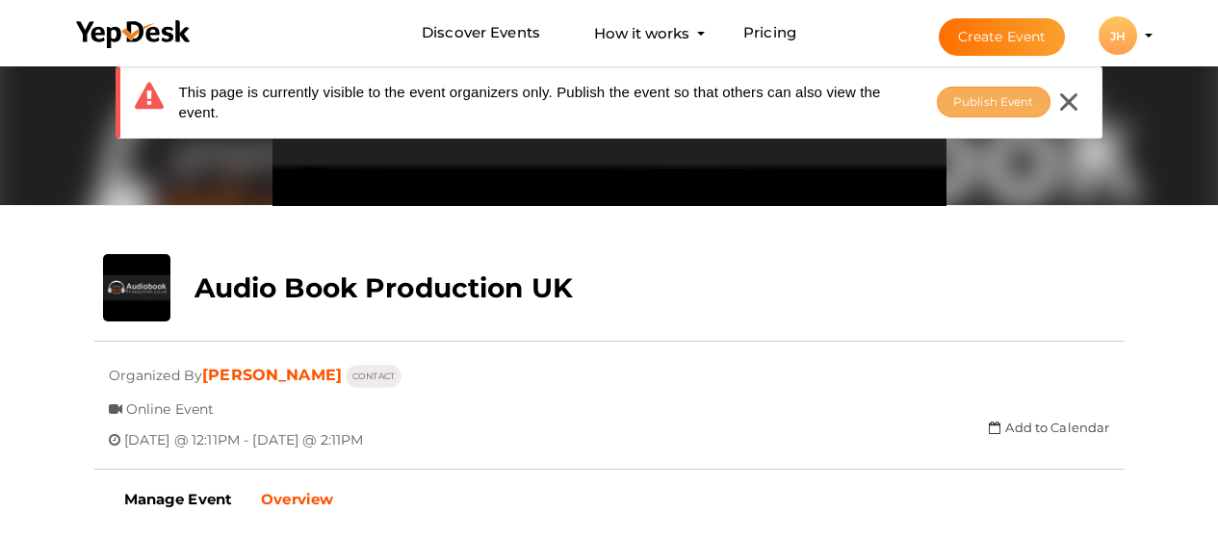
click at [990, 98] on span "Publish Event" at bounding box center [993, 101] width 81 height 14
click at [1156, 28] on li "Create Event JH JH James Henry jicovam904@discrip.com Personal Profile My Event…" at bounding box center [1028, 35] width 257 height 69
click at [1146, 38] on li "Create Event JH JH James Henry jicovam904@discrip.com Personal Profile My Event…" at bounding box center [1028, 35] width 257 height 69
click at [1137, 36] on profile-pic "JH" at bounding box center [1118, 36] width 39 height 14
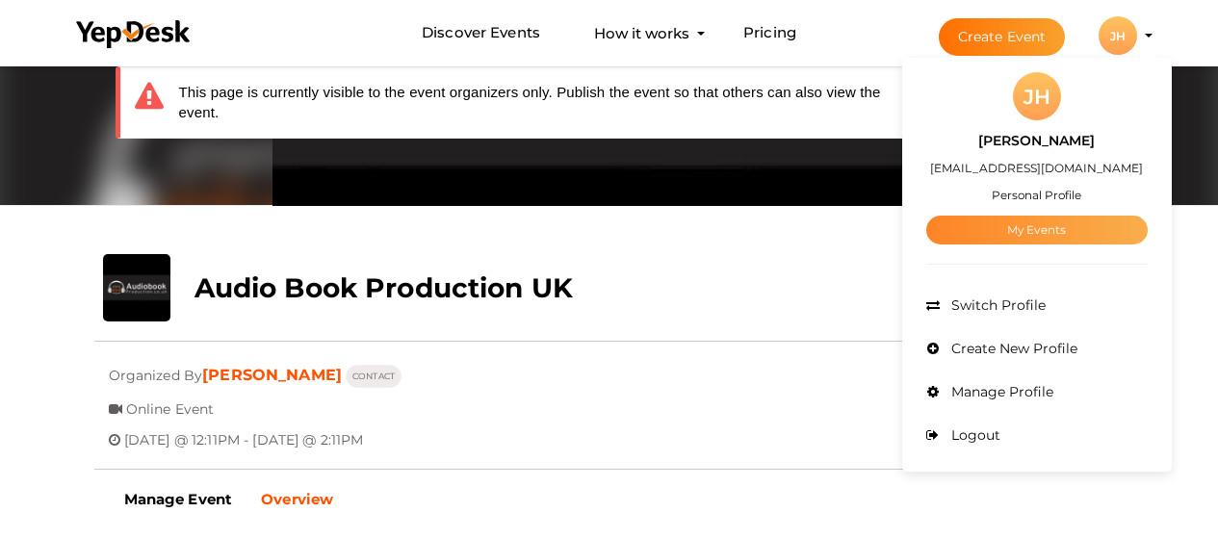
click at [1049, 230] on link "My Events" at bounding box center [1036, 230] width 221 height 29
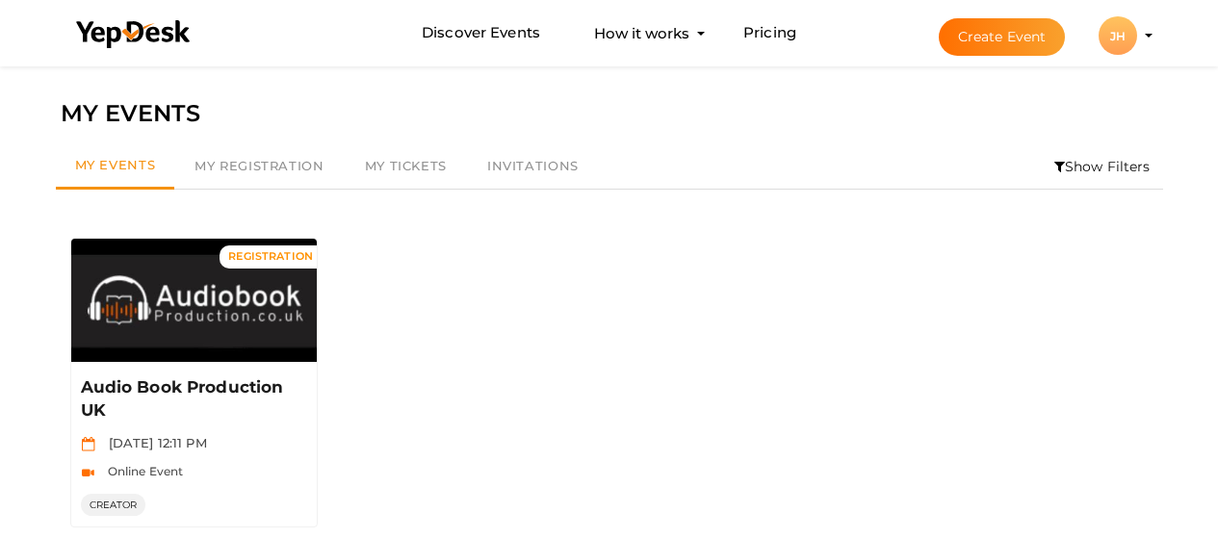
scroll to position [62, 0]
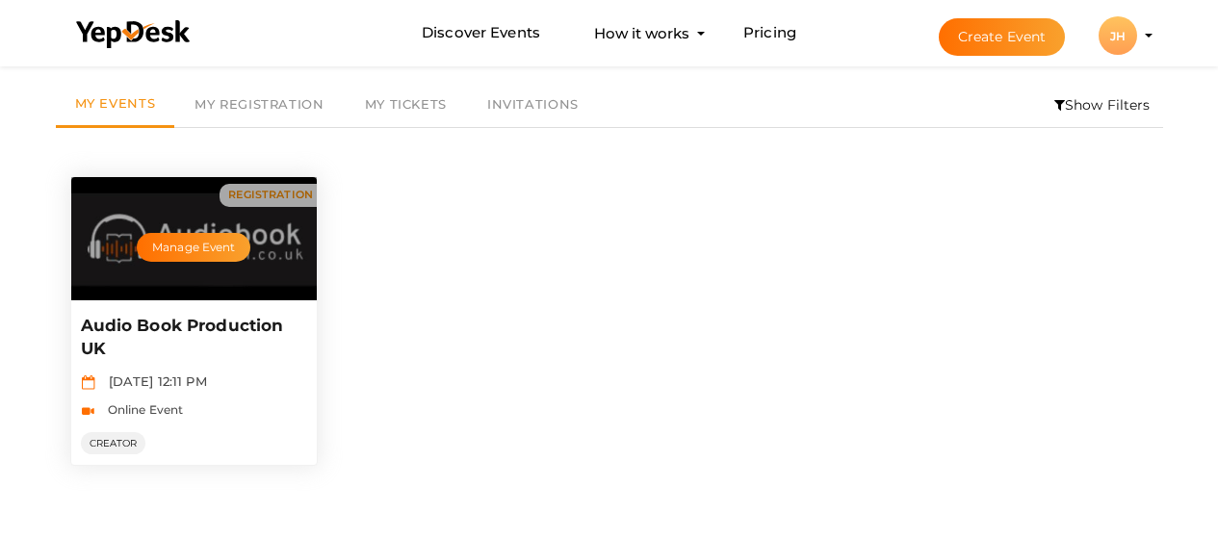
click at [187, 323] on p "Audio Book Production UK" at bounding box center [192, 338] width 222 height 46
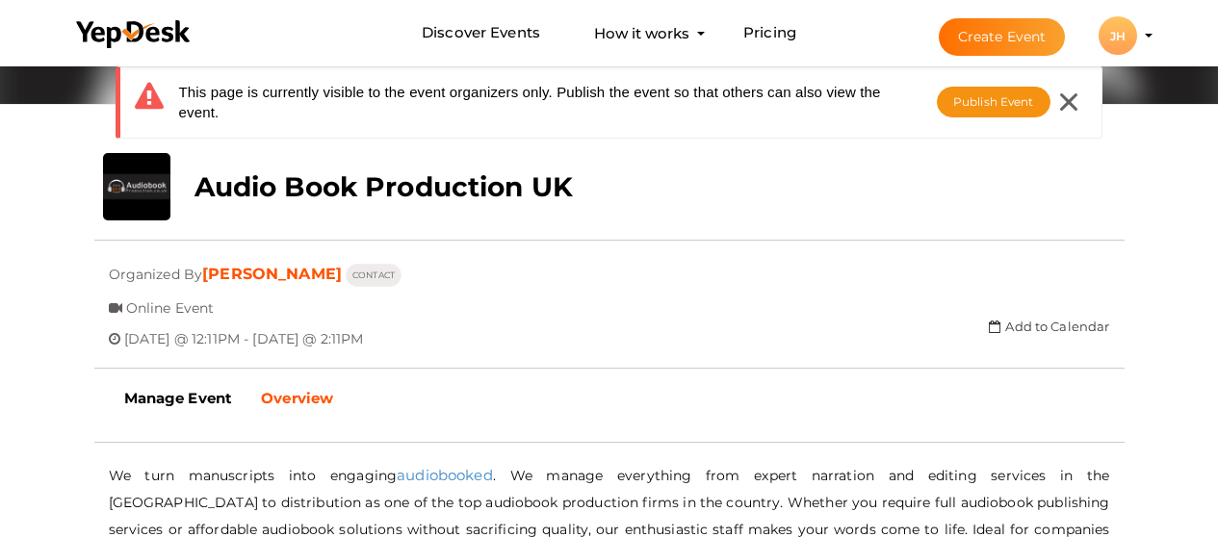
scroll to position [385, 0]
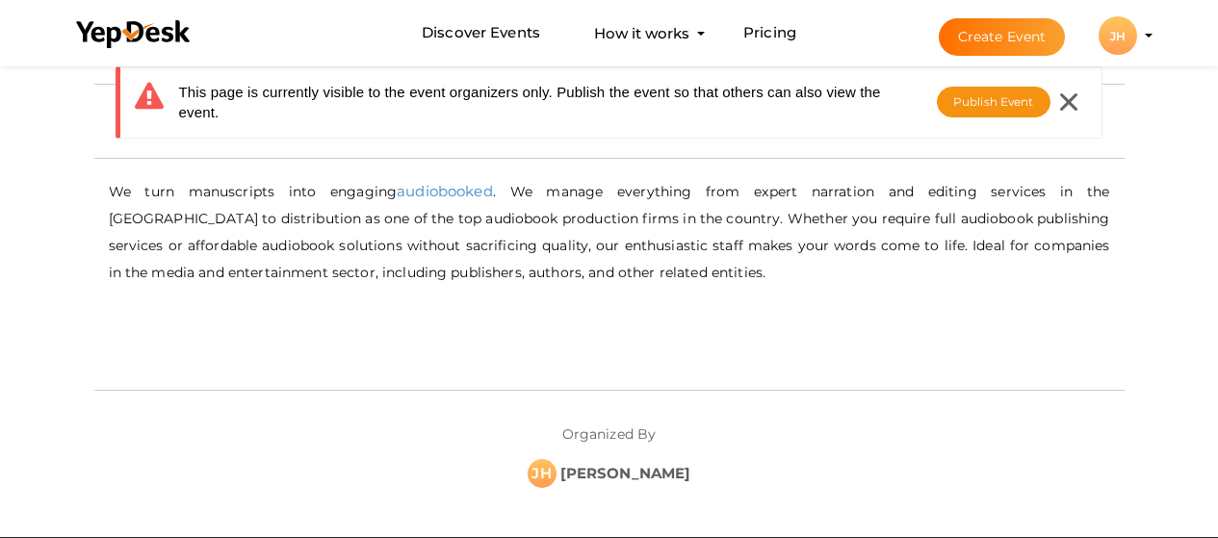
scroll to position [385, 0]
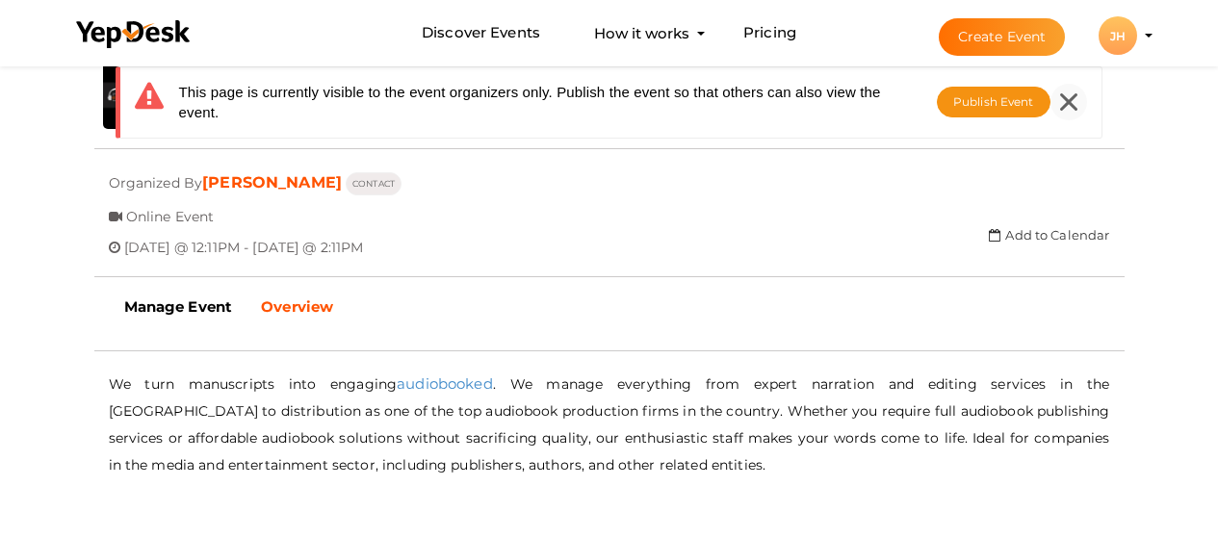
click at [1067, 101] on icon at bounding box center [1068, 101] width 17 height 17
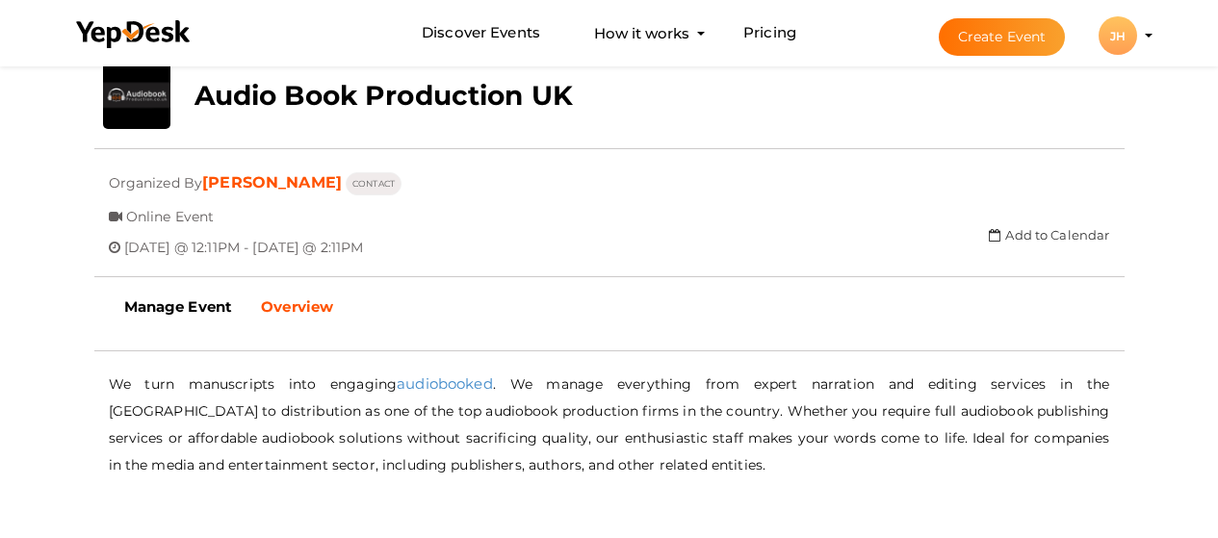
click at [1181, 114] on div "close Your present response to the invite is You can change your response below…" at bounding box center [609, 202] width 1218 height 1053
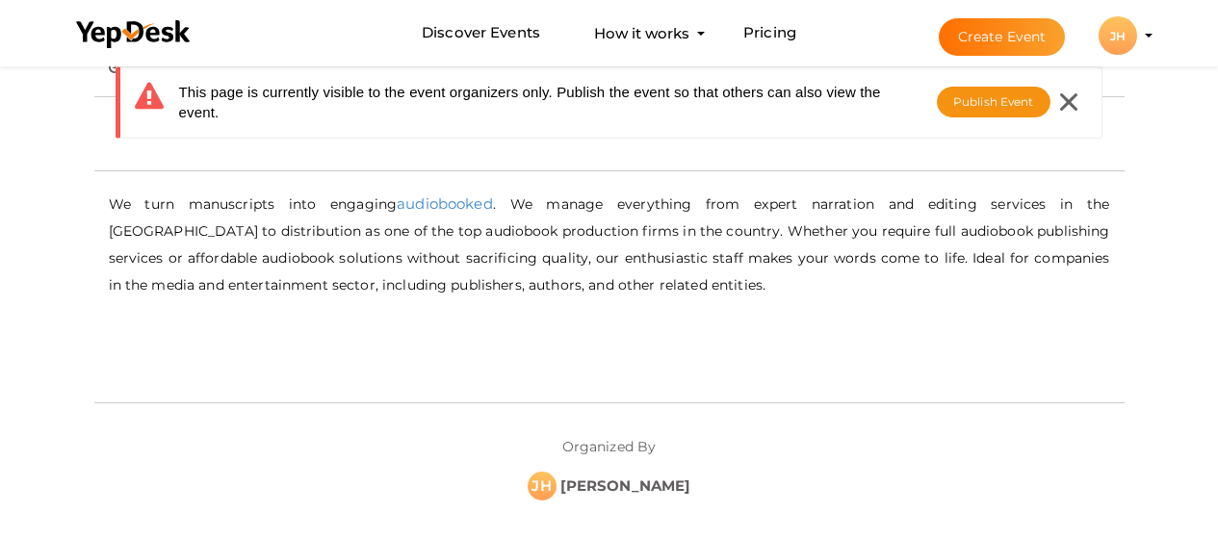
scroll to position [578, 0]
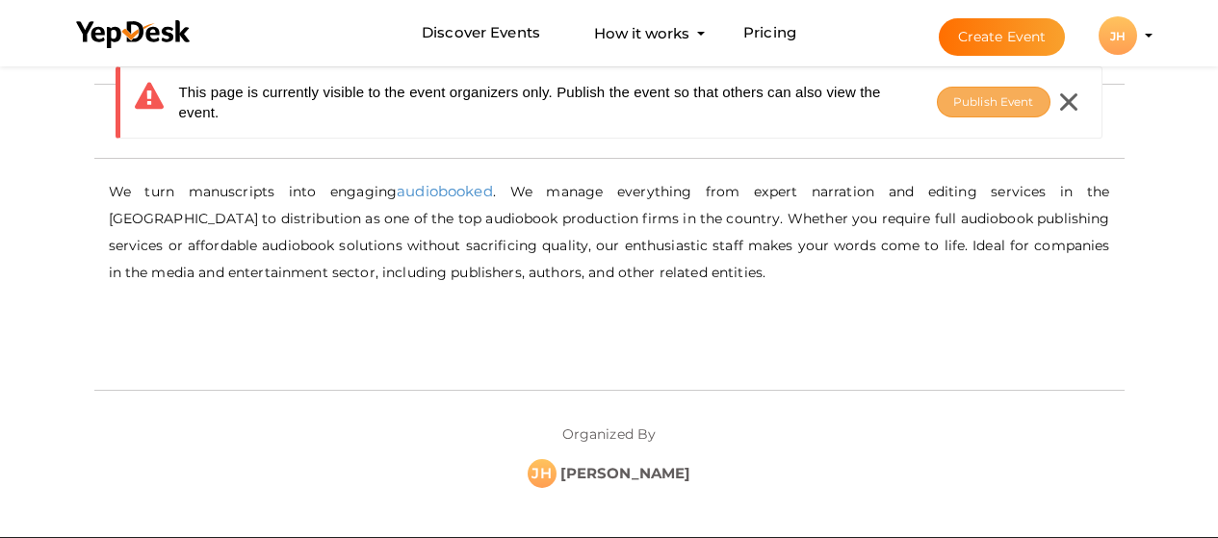
click at [963, 104] on span "Publish Event" at bounding box center [993, 101] width 81 height 14
